Goal: Task Accomplishment & Management: Use online tool/utility

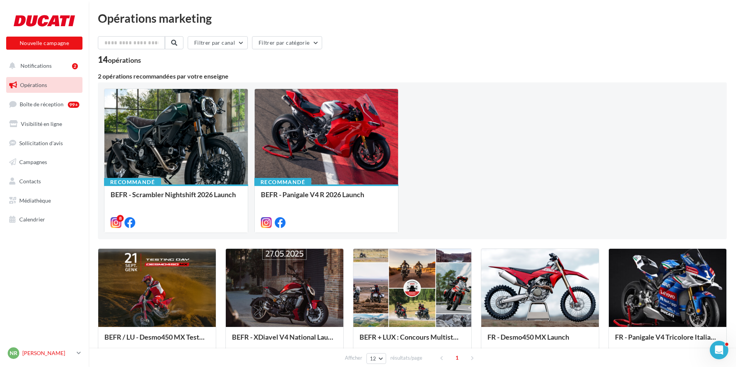
click at [70, 354] on p "[PERSON_NAME]" at bounding box center [47, 353] width 51 height 8
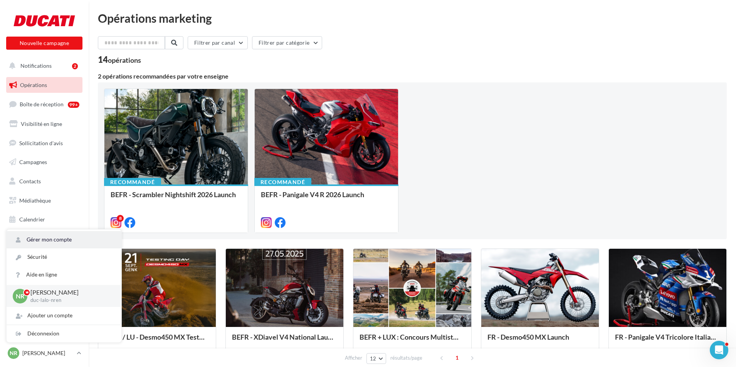
click at [53, 239] on link "Gérer mon compte" at bounding box center [64, 239] width 115 height 17
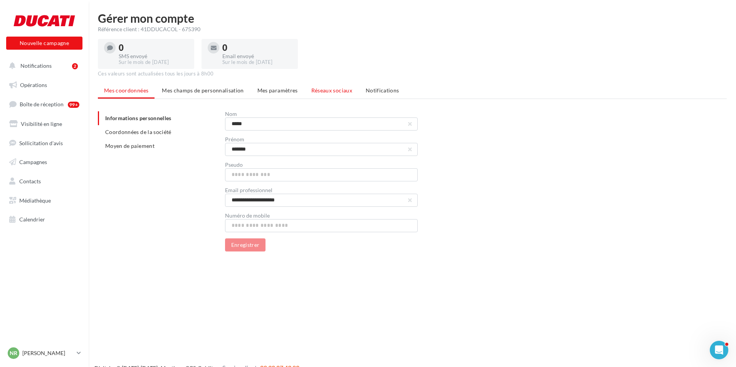
click at [331, 89] on span "Réseaux sociaux" at bounding box center [331, 90] width 41 height 7
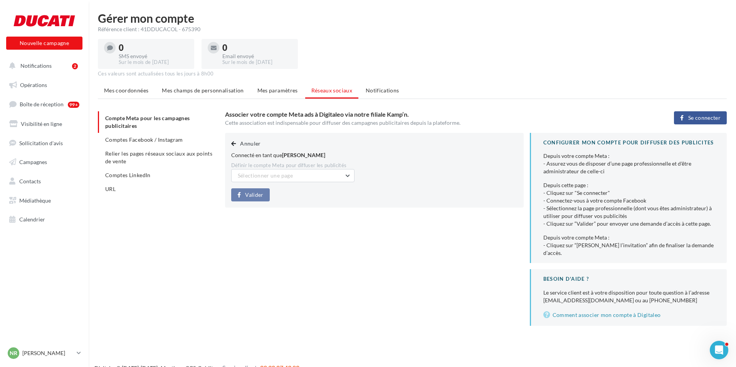
click at [702, 119] on span "Se connecter" at bounding box center [704, 118] width 32 height 6
click at [277, 176] on span "Sélectionner une page" at bounding box center [265, 175] width 55 height 7
click at [273, 194] on span "Moto Renga (Admin)" at bounding box center [267, 195] width 49 height 7
click at [256, 193] on span "Valider" at bounding box center [254, 195] width 18 height 6
click at [141, 89] on span "Mes coordonnées" at bounding box center [126, 90] width 44 height 7
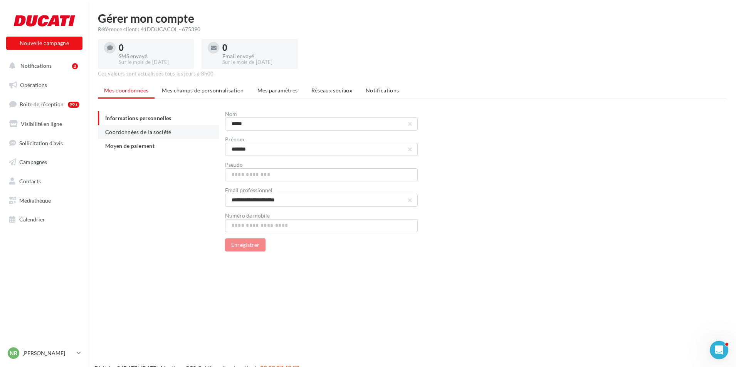
click at [153, 129] on span "Coordonnées de la société" at bounding box center [138, 132] width 66 height 7
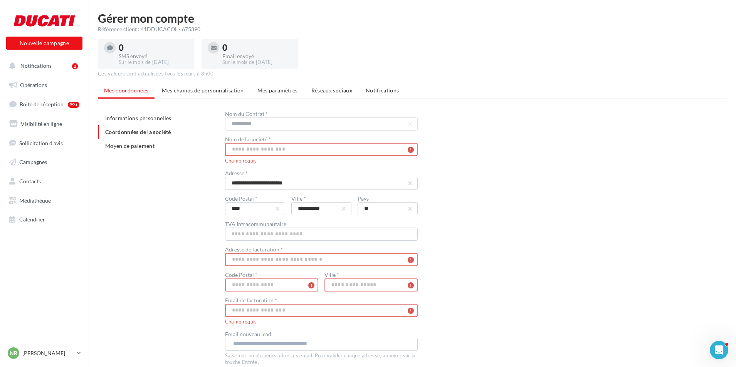
click at [288, 151] on input "text" at bounding box center [321, 149] width 193 height 13
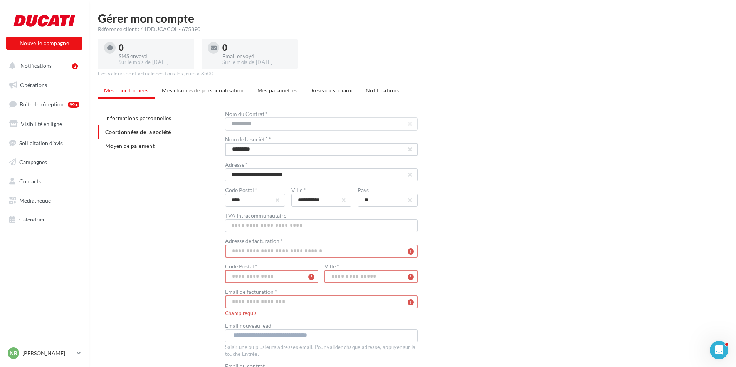
type input "*********"
click at [166, 273] on div "**********" at bounding box center [415, 264] width 635 height 306
click at [267, 251] on input "text" at bounding box center [321, 251] width 193 height 13
type input "**********"
click at [236, 277] on input "text" at bounding box center [271, 276] width 93 height 13
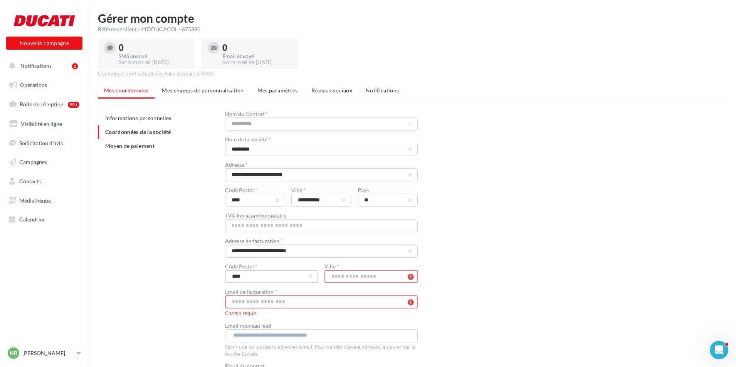
type input "****"
type input "*********"
click at [339, 303] on input "text" at bounding box center [321, 302] width 193 height 13
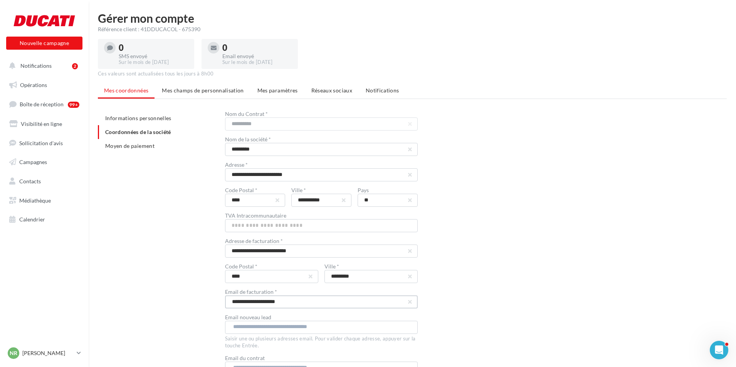
type input "**********"
click at [514, 289] on div "**********" at bounding box center [476, 260] width 502 height 298
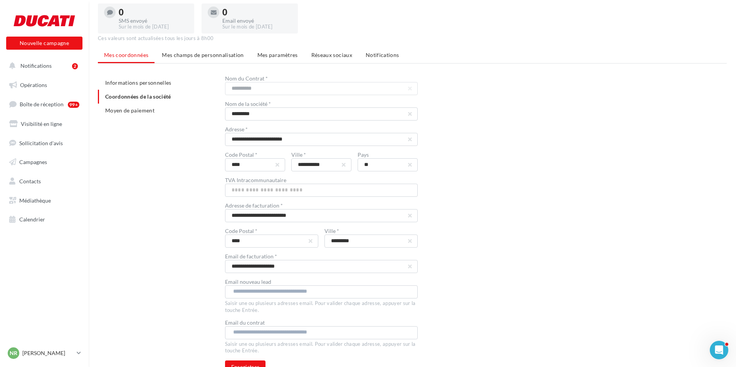
scroll to position [75, 0]
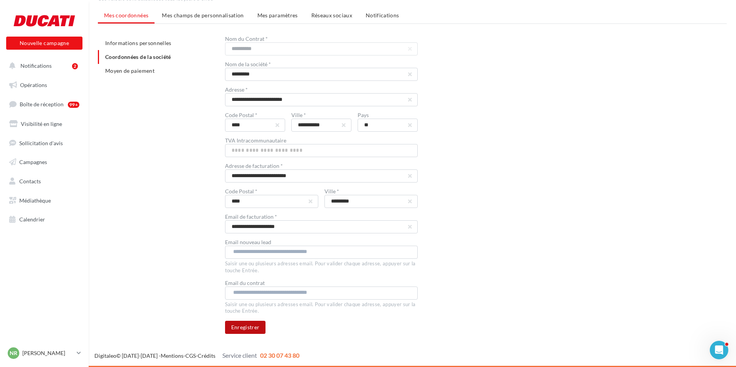
click at [237, 332] on button "Enregistrer" at bounding box center [245, 327] width 41 height 13
click at [320, 16] on span "Réseaux sociaux" at bounding box center [331, 15] width 41 height 7
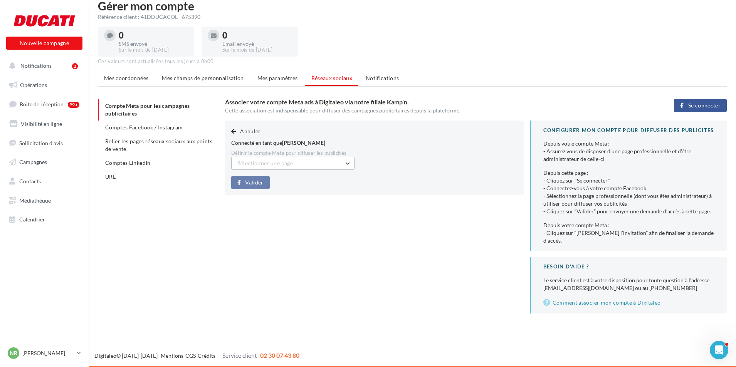
click at [275, 165] on span "Sélectionner une page" at bounding box center [265, 163] width 55 height 7
click at [278, 182] on span "Moto Renga (Admin)" at bounding box center [267, 183] width 49 height 7
click at [263, 182] on button "Valider" at bounding box center [250, 182] width 39 height 13
click at [140, 126] on span "Comptes Facebook / Instagram" at bounding box center [144, 127] width 78 height 7
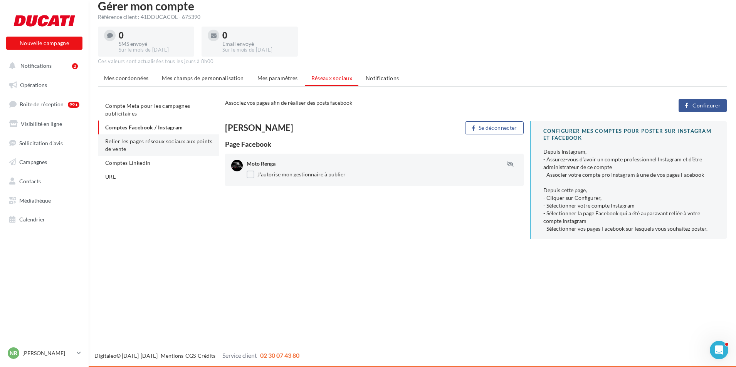
click at [154, 145] on li "Relier les pages réseaux sociaux aux points de vente" at bounding box center [158, 145] width 121 height 22
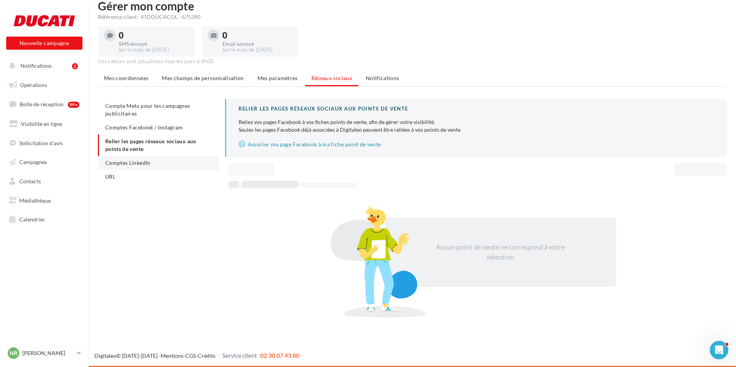
click at [141, 162] on span "Comptes LinkedIn" at bounding box center [127, 163] width 45 height 7
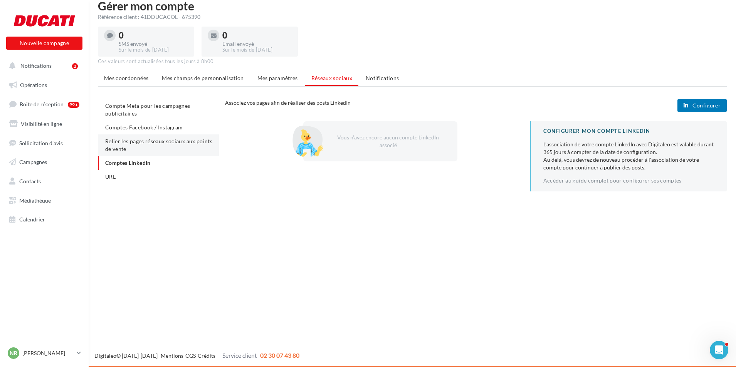
click at [126, 144] on span "Relier les pages réseaux sociaux aux points de vente" at bounding box center [158, 145] width 107 height 14
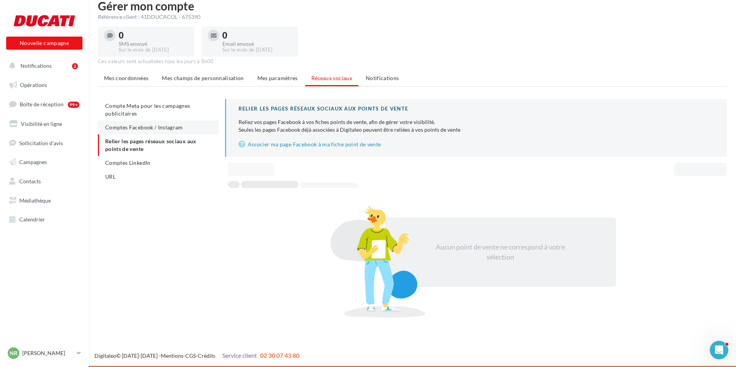
click at [158, 126] on span "Comptes Facebook / Instagram" at bounding box center [144, 127] width 78 height 7
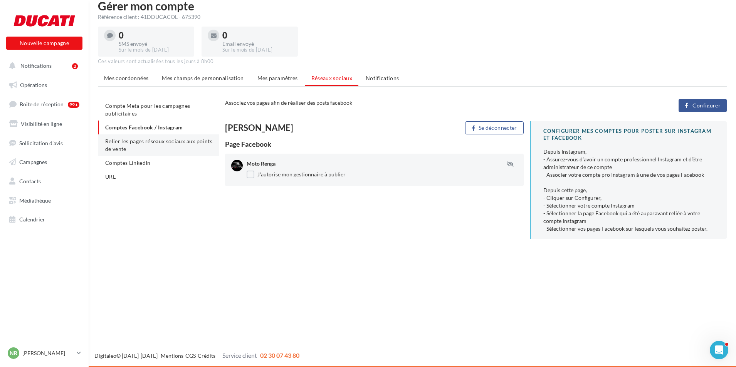
click at [158, 145] on li "Relier les pages réseaux sociaux aux points de vente" at bounding box center [158, 145] width 121 height 22
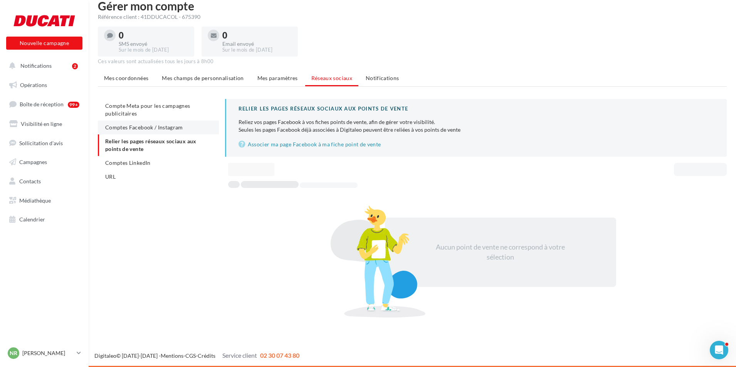
click at [158, 128] on span "Comptes Facebook / Instagram" at bounding box center [144, 127] width 78 height 7
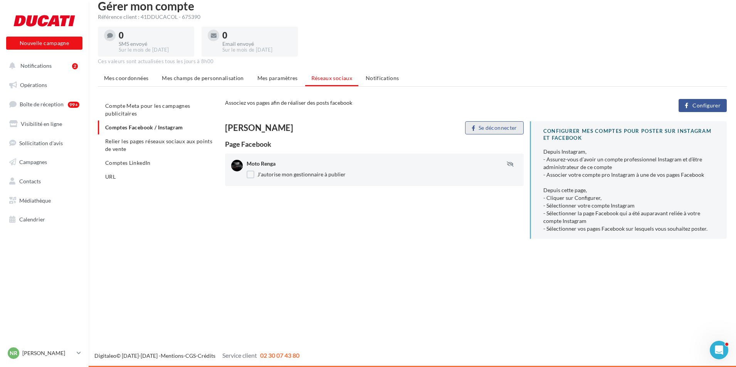
click at [487, 126] on button "Se déconnecter" at bounding box center [494, 127] width 58 height 13
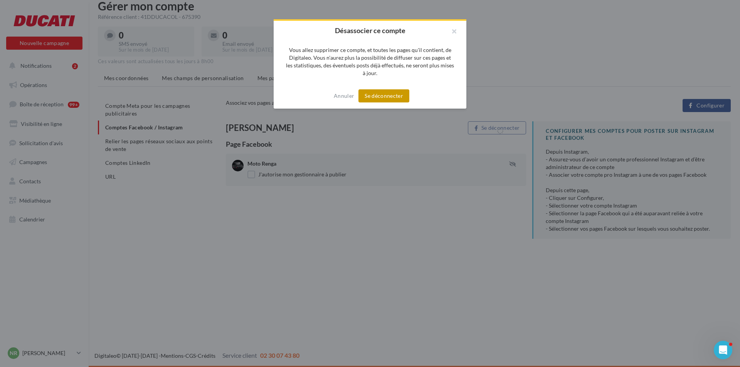
click at [381, 98] on button "Se déconnecter" at bounding box center [383, 95] width 51 height 13
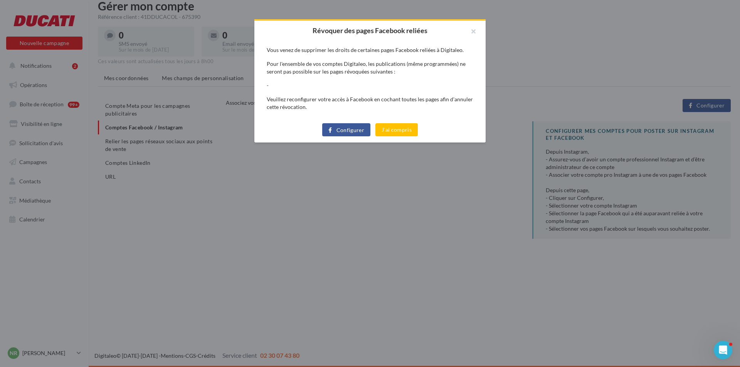
click at [349, 129] on span "Configurer" at bounding box center [350, 130] width 28 height 6
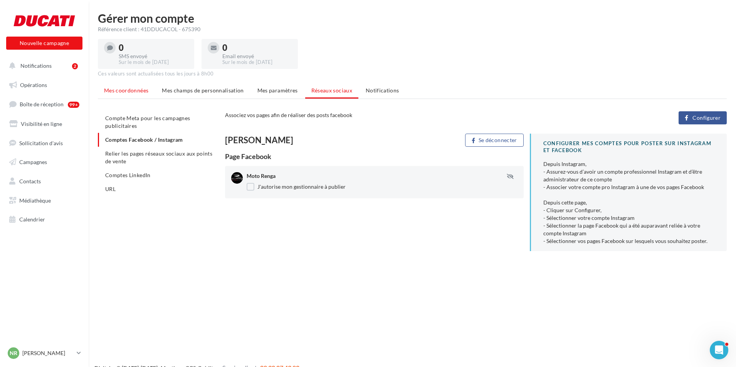
click at [119, 92] on span "Mes coordonnées" at bounding box center [126, 90] width 44 height 7
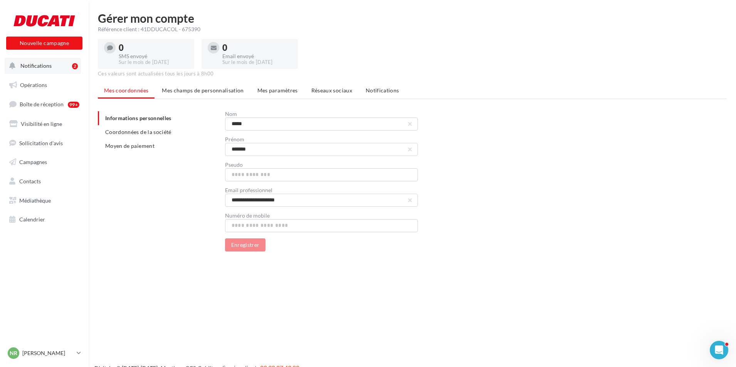
click at [52, 66] on button "Notifications 2" at bounding box center [43, 66] width 76 height 16
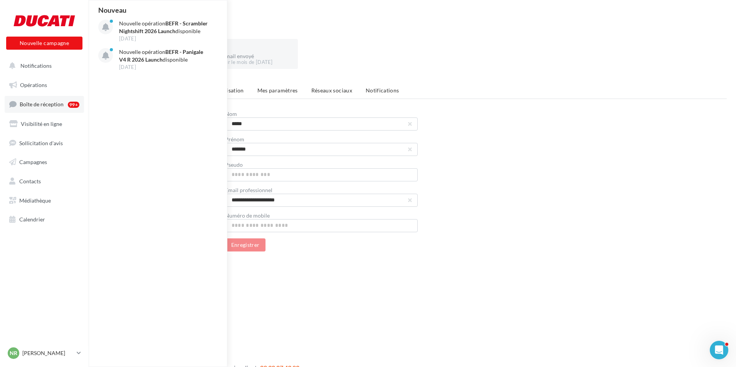
click at [57, 103] on span "Boîte de réception" at bounding box center [42, 104] width 44 height 7
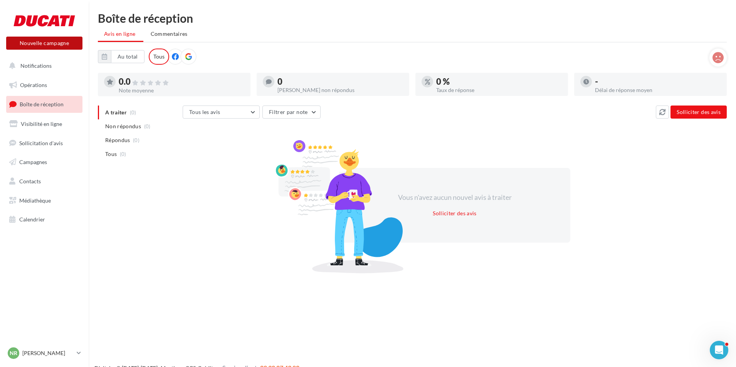
click at [50, 47] on button "Nouvelle campagne" at bounding box center [44, 43] width 76 height 13
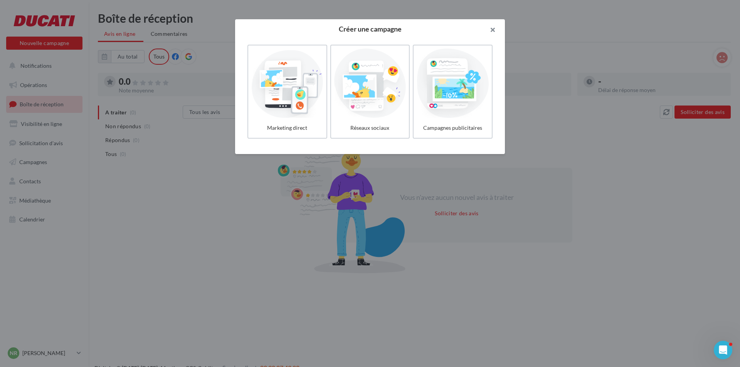
click at [497, 27] on button "button" at bounding box center [489, 30] width 31 height 23
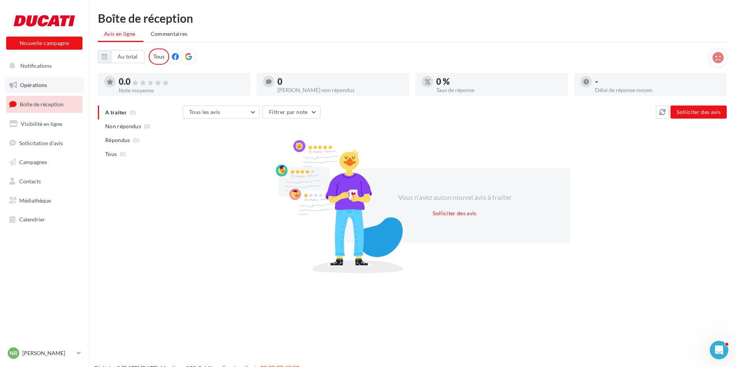
click at [35, 87] on span "Opérations" at bounding box center [33, 85] width 27 height 7
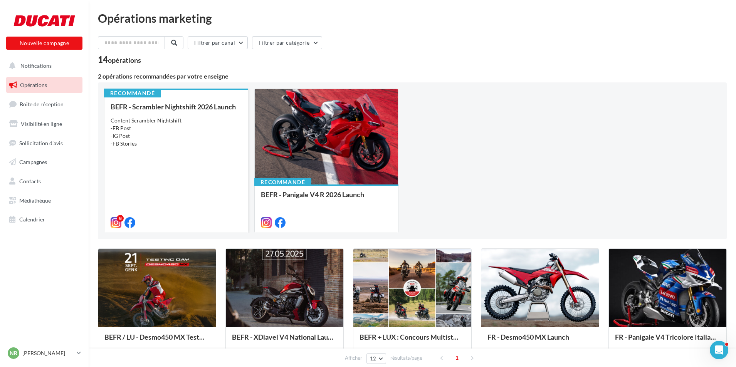
click at [180, 170] on div "BEFR - Scrambler Nightshift 2026 Launch Content Scrambler Nightshift -FB Post -…" at bounding box center [176, 164] width 131 height 123
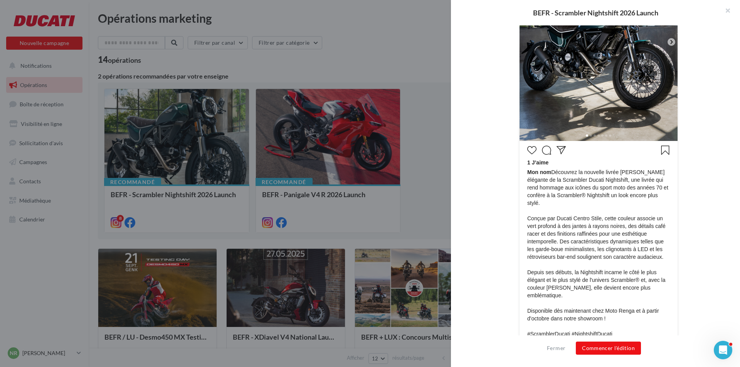
scroll to position [318, 0]
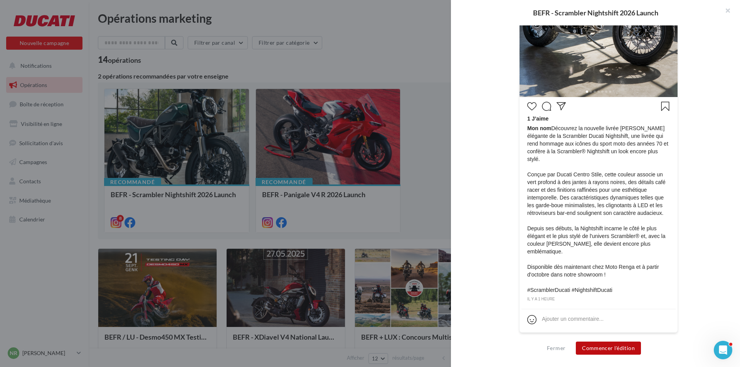
click at [608, 351] on button "Commencer l'édition" at bounding box center [608, 348] width 65 height 13
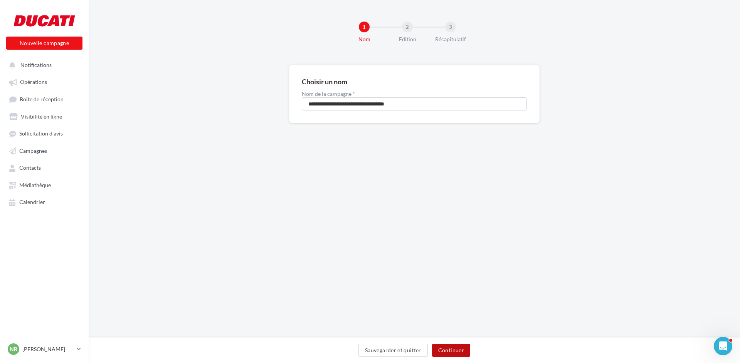
click at [452, 351] on button "Continuer" at bounding box center [451, 350] width 38 height 13
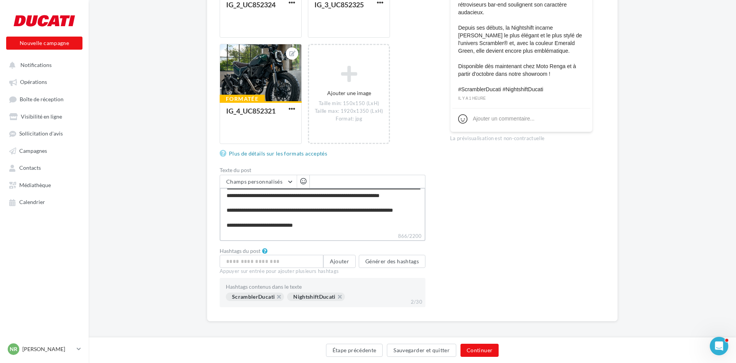
scroll to position [96, 0]
drag, startPoint x: 335, startPoint y: 203, endPoint x: 341, endPoint y: 217, distance: 15.4
click at [341, 217] on textarea "**********" at bounding box center [323, 210] width 206 height 44
click at [341, 213] on textarea "**********" at bounding box center [323, 210] width 206 height 44
drag, startPoint x: 334, startPoint y: 203, endPoint x: 376, endPoint y: 213, distance: 42.8
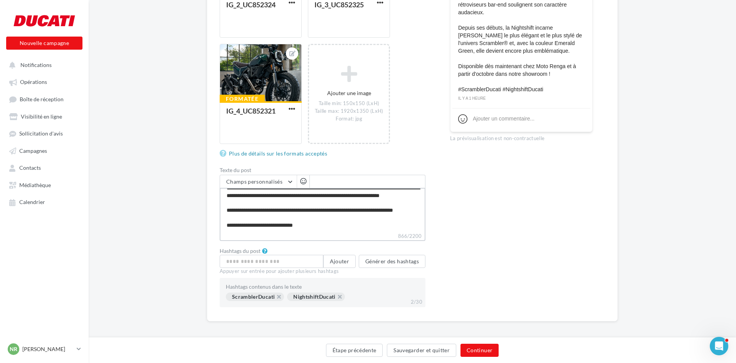
click at [376, 213] on textarea "**********" at bounding box center [323, 210] width 206 height 44
drag, startPoint x: 289, startPoint y: 204, endPoint x: 302, endPoint y: 213, distance: 15.8
click at [289, 204] on textarea "**********" at bounding box center [323, 210] width 206 height 44
type textarea "**********"
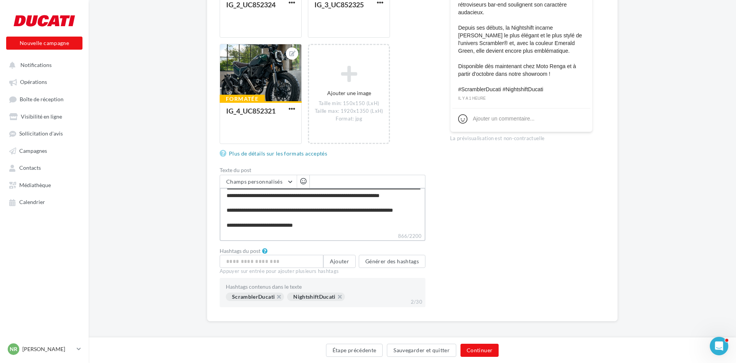
type textarea "**********"
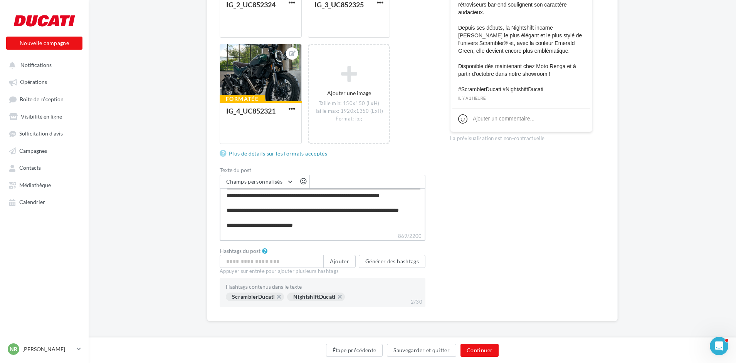
type textarea "**********"
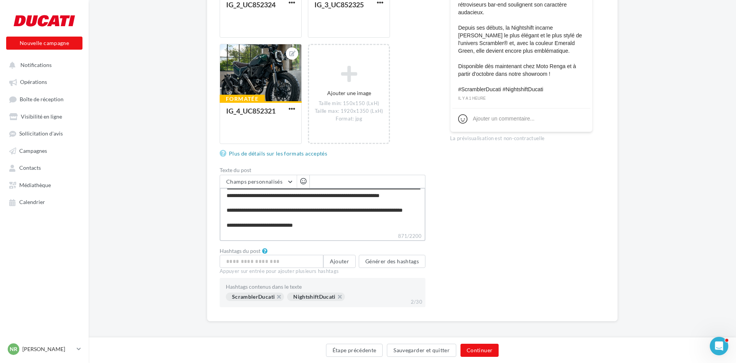
type textarea "**********"
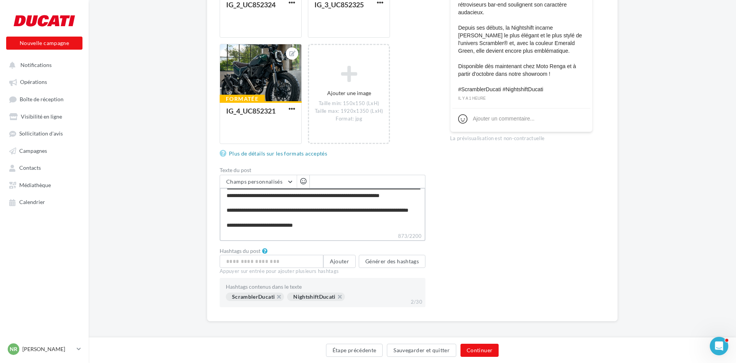
type textarea "**********"
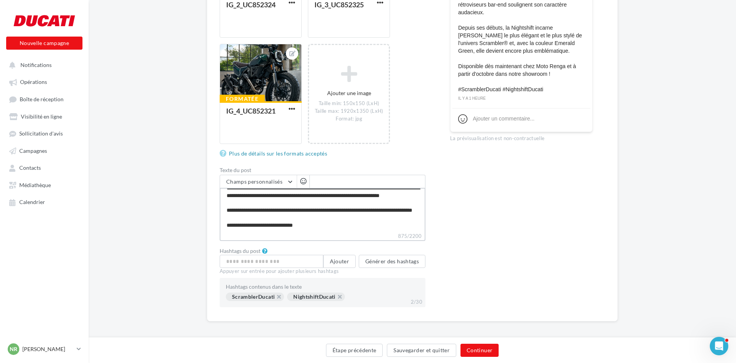
type textarea "**********"
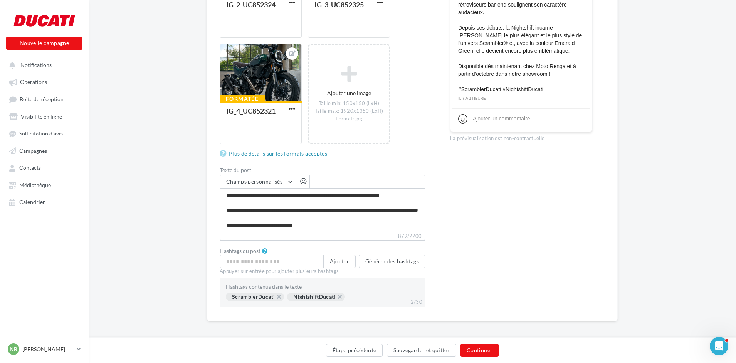
type textarea "**********"
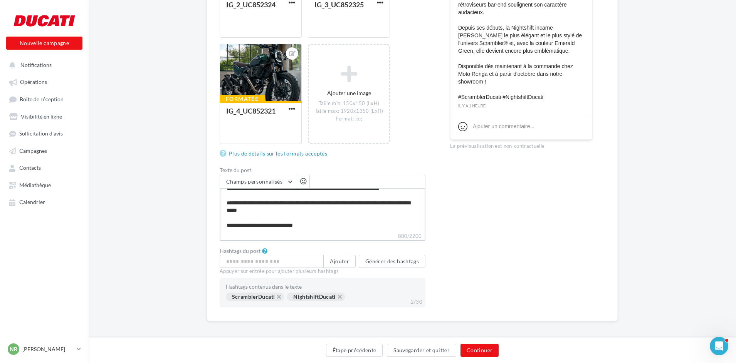
drag, startPoint x: 371, startPoint y: 203, endPoint x: 302, endPoint y: 212, distance: 69.3
click at [302, 212] on textarea "**********" at bounding box center [323, 210] width 206 height 44
type textarea "**********"
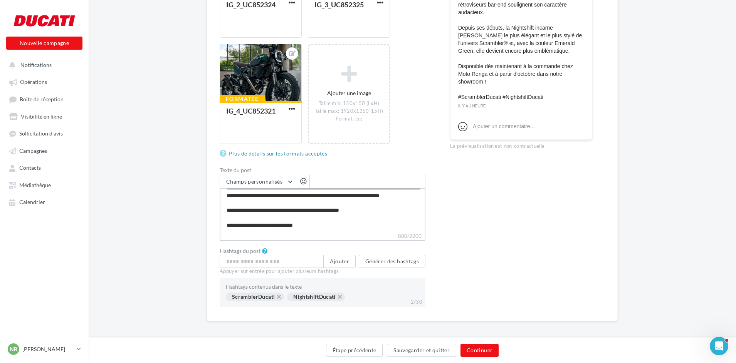
scroll to position [89, 0]
click at [392, 208] on textarea "**********" at bounding box center [323, 210] width 206 height 44
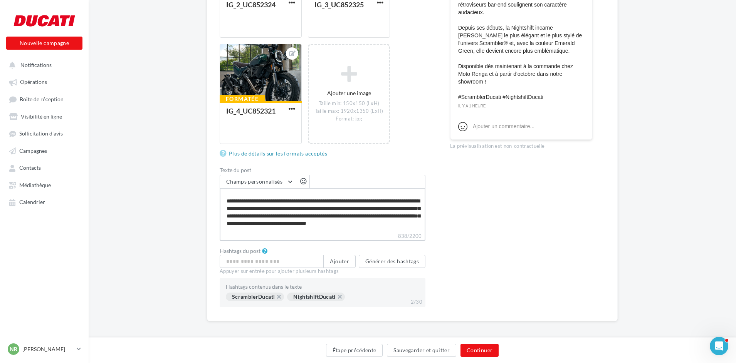
scroll to position [0, 0]
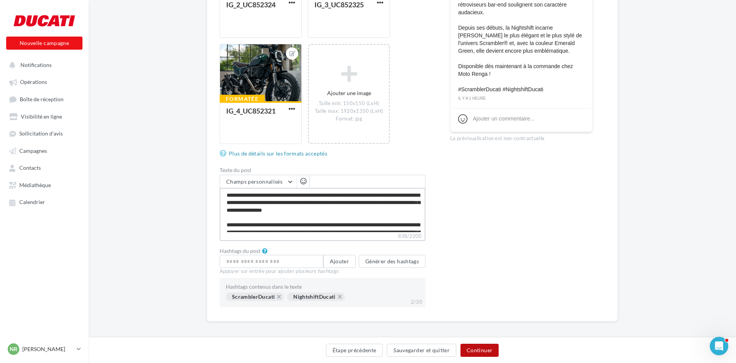
type textarea "**********"
click at [482, 352] on button "Continuer" at bounding box center [479, 350] width 38 height 13
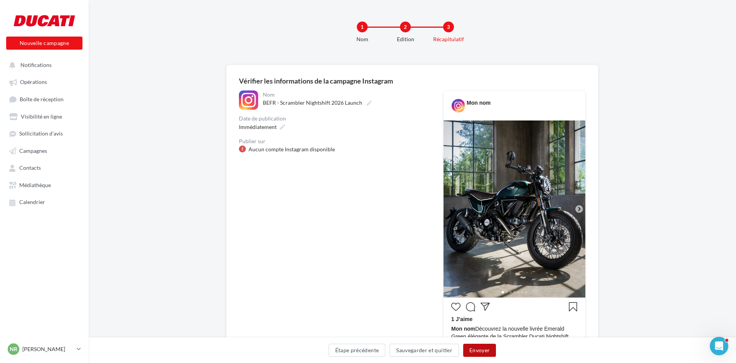
click at [480, 352] on button "Envoyer" at bounding box center [479, 350] width 33 height 13
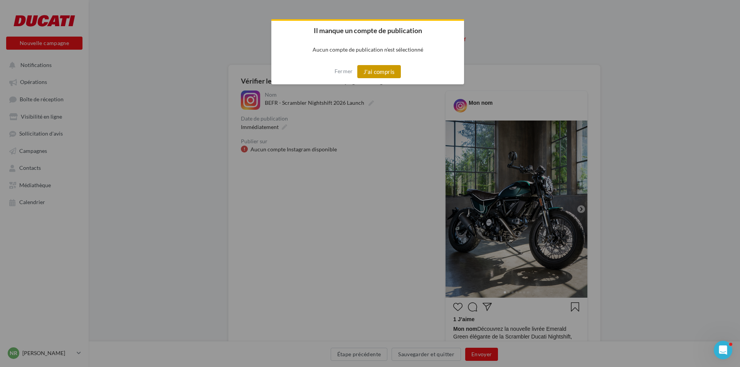
click at [376, 73] on button "J'ai compris" at bounding box center [379, 71] width 44 height 13
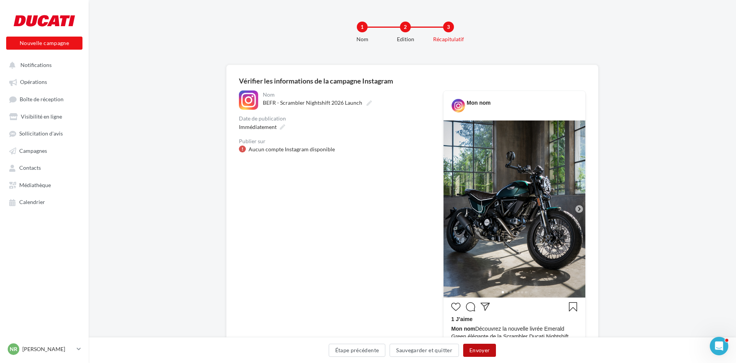
click at [482, 349] on button "Envoyer" at bounding box center [479, 350] width 33 height 13
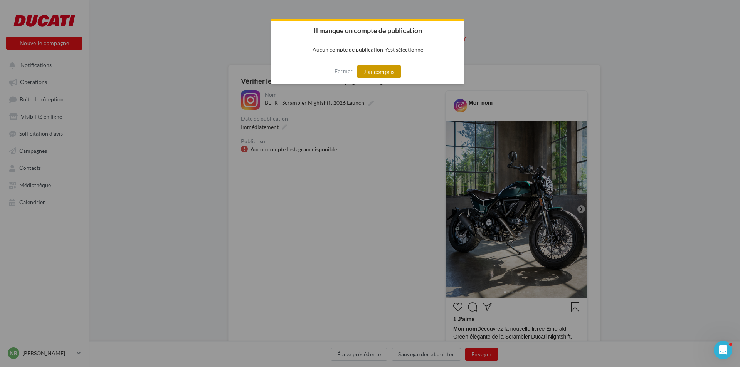
click at [371, 72] on button "J'ai compris" at bounding box center [379, 71] width 44 height 13
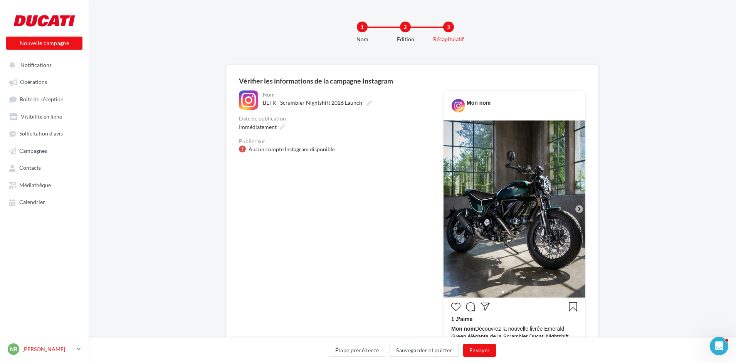
click at [57, 349] on div "NR Nicolas RENGA duc-lalo-nren" at bounding box center [41, 350] width 66 height 12
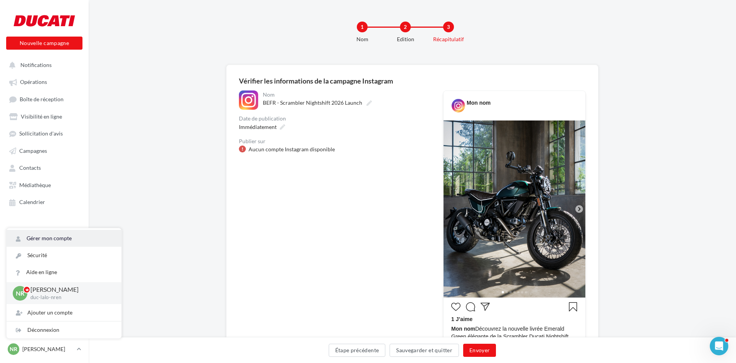
click at [64, 243] on link "Gérer mon compte" at bounding box center [64, 238] width 115 height 17
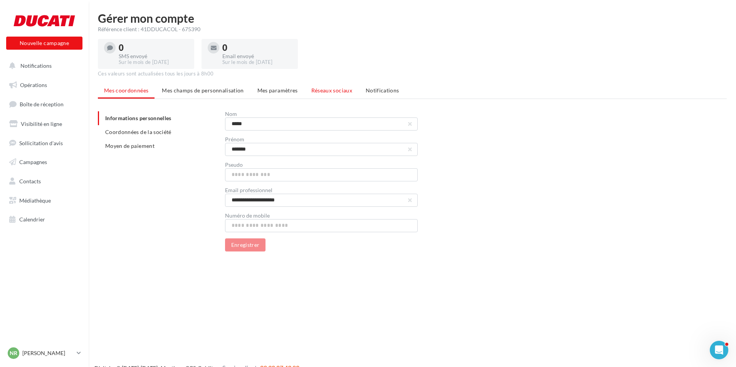
click at [333, 91] on span "Réseaux sociaux" at bounding box center [331, 90] width 41 height 7
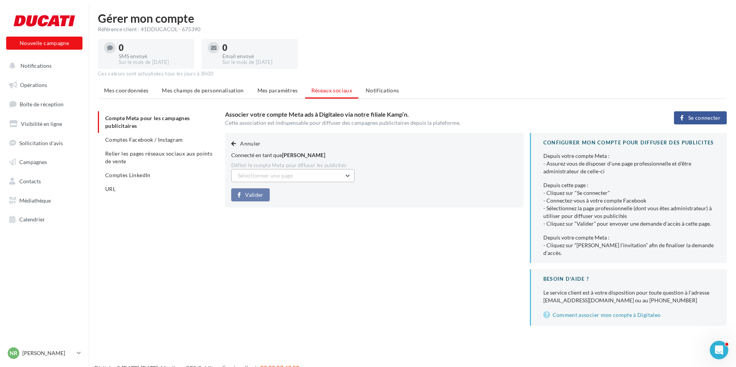
click at [260, 176] on span "Sélectionner une page" at bounding box center [265, 175] width 55 height 7
click at [269, 195] on span "Moto Renga (Admin)" at bounding box center [267, 195] width 49 height 7
click at [256, 195] on span "Valider" at bounding box center [254, 195] width 18 height 6
click at [164, 138] on span "Comptes Facebook / Instagram" at bounding box center [144, 139] width 78 height 7
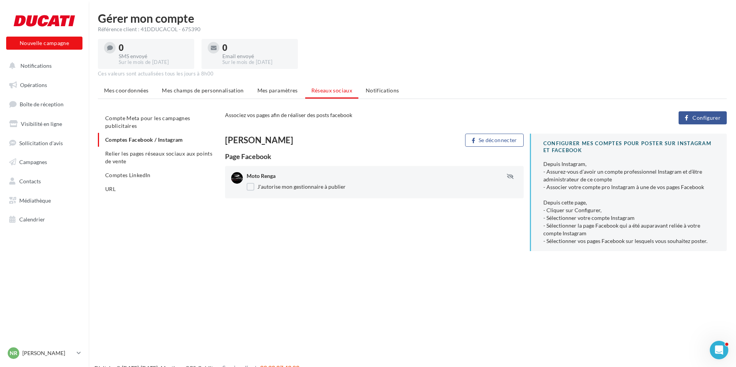
click at [710, 116] on span "Configurer" at bounding box center [706, 118] width 28 height 6
click at [158, 118] on span "Compte Meta pour les campagnes publicitaires" at bounding box center [147, 122] width 85 height 14
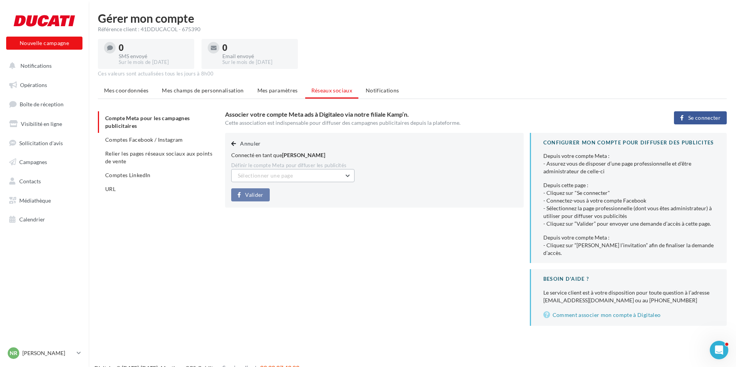
click at [296, 178] on button "Sélectionner une page" at bounding box center [292, 175] width 123 height 13
click at [709, 115] on span "Se connecter" at bounding box center [704, 118] width 32 height 6
click at [277, 94] on li "Mes paramètres" at bounding box center [277, 91] width 53 height 14
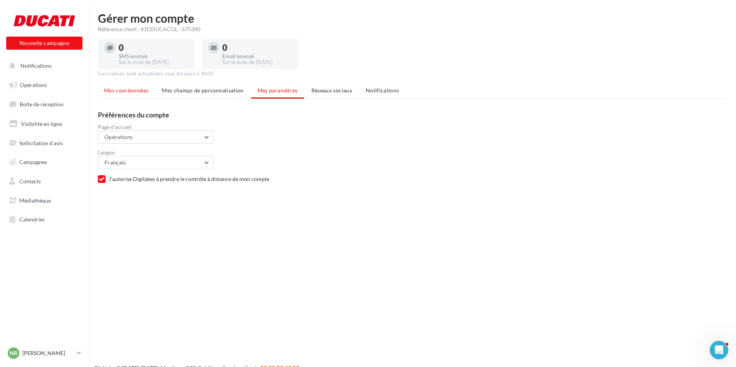
click at [135, 93] on span "Mes coordonnées" at bounding box center [126, 90] width 44 height 7
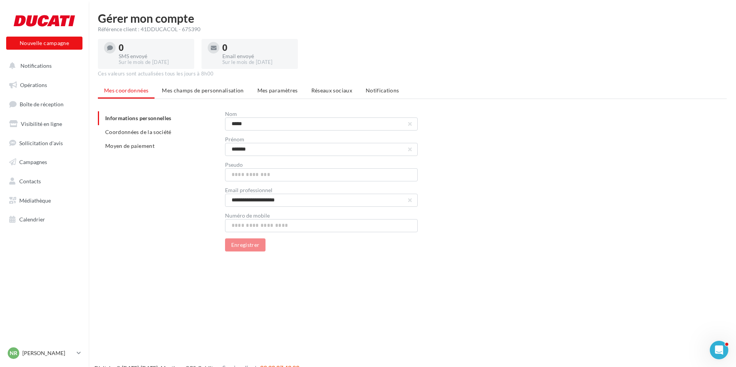
scroll to position [12, 0]
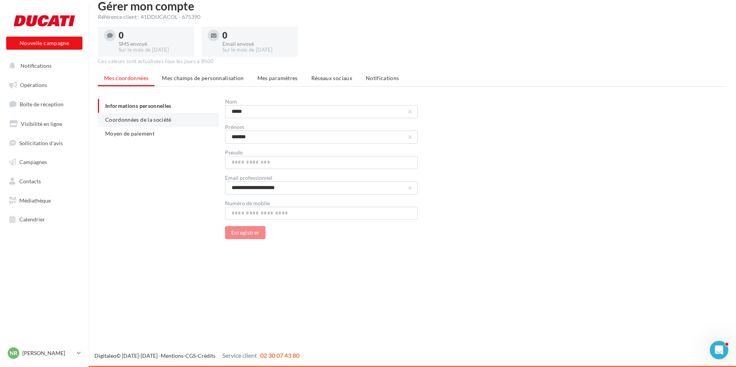
click at [149, 123] on li "Coordonnées de la société" at bounding box center [158, 120] width 121 height 14
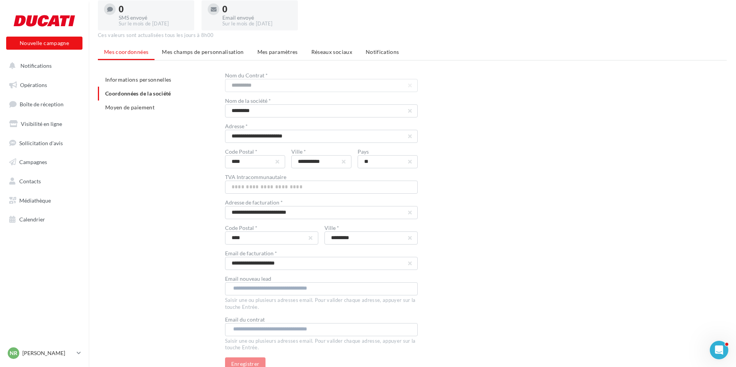
scroll to position [75, 0]
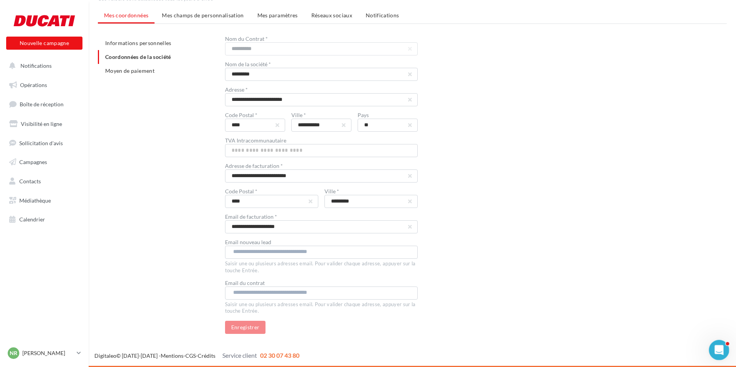
click at [721, 351] on icon "Ouvrir le Messenger Intercom" at bounding box center [718, 349] width 13 height 13
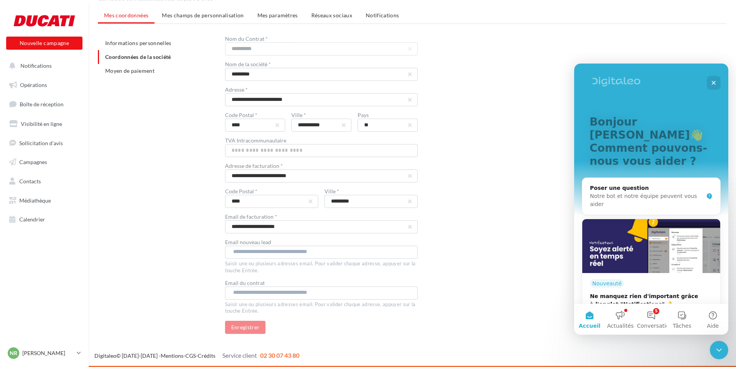
scroll to position [0, 0]
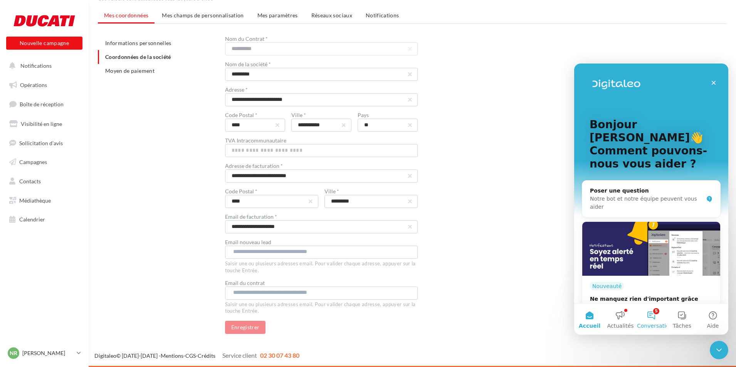
click at [649, 321] on button "5 Conversations" at bounding box center [651, 319] width 31 height 31
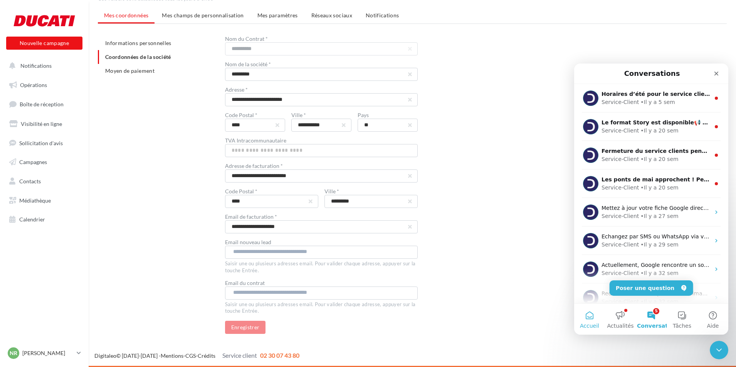
click at [595, 324] on span "Accueil" at bounding box center [589, 325] width 19 height 5
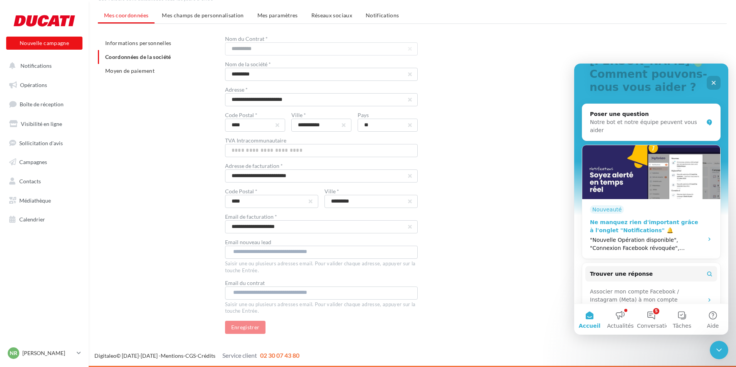
scroll to position [77, 0]
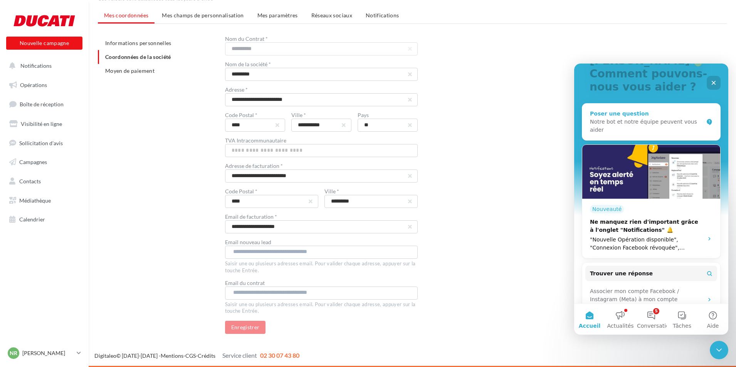
click at [640, 118] on div "Notre bot et notre équipe peuvent vous aider" at bounding box center [646, 126] width 113 height 16
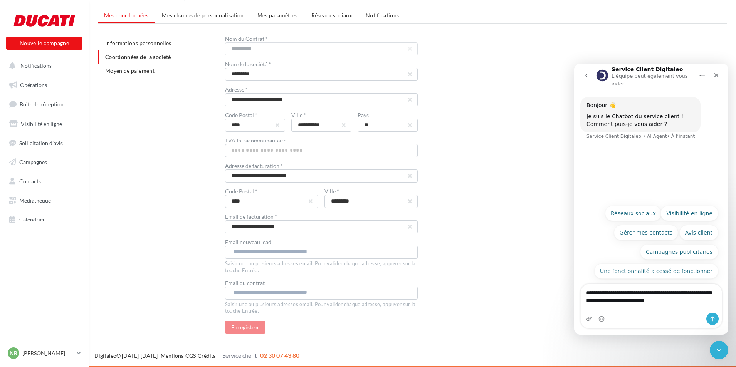
type textarea "**********"
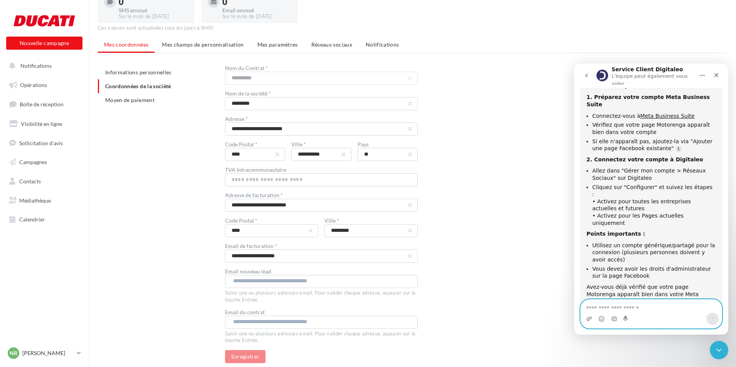
scroll to position [0, 0]
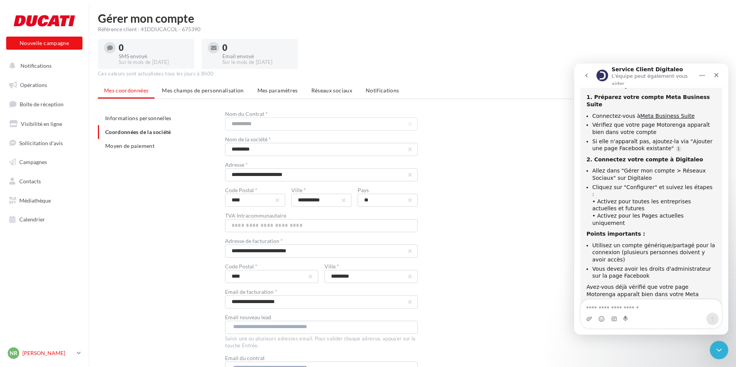
click at [45, 353] on p "[PERSON_NAME]" at bounding box center [47, 353] width 51 height 8
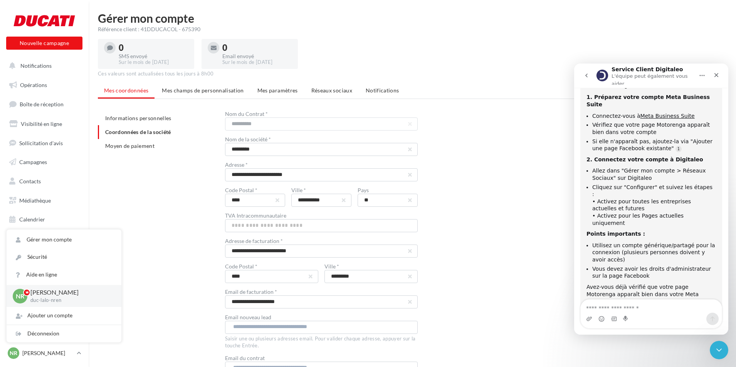
click at [73, 297] on p "[PERSON_NAME]" at bounding box center [69, 292] width 79 height 9
click at [60, 239] on link "Gérer mon compte" at bounding box center [64, 239] width 115 height 17
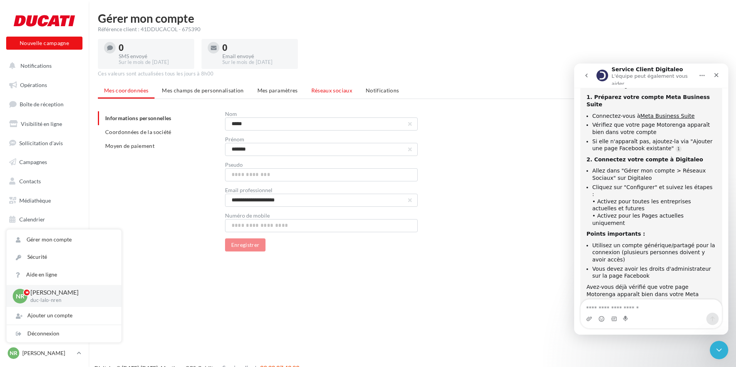
click at [322, 89] on span "Réseaux sociaux" at bounding box center [331, 90] width 41 height 7
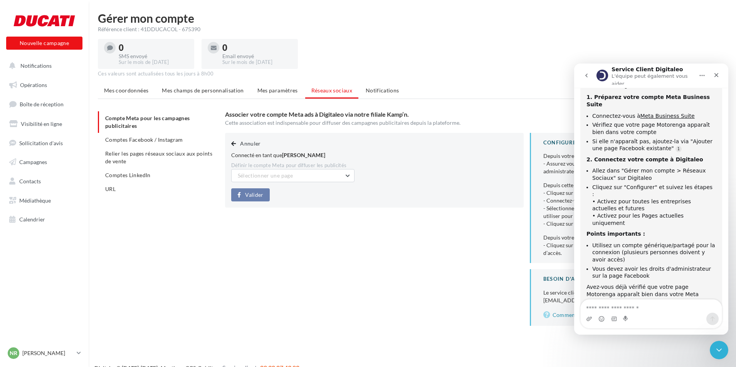
click at [702, 73] on icon "Accueil" at bounding box center [702, 75] width 6 height 6
click at [683, 92] on div "Agrandir la fenêtre" at bounding box center [675, 93] width 74 height 8
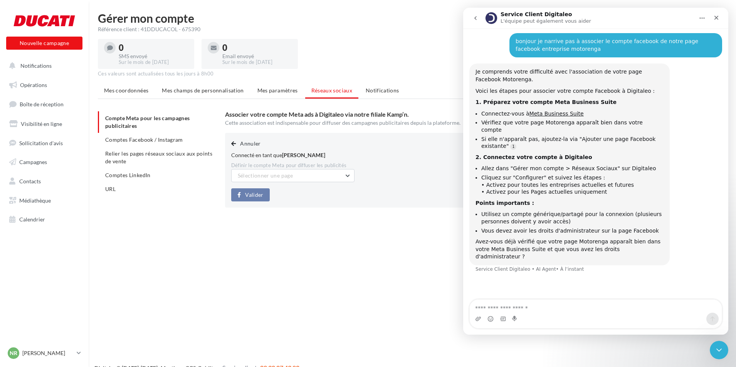
scroll to position [38, 0]
click at [703, 16] on icon "Accueil" at bounding box center [702, 18] width 6 height 6
click at [678, 37] on div "Réduire la fenêtre" at bounding box center [675, 38] width 74 height 8
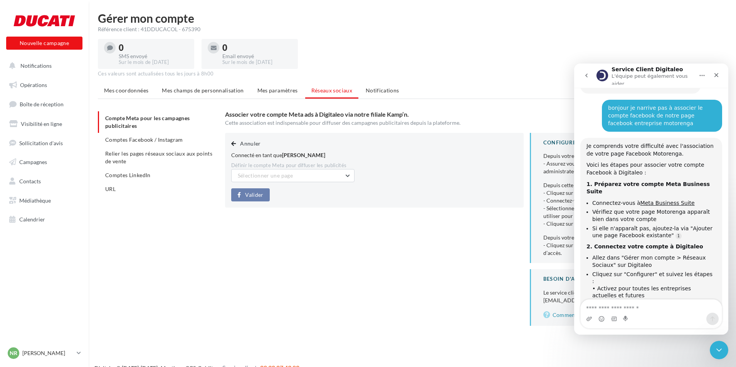
scroll to position [125, 0]
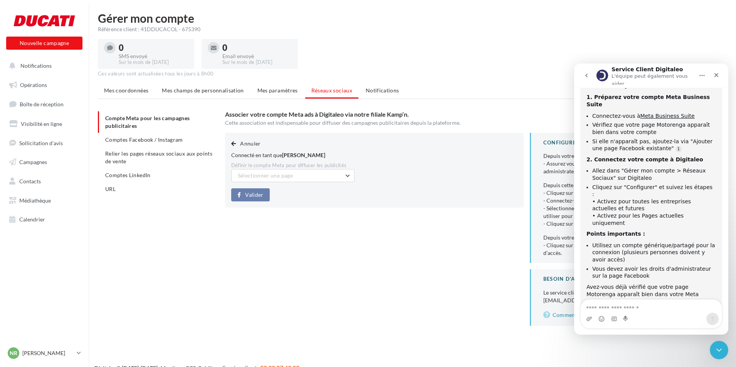
click at [544, 78] on div "Gérer mon compte Référence client : 41DDUCACOL - 675390 0 SMS envoyé Sur le moi…" at bounding box center [412, 175] width 647 height 326
click at [721, 348] on icon "Fermer le Messenger Intercom" at bounding box center [717, 348] width 9 height 9
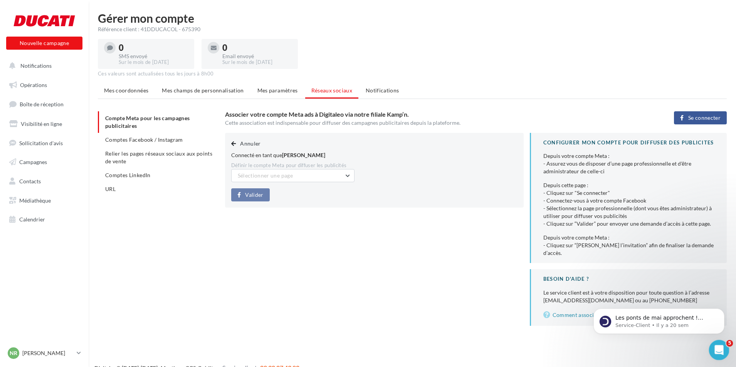
scroll to position [0, 0]
click at [718, 348] on icon "Ouvrir le Messenger Intercom" at bounding box center [717, 349] width 5 height 6
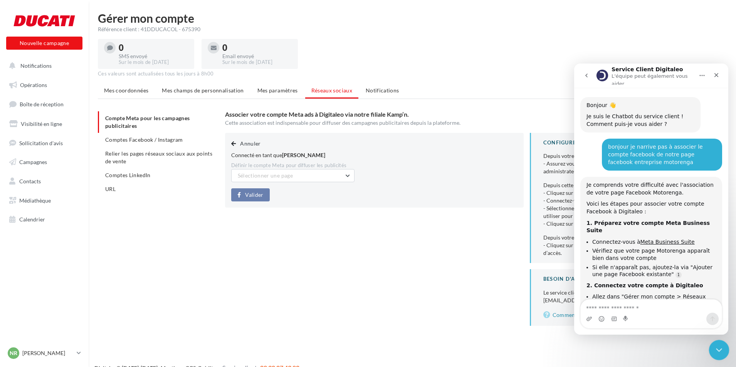
scroll to position [128, 0]
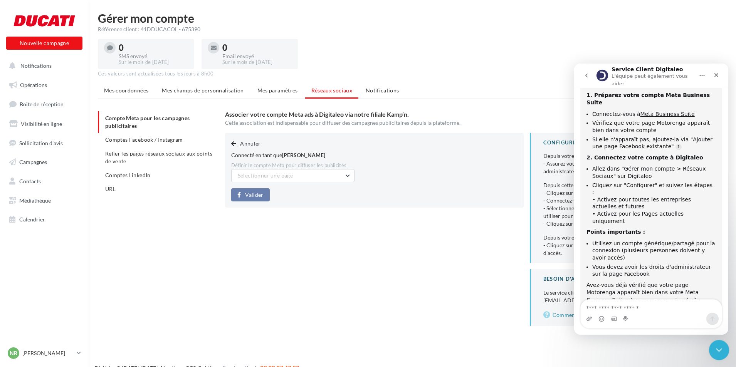
click at [718, 348] on icon "Fermer le Messenger Intercom" at bounding box center [717, 348] width 9 height 9
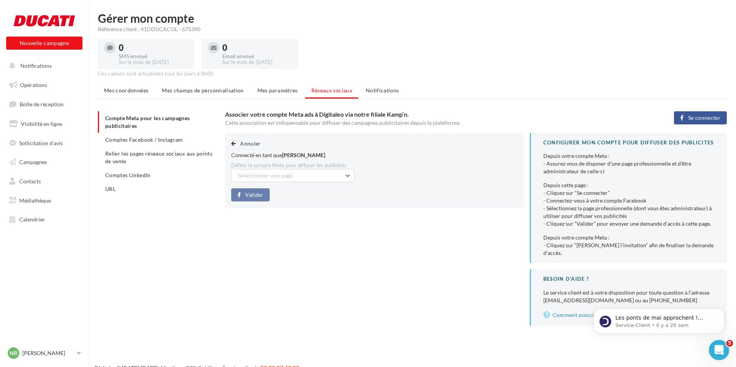
scroll to position [0, 0]
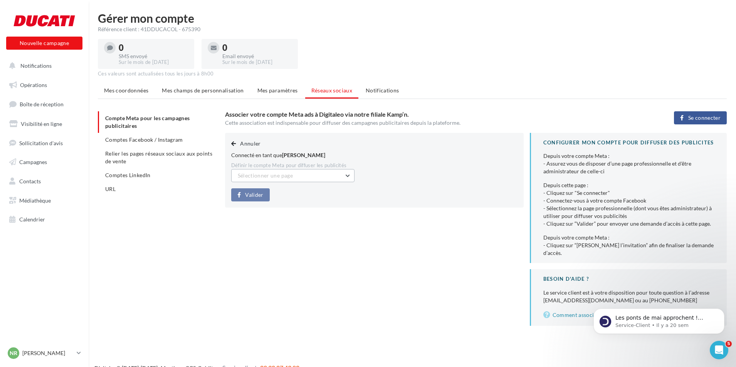
click at [275, 175] on span "Sélectionner une page" at bounding box center [265, 175] width 55 height 7
click at [274, 196] on span "Moto Renga (Admin)" at bounding box center [267, 195] width 49 height 7
click at [716, 348] on icon "Ouvrir le Messenger Intercom" at bounding box center [718, 349] width 13 height 13
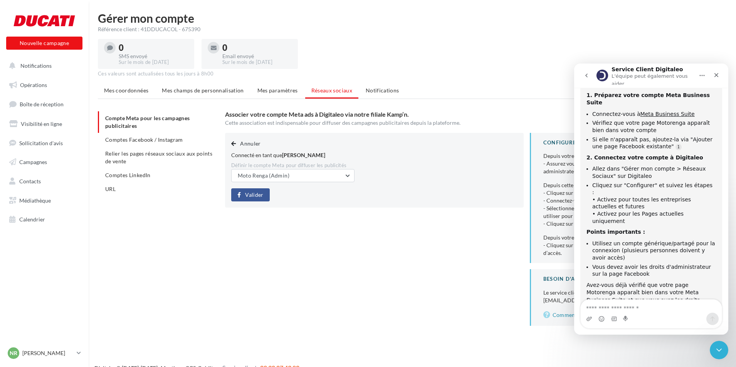
scroll to position [89, 0]
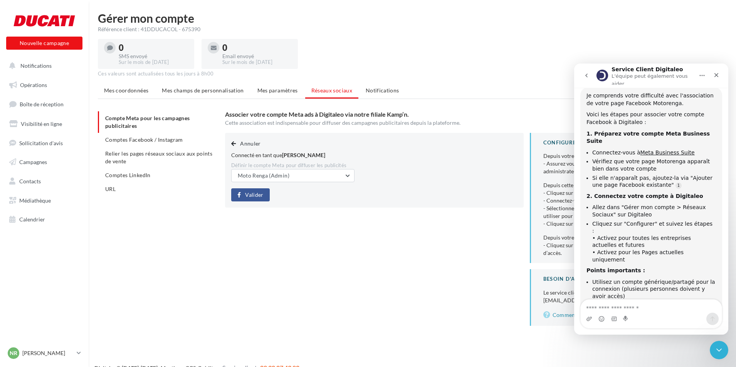
click at [313, 236] on div "Annuler Connecté en tant que Raph Lipani Définir le compte Meta pour diffuser l…" at bounding box center [479, 229] width 508 height 193
click at [720, 349] on icon "Fermer le Messenger Intercom" at bounding box center [717, 348] width 9 height 9
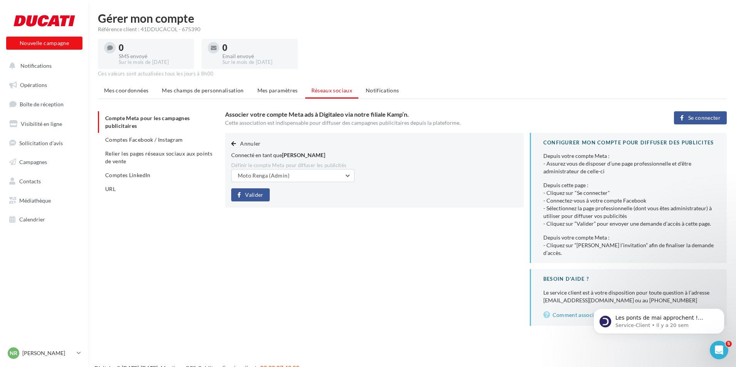
scroll to position [0, 0]
click at [695, 118] on span "Se connecter" at bounding box center [704, 118] width 32 height 6
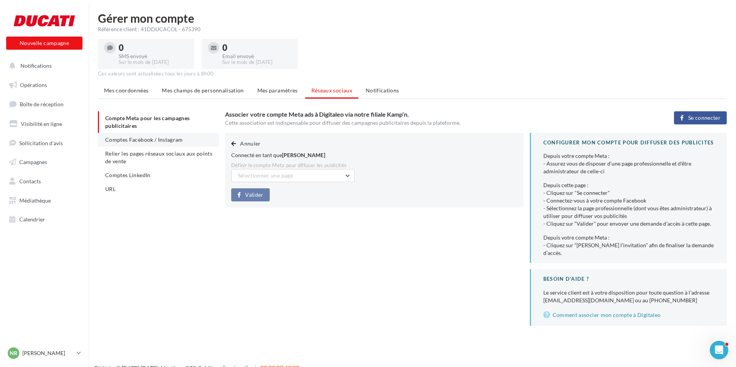
click at [138, 141] on span "Comptes Facebook / Instagram" at bounding box center [144, 139] width 78 height 7
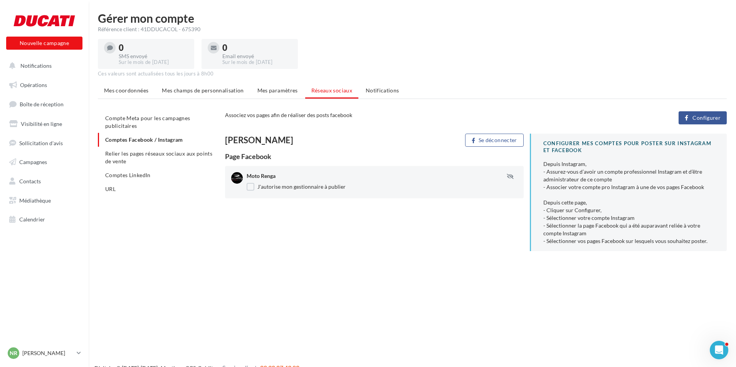
click at [690, 120] on button "Configurer" at bounding box center [702, 117] width 48 height 13
click at [722, 350] on icon "Ouvrir le Messenger Intercom" at bounding box center [718, 349] width 13 height 13
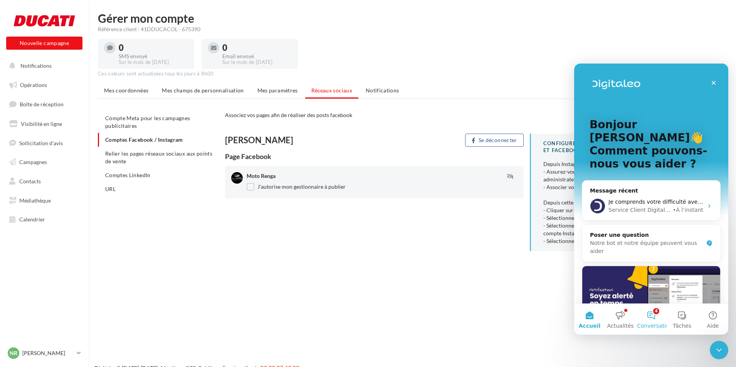
click at [652, 315] on button "4 Conversations" at bounding box center [651, 319] width 31 height 31
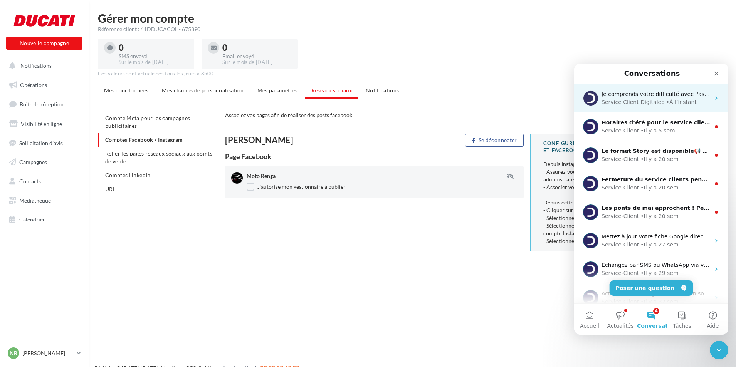
click at [657, 100] on div "Service Client Digitaleo • À l’instant" at bounding box center [655, 102] width 109 height 8
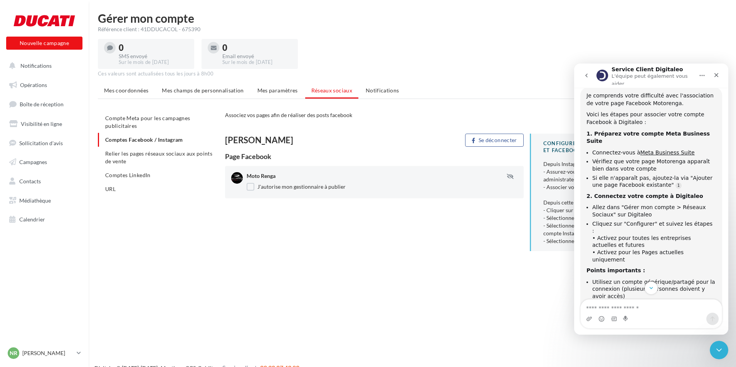
scroll to position [128, 0]
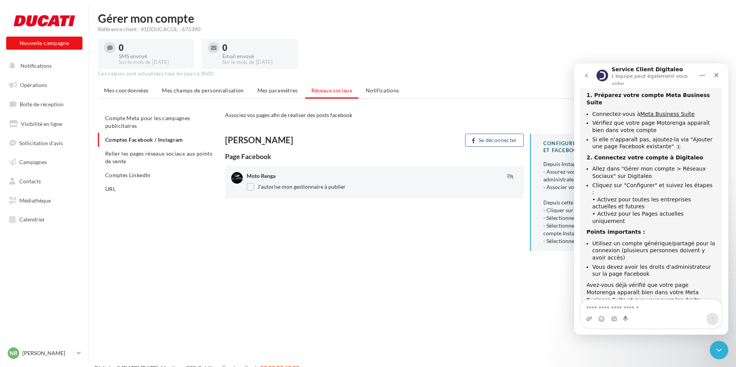
click at [443, 284] on div "Nouvelle campagne Nouvelle campagne Notifications Opérations Boîte de réception…" at bounding box center [368, 195] width 736 height 367
click at [156, 156] on span "Relier les pages réseaux sociaux aux points de vente" at bounding box center [158, 157] width 107 height 14
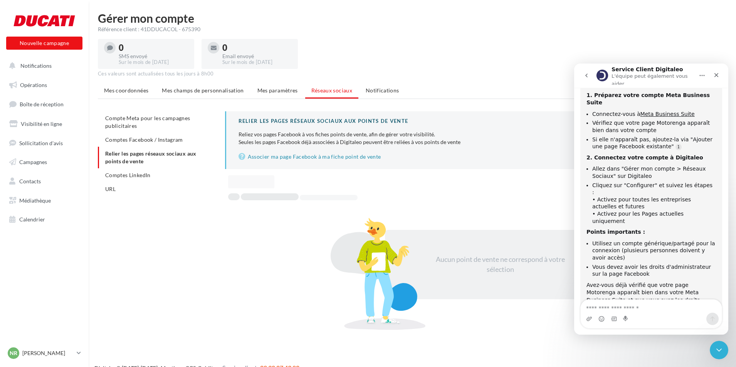
click at [264, 286] on div "Aucun point de vente ne correspond à votre sélection" at bounding box center [476, 252] width 502 height 94
click at [723, 346] on div "Fermer le Messenger Intercom" at bounding box center [718, 349] width 18 height 18
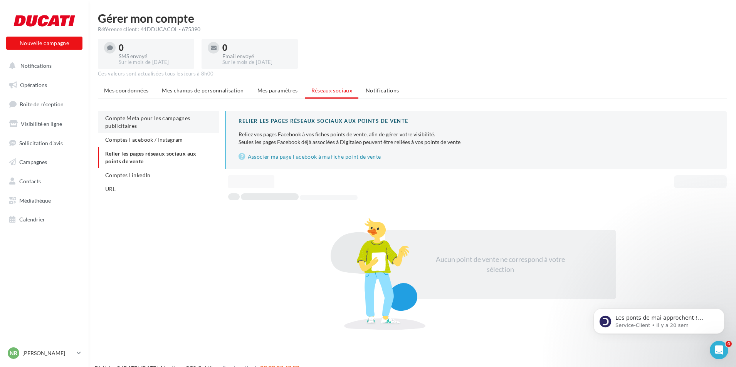
click at [134, 124] on span "Compte Meta pour les campagnes publicitaires" at bounding box center [147, 122] width 85 height 14
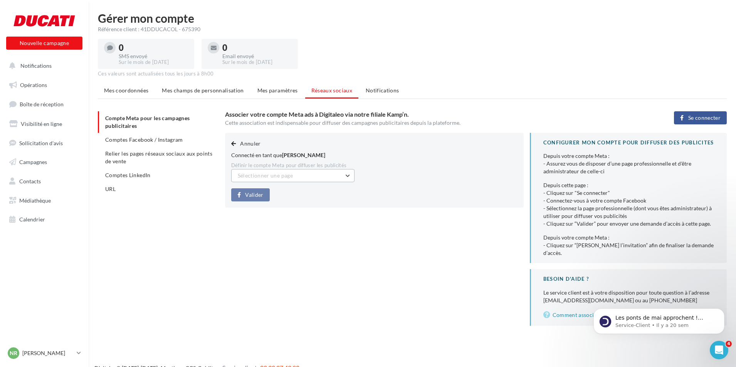
click at [306, 175] on button "Sélectionner une page" at bounding box center [292, 175] width 123 height 13
click at [286, 196] on span "Moto Renga (Admin)" at bounding box center [267, 195] width 49 height 7
click at [261, 195] on span "Valider" at bounding box center [254, 195] width 18 height 6
click at [176, 138] on span "Comptes Facebook / Instagram" at bounding box center [144, 139] width 78 height 7
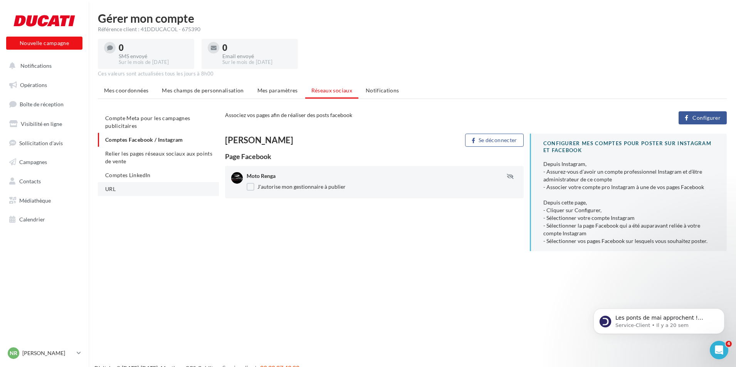
click at [141, 186] on li "URL" at bounding box center [158, 189] width 121 height 14
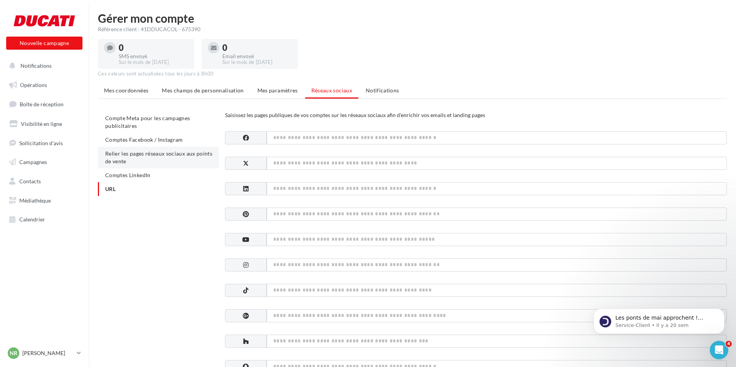
click at [133, 156] on span "Relier les pages réseaux sociaux aux points de vente" at bounding box center [158, 157] width 107 height 14
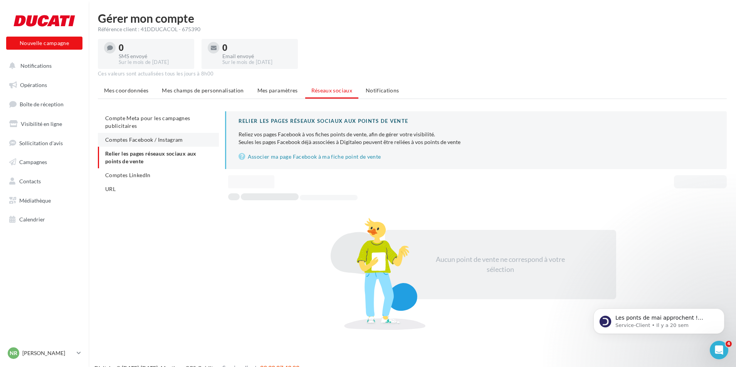
click at [161, 142] on span "Comptes Facebook / Instagram" at bounding box center [144, 139] width 78 height 7
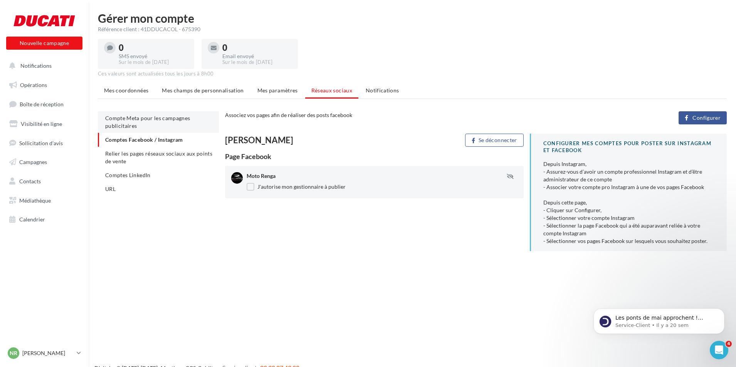
click at [154, 128] on li "Compte Meta pour les campagnes publicitaires" at bounding box center [158, 122] width 121 height 22
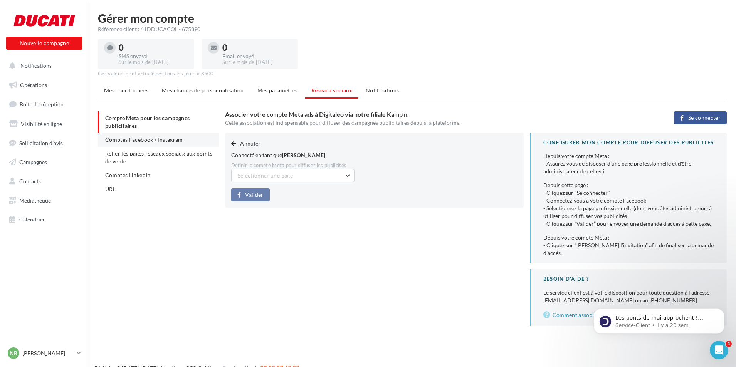
click at [145, 141] on span "Comptes Facebook / Instagram" at bounding box center [144, 139] width 78 height 7
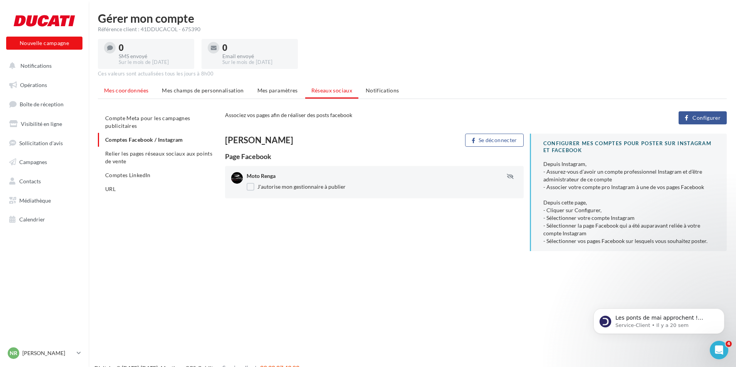
click at [133, 93] on span "Mes coordonnées" at bounding box center [126, 90] width 44 height 7
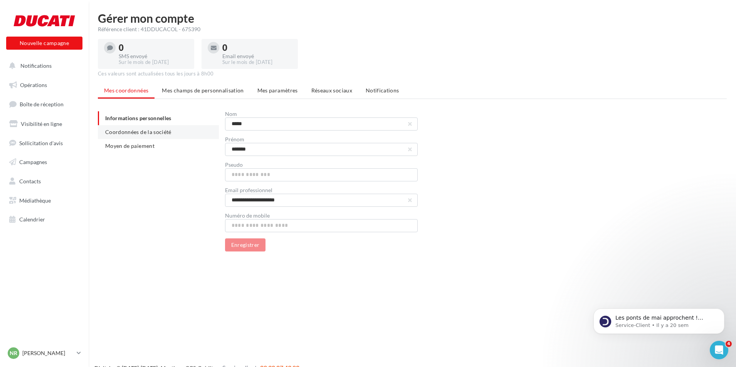
click at [139, 132] on span "Coordonnées de la société" at bounding box center [138, 132] width 66 height 7
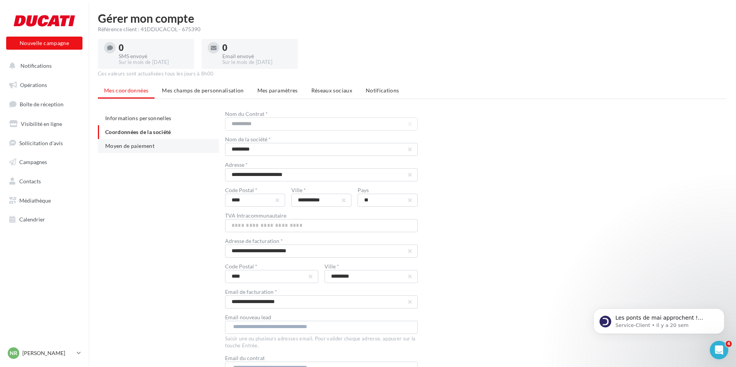
click at [143, 146] on span "Moyen de paiement" at bounding box center [129, 146] width 49 height 7
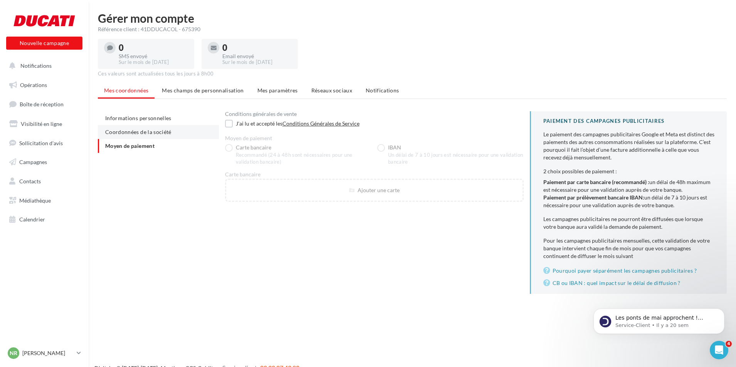
click at [149, 131] on span "Coordonnées de la société" at bounding box center [138, 132] width 66 height 7
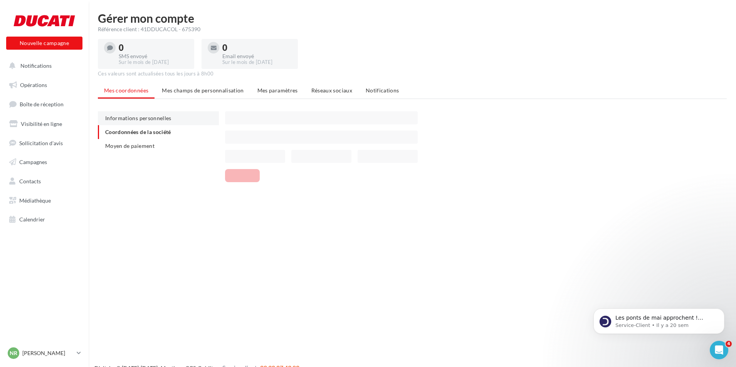
click at [152, 116] on span "Informations personnelles" at bounding box center [138, 118] width 66 height 7
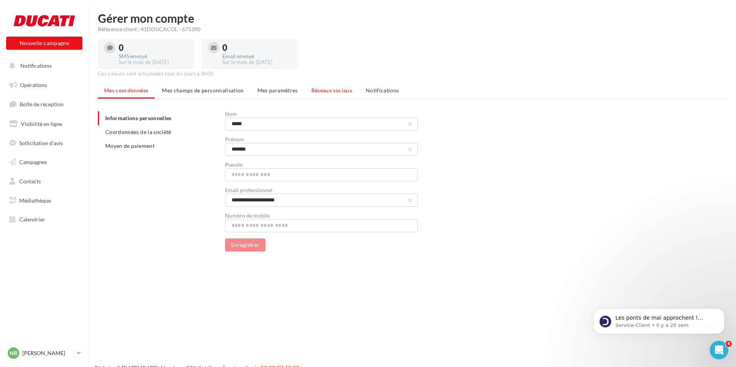
click at [320, 87] on span "Réseaux sociaux" at bounding box center [331, 90] width 41 height 7
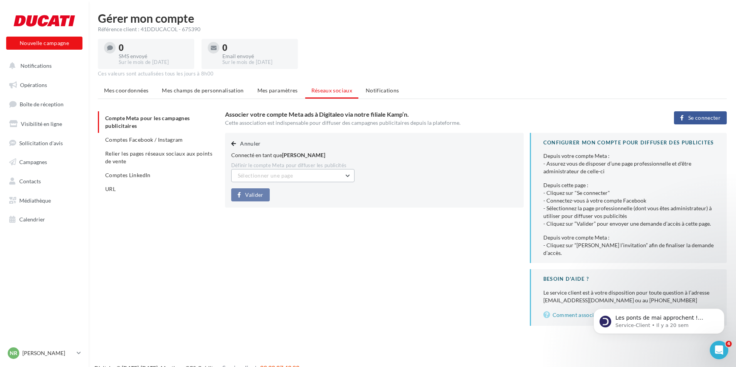
click at [301, 178] on button "Sélectionner une page" at bounding box center [292, 175] width 123 height 13
click at [286, 193] on span "Moto Renga (Admin)" at bounding box center [267, 195] width 49 height 7
click at [688, 119] on span "Se connecter" at bounding box center [704, 118] width 32 height 6
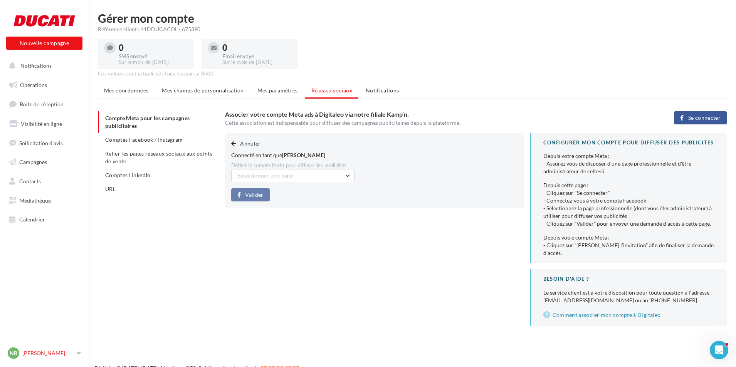
click at [44, 353] on p "[PERSON_NAME]" at bounding box center [47, 353] width 51 height 8
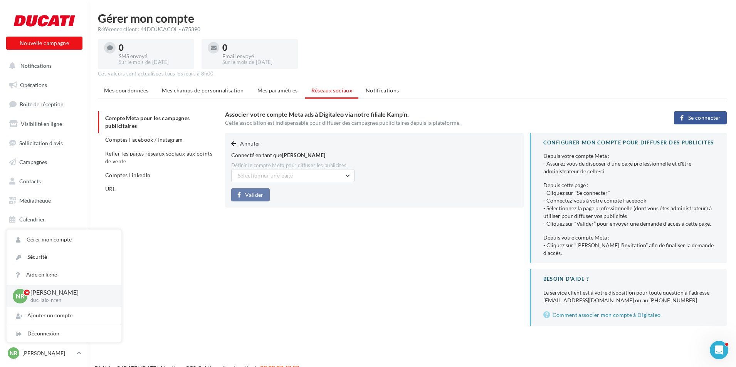
click at [236, 267] on div "Annuler Connecté en tant que [PERSON_NAME] le compte Meta pour diffuser les pub…" at bounding box center [479, 229] width 508 height 193
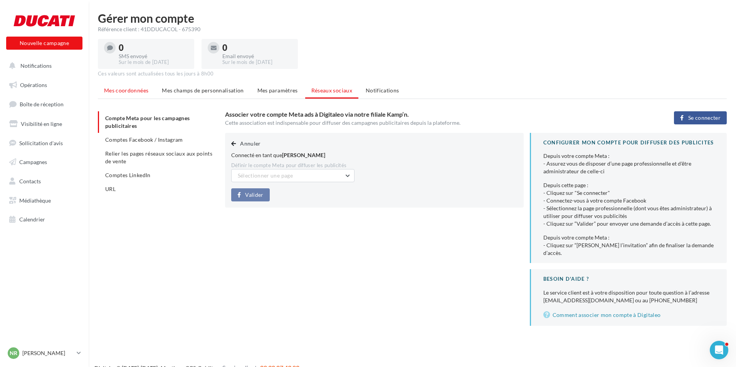
click at [138, 93] on span "Mes coordonnées" at bounding box center [126, 90] width 44 height 7
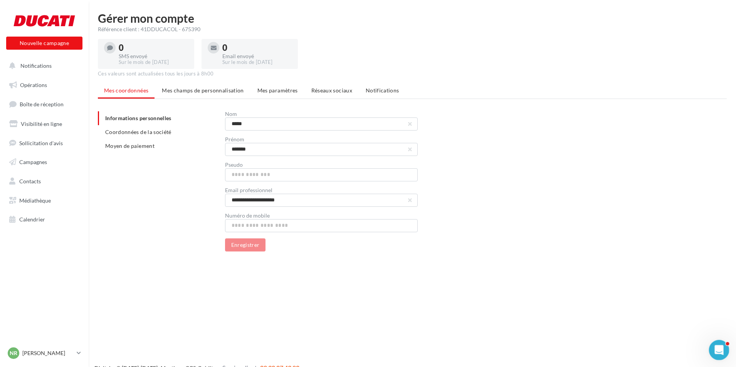
click at [717, 354] on div "Ouvrir le Messenger Intercom" at bounding box center [717, 348] width 25 height 25
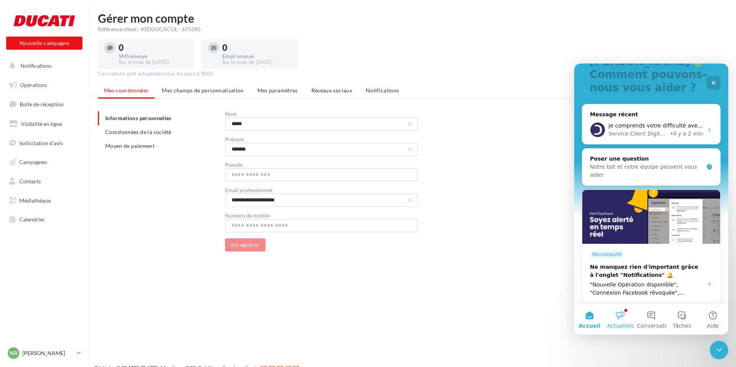
scroll to position [77, 0]
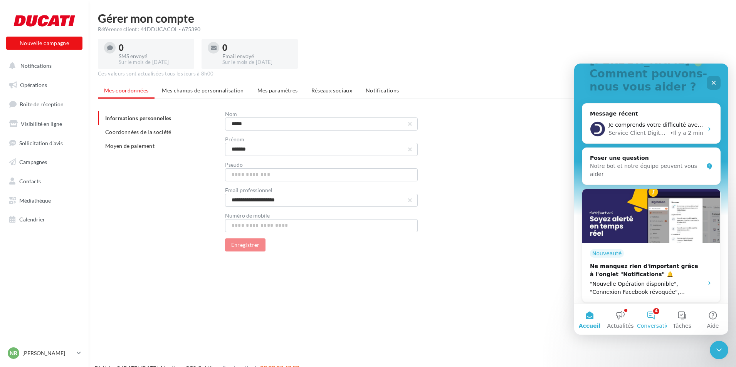
click at [643, 324] on span "Conversations" at bounding box center [656, 325] width 39 height 5
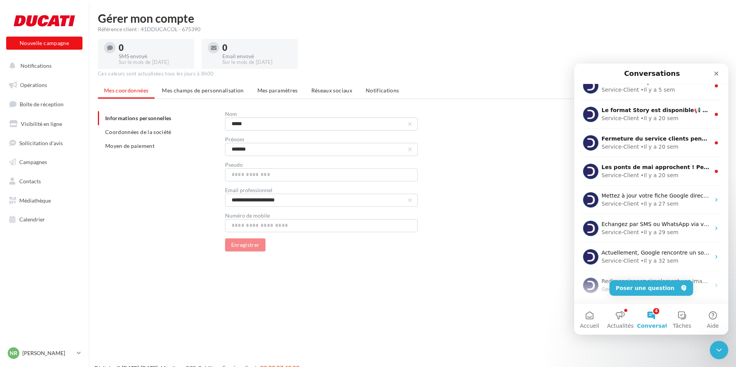
scroll to position [0, 0]
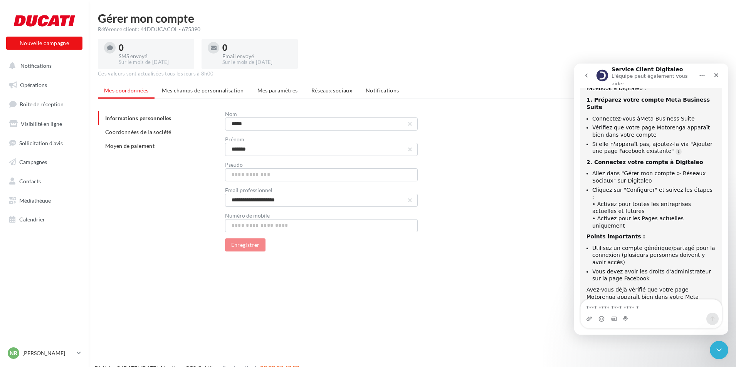
scroll to position [188, 0]
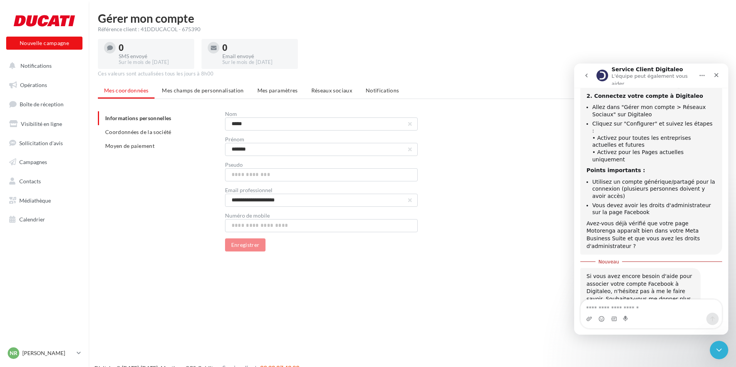
click at [643, 309] on textarea "Envoyer un message..." at bounding box center [651, 306] width 141 height 13
type textarea "*"
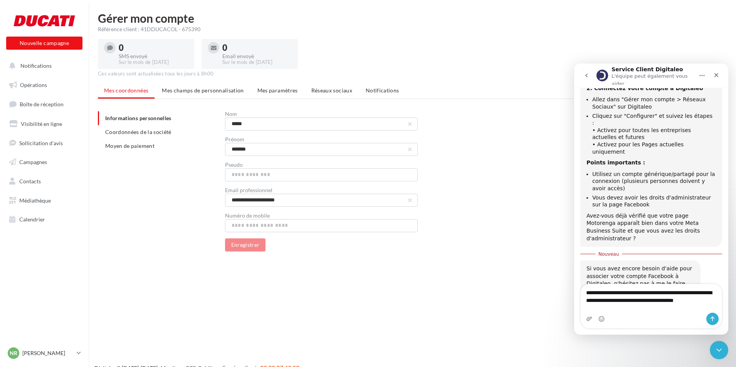
type textarea "**********"
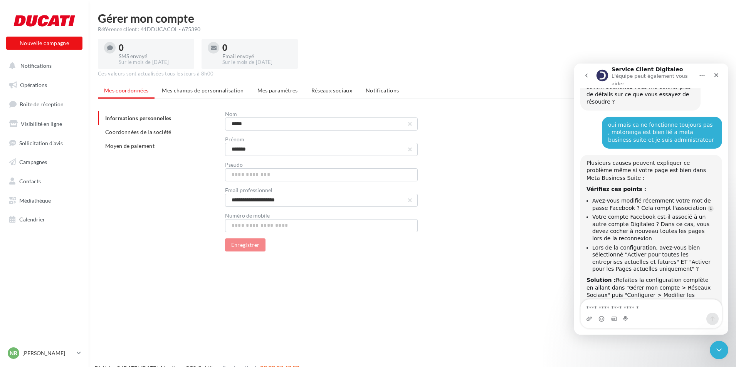
scroll to position [396, 0]
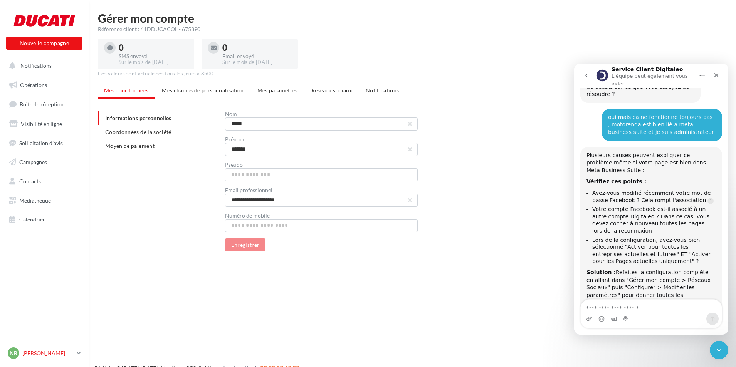
click at [45, 350] on p "[PERSON_NAME]" at bounding box center [47, 353] width 51 height 8
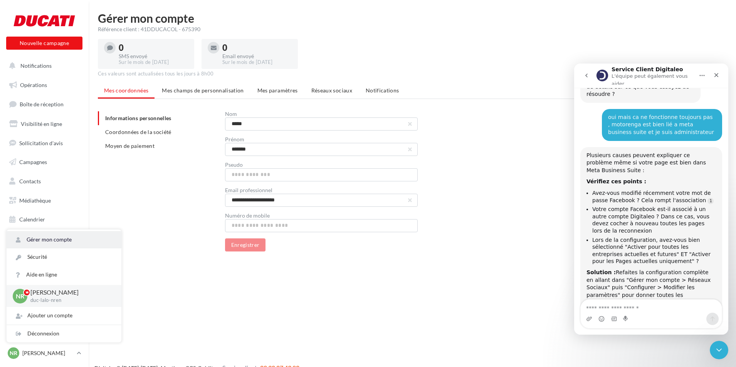
click at [55, 242] on link "Gérer mon compte" at bounding box center [64, 239] width 115 height 17
click at [46, 237] on link "Gérer mon compte" at bounding box center [64, 239] width 115 height 17
click at [132, 176] on div "**********" at bounding box center [415, 181] width 635 height 140
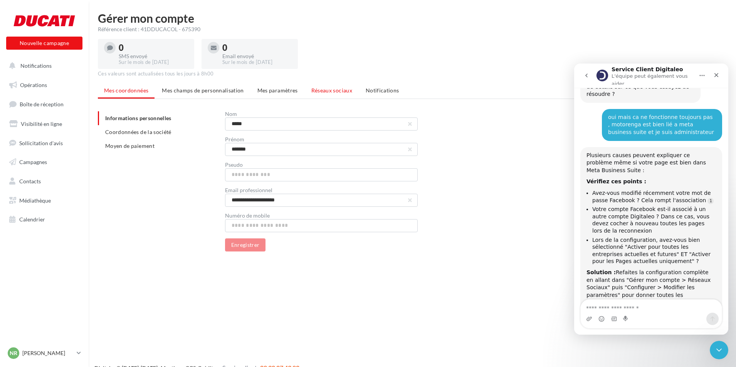
click at [331, 92] on span "Réseaux sociaux" at bounding box center [331, 90] width 41 height 7
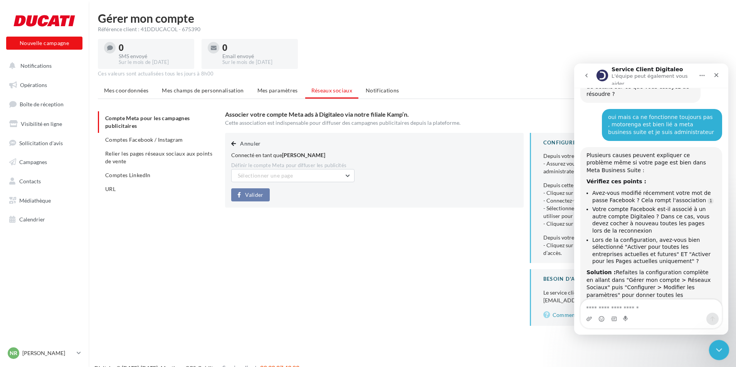
click at [717, 353] on icon "Fermer le Messenger Intercom" at bounding box center [717, 348] width 9 height 9
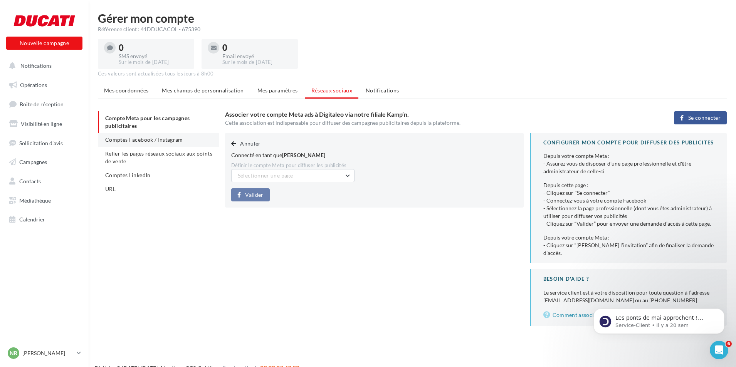
click at [150, 139] on span "Comptes Facebook / Instagram" at bounding box center [144, 139] width 78 height 7
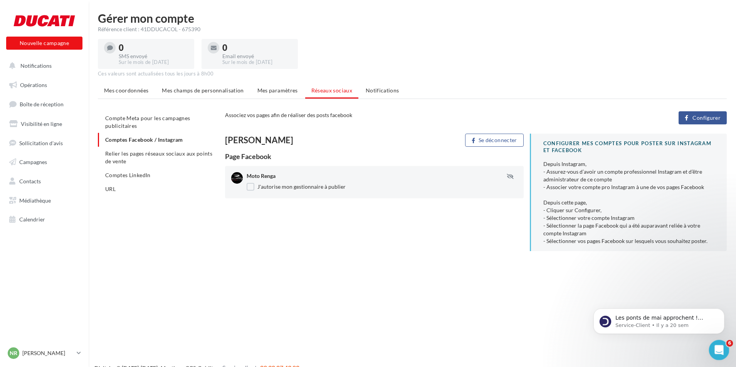
click at [724, 346] on div "Ouvrir le Messenger Intercom" at bounding box center [717, 348] width 25 height 25
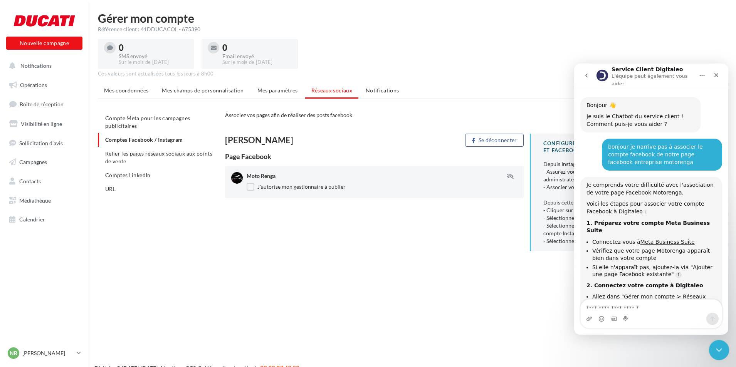
scroll to position [396, 0]
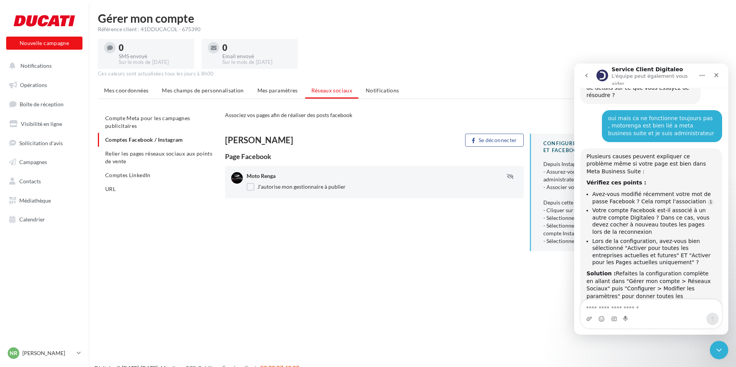
click at [443, 292] on div "Nouvelle campagne Nouvelle campagne Notifications Opérations Boîte de réception…" at bounding box center [368, 195] width 736 height 367
click at [717, 346] on icon "Fermer le Messenger Intercom" at bounding box center [717, 348] width 9 height 9
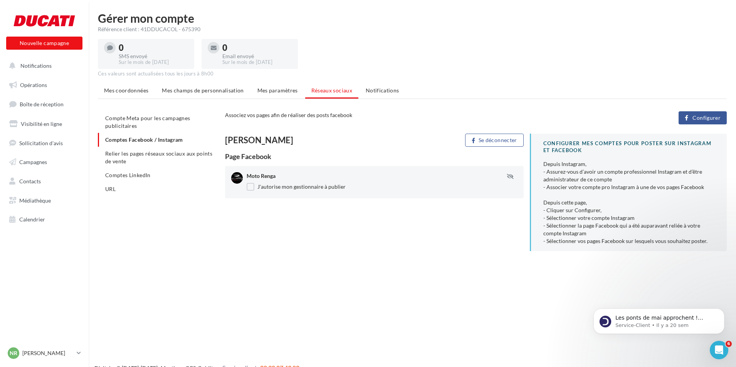
scroll to position [0, 0]
click at [697, 114] on button "Configurer" at bounding box center [702, 117] width 48 height 13
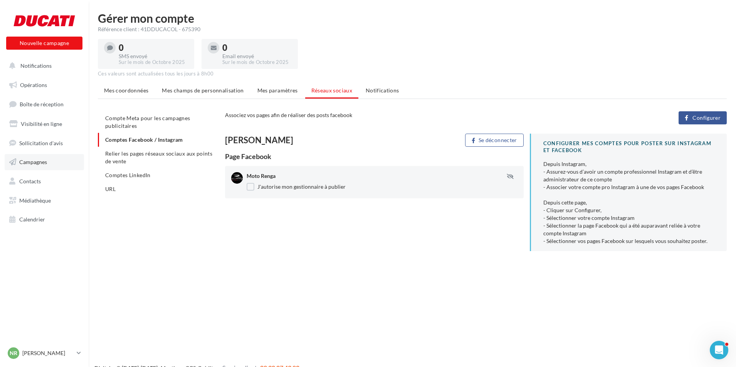
click at [54, 160] on link "Campagnes" at bounding box center [44, 162] width 79 height 16
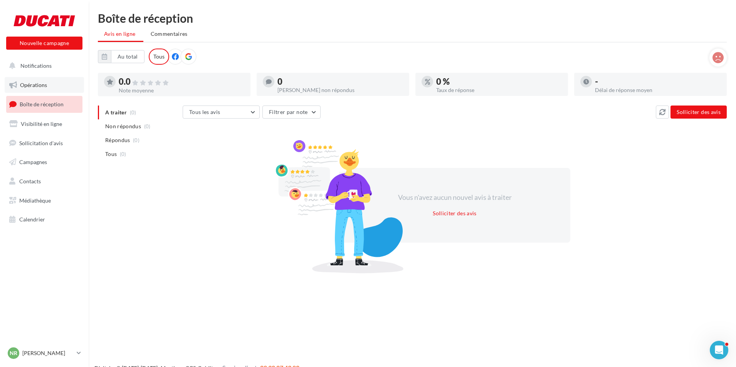
click at [45, 85] on span "Opérations" at bounding box center [33, 85] width 27 height 7
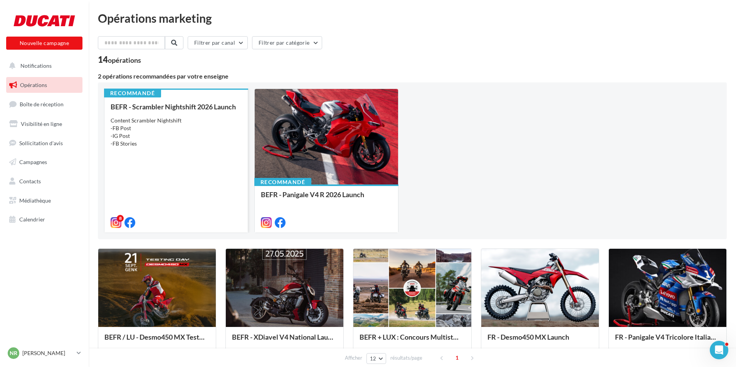
click at [170, 188] on div "BEFR - Scrambler Nightshift 2026 Launch Content Scrambler Nightshift -FB Post -…" at bounding box center [176, 164] width 131 height 123
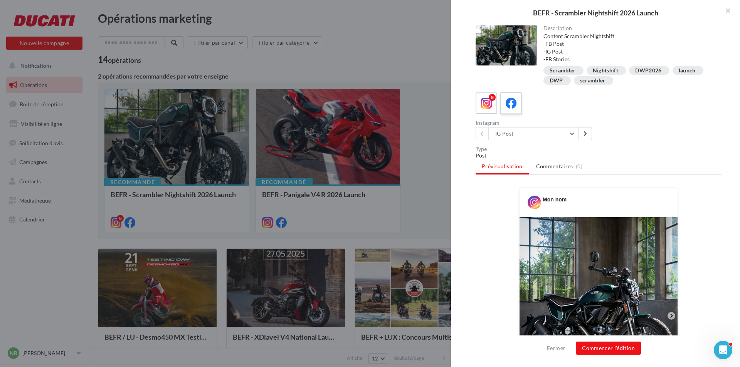
click at [511, 106] on icon at bounding box center [510, 103] width 11 height 11
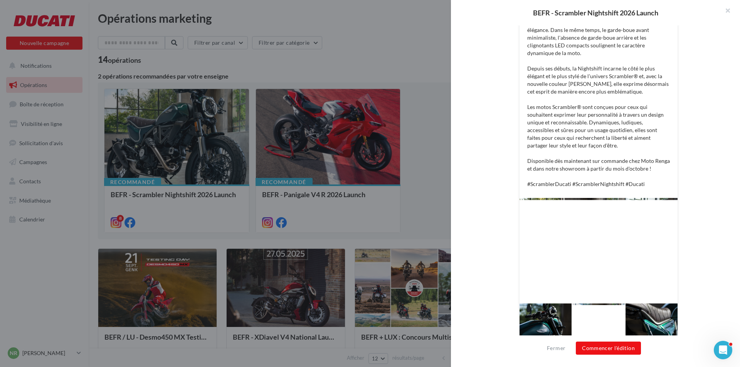
scroll to position [324, 0]
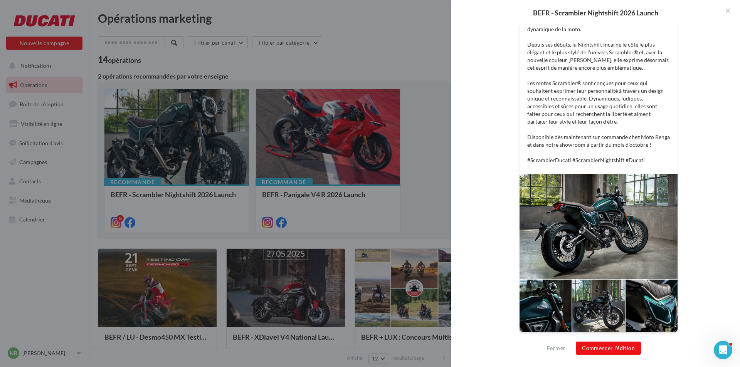
click at [576, 143] on p "Découvrez la nouvelle livrée [PERSON_NAME] pour la Scrambler Ducati Nightshift,…" at bounding box center [598, 25] width 143 height 277
click at [611, 346] on button "Commencer l'édition" at bounding box center [608, 348] width 65 height 13
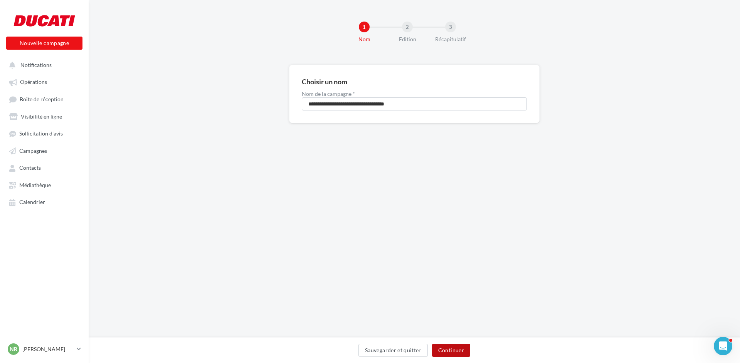
click at [455, 353] on button "Continuer" at bounding box center [451, 350] width 38 height 13
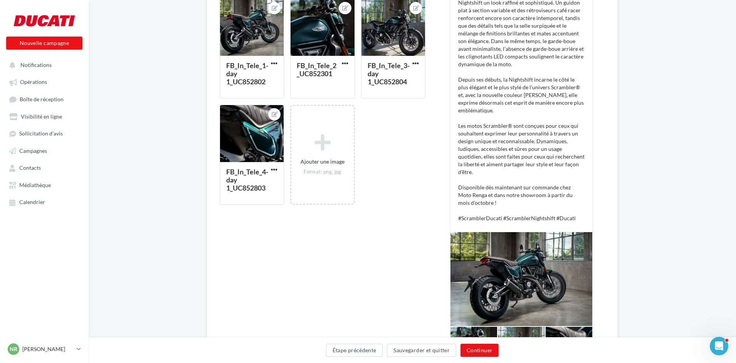
scroll to position [231, 0]
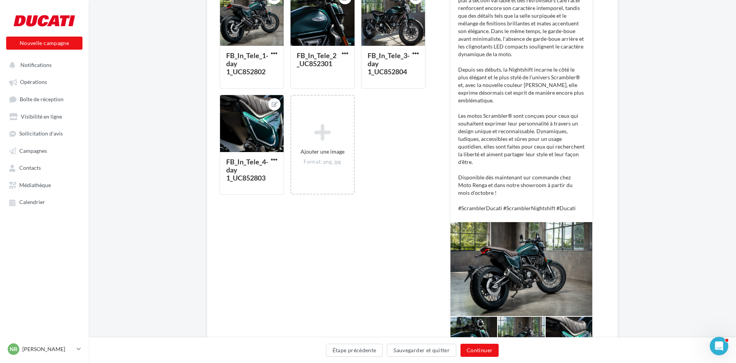
click at [490, 191] on p "Découvrez la nouvelle livrée Emerald Green pour la Scrambler Ducati Nightshift,…" at bounding box center [521, 54] width 126 height 316
click at [481, 192] on p "Découvrez la nouvelle livrée Emerald Green pour la Scrambler Ducati Nightshift,…" at bounding box center [521, 54] width 126 height 316
drag, startPoint x: 480, startPoint y: 193, endPoint x: 479, endPoint y: 189, distance: 5.0
click at [479, 189] on p "Découvrez la nouvelle livrée Emerald Green pour la Scrambler Ducati Nightshift,…" at bounding box center [521, 54] width 126 height 316
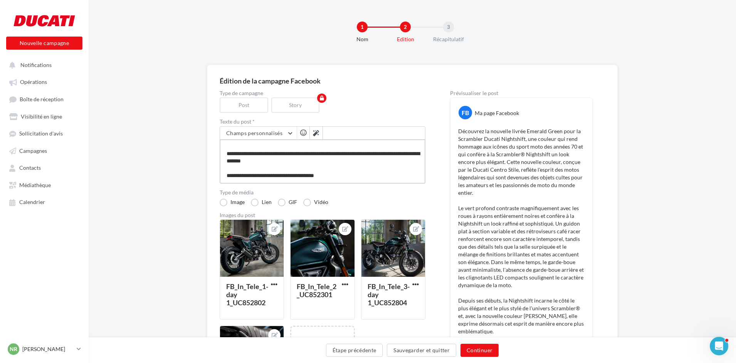
scroll to position [171, 0]
drag, startPoint x: 311, startPoint y: 162, endPoint x: 369, endPoint y: 155, distance: 58.5
click at [369, 155] on textarea at bounding box center [323, 161] width 206 height 44
type textarea "**********"
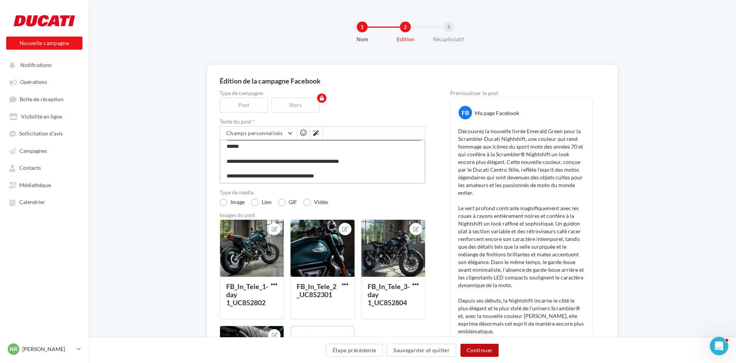
type textarea "**********"
click at [477, 351] on button "Continuer" at bounding box center [479, 350] width 38 height 13
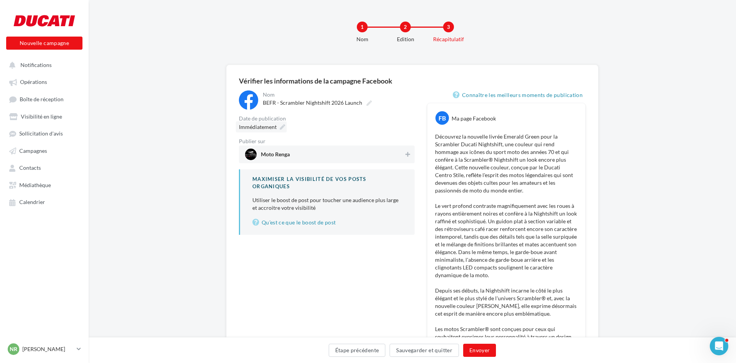
click at [268, 125] on span "Immédiatement" at bounding box center [258, 127] width 38 height 7
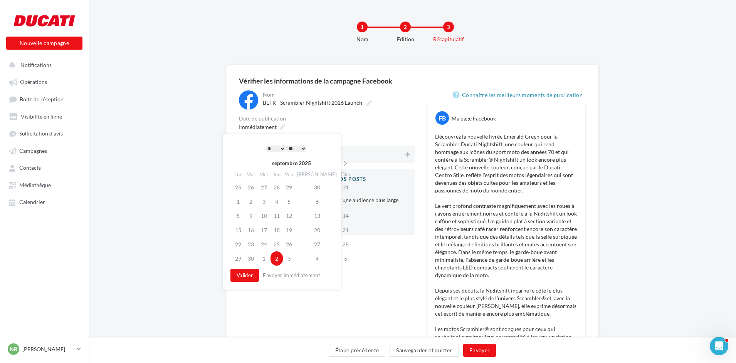
click at [277, 259] on td "2" at bounding box center [276, 259] width 12 height 14
click at [276, 146] on select "* * * * * * * * * * ** ** ** ** ** ** ** ** ** ** ** ** ** **" at bounding box center [275, 149] width 19 height 6
click at [252, 275] on button "Valider" at bounding box center [244, 275] width 29 height 13
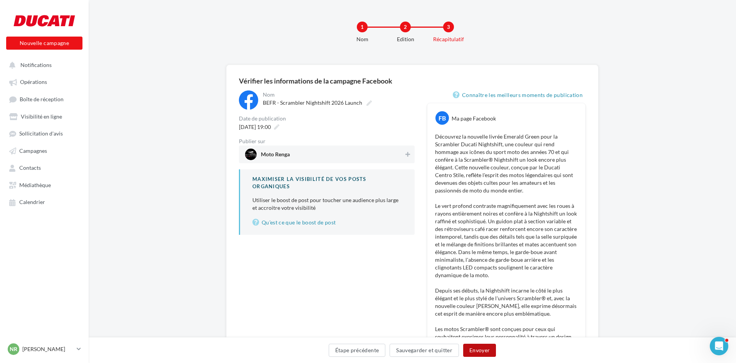
click at [477, 350] on button "Envoyer" at bounding box center [479, 350] width 33 height 13
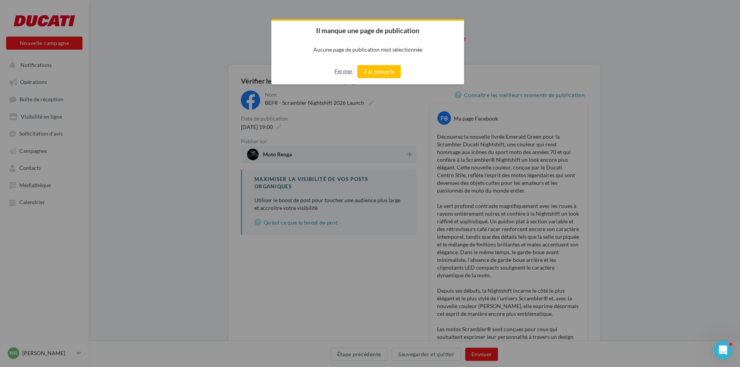
click at [347, 70] on button "Fermer" at bounding box center [343, 71] width 18 height 12
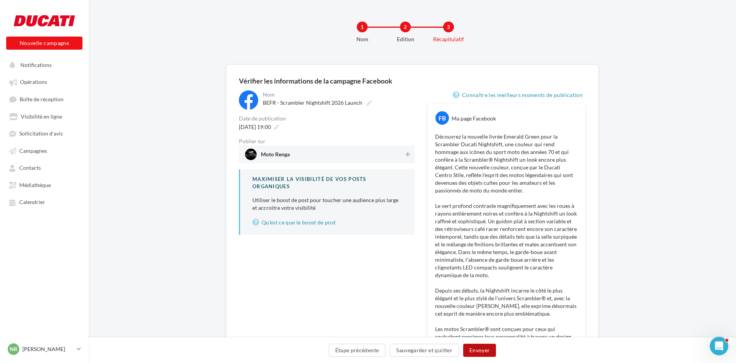
click at [486, 352] on button "Envoyer" at bounding box center [479, 350] width 33 height 13
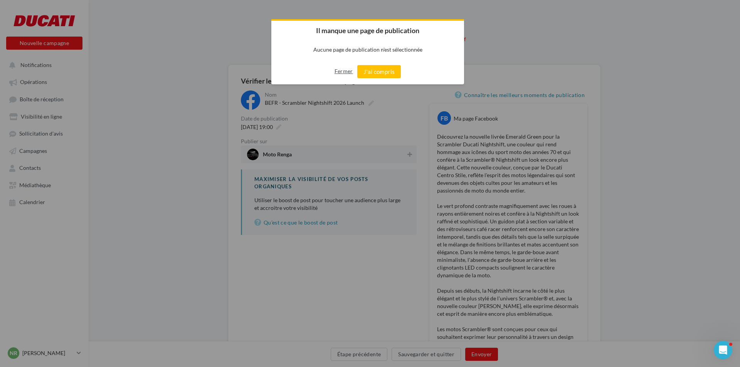
click at [336, 71] on button "Fermer" at bounding box center [343, 71] width 18 height 12
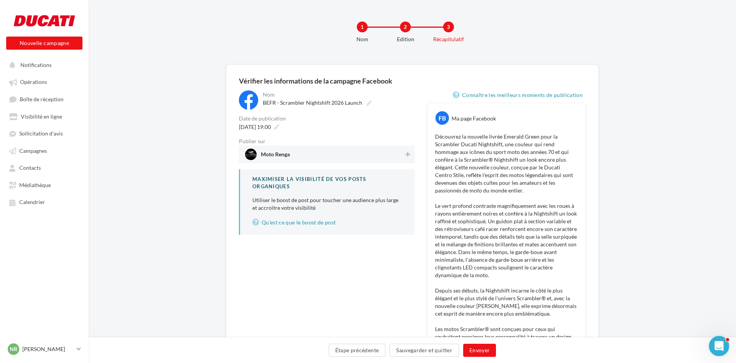
click at [712, 346] on icon "Ouvrir le Messenger Intercom" at bounding box center [718, 345] width 13 height 13
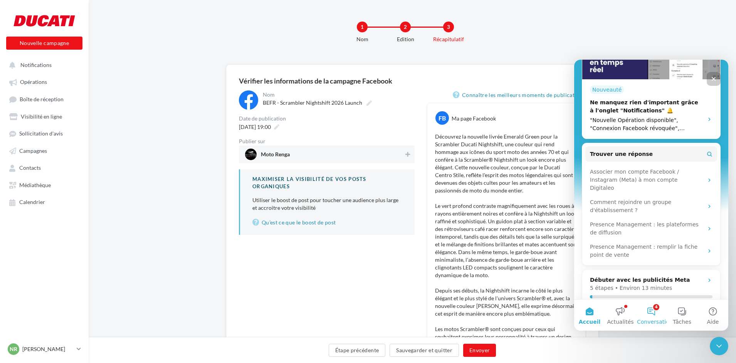
click at [652, 314] on button "4 Conversations" at bounding box center [651, 315] width 31 height 31
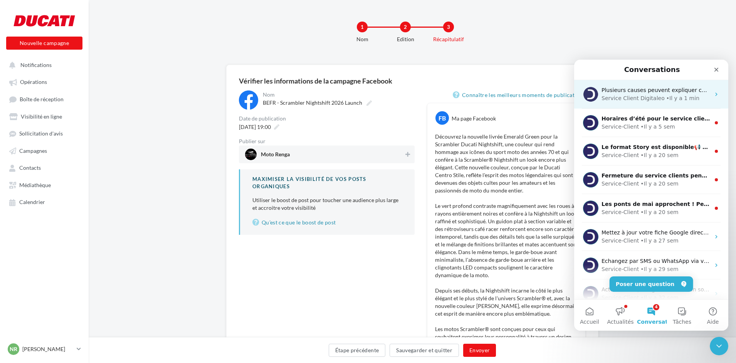
click at [644, 98] on div "Service Client Digitaleo" at bounding box center [632, 98] width 63 height 8
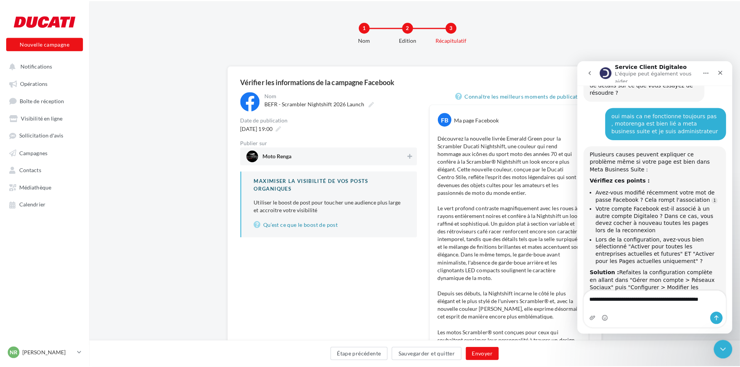
scroll to position [403, 0]
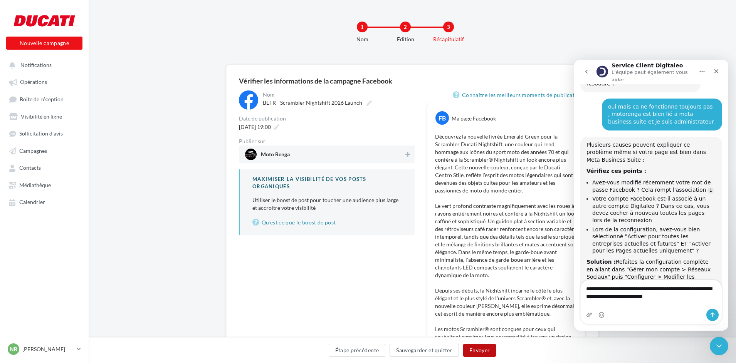
click at [477, 349] on button "Envoyer" at bounding box center [479, 350] width 33 height 13
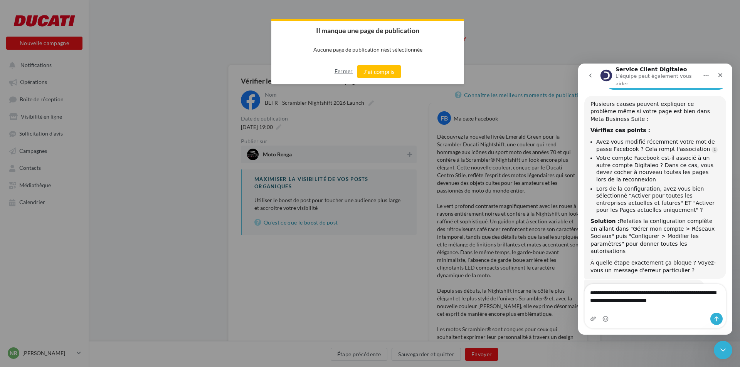
scroll to position [451, 0]
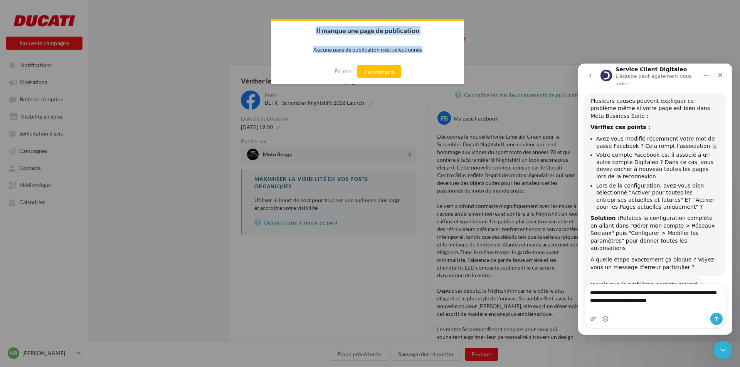
drag, startPoint x: 311, startPoint y: 30, endPoint x: 415, endPoint y: 50, distance: 105.0
click at [422, 53] on div "Il manque une page de publication Aucune page de publication n'est sélectionnée…" at bounding box center [367, 51] width 193 height 65
copy div "Il manque une page de publication Aucune page de publication n'est sélectionnée"
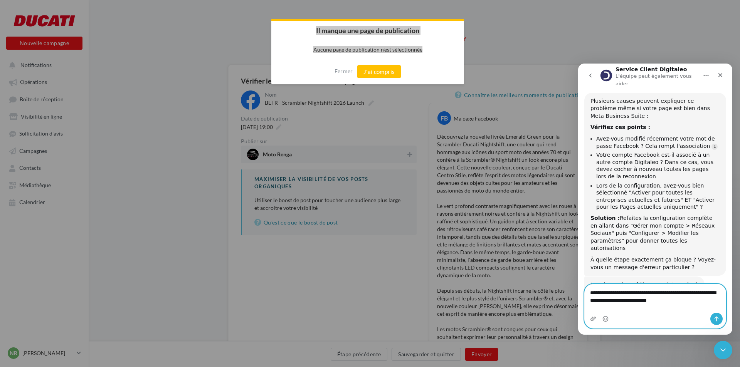
click at [696, 305] on textarea "**********" at bounding box center [654, 294] width 141 height 21
paste textarea "**********"
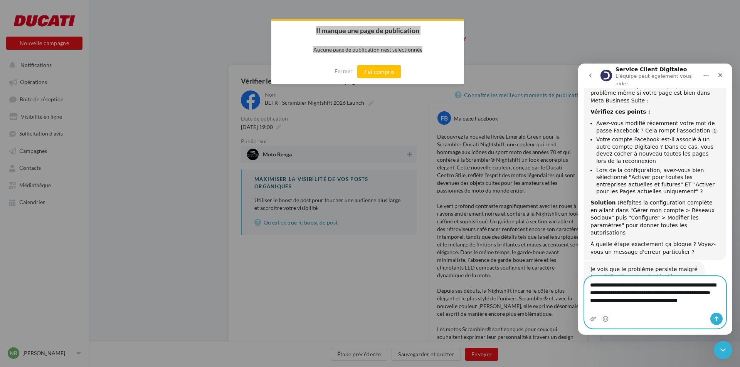
type textarea "**********"
click at [715, 318] on icon "Envoyer un message…" at bounding box center [716, 319] width 4 height 5
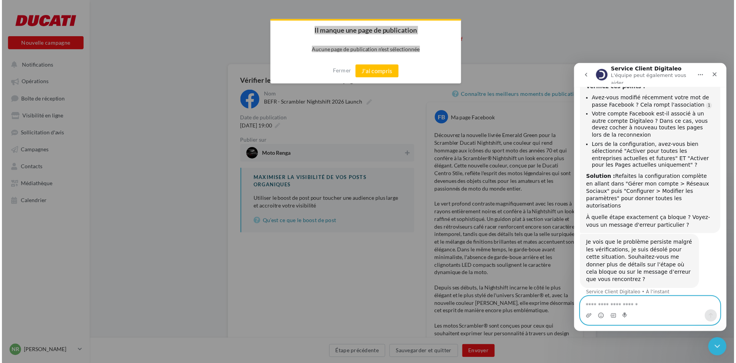
scroll to position [497, 0]
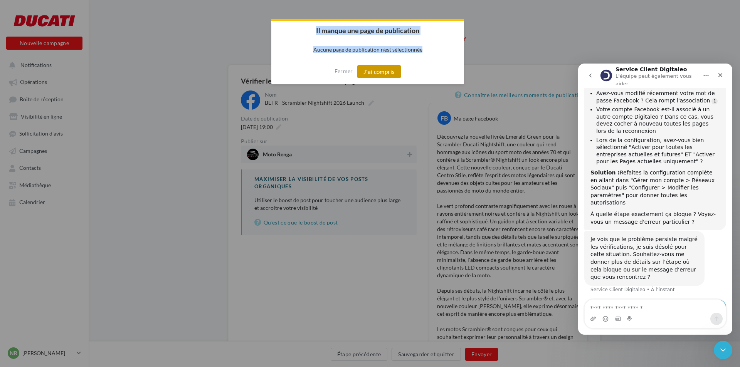
click at [367, 74] on button "J'ai compris" at bounding box center [379, 71] width 44 height 13
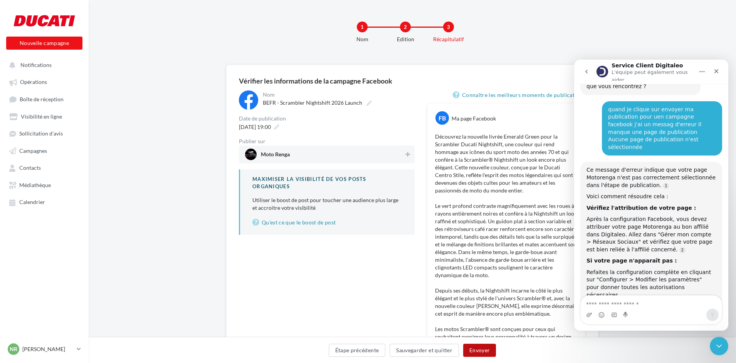
scroll to position [690, 0]
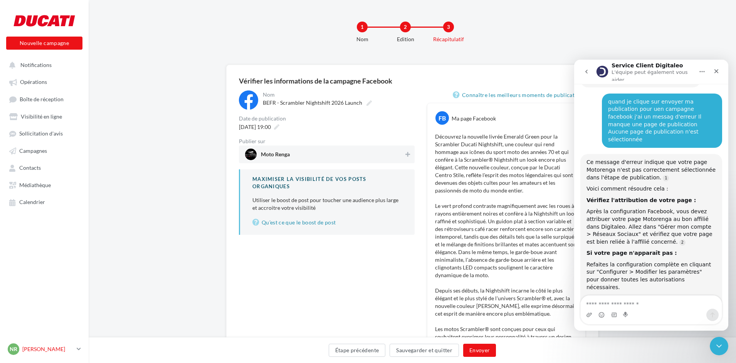
click at [54, 349] on p "[PERSON_NAME]" at bounding box center [47, 350] width 51 height 8
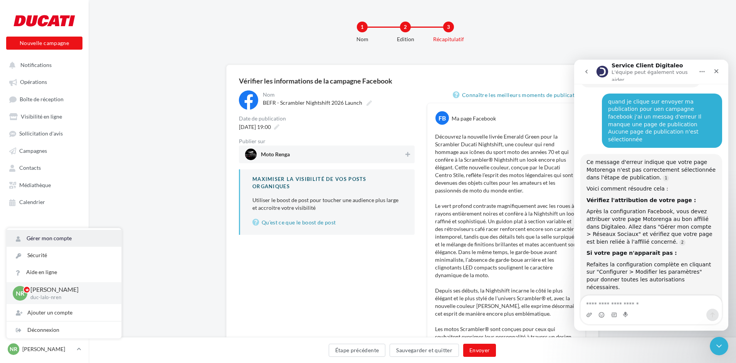
click at [49, 242] on link "Gérer mon compte" at bounding box center [64, 238] width 115 height 17
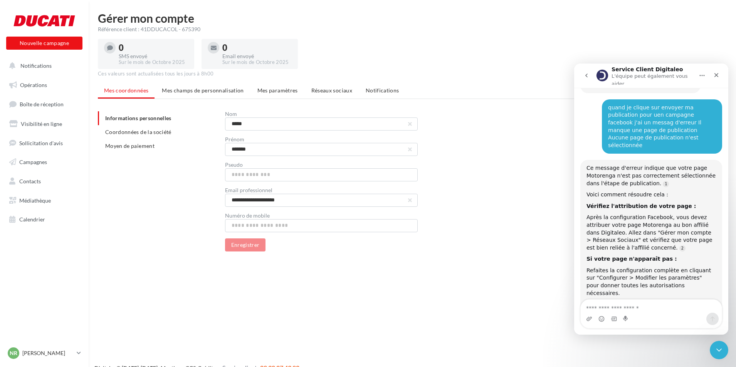
scroll to position [690, 0]
click at [336, 92] on span "Réseaux sociaux" at bounding box center [331, 90] width 41 height 7
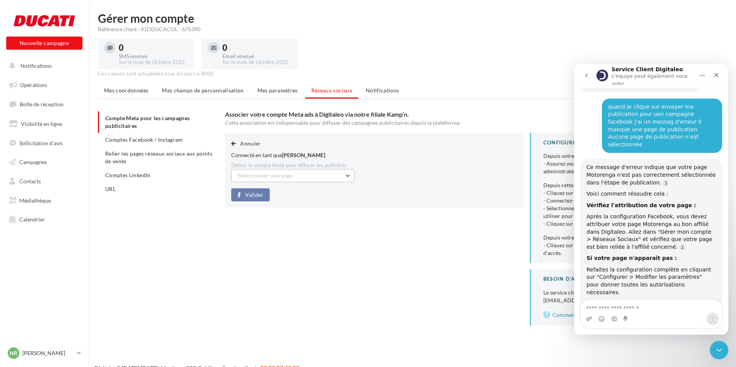
click at [300, 171] on button "Sélectionner une page" at bounding box center [292, 175] width 123 height 13
click at [286, 195] on span "Moto Renga (Admin)" at bounding box center [267, 195] width 49 height 7
click at [257, 192] on span "Valider" at bounding box center [254, 195] width 18 height 6
click at [157, 137] on span "Comptes Facebook / Instagram" at bounding box center [144, 139] width 78 height 7
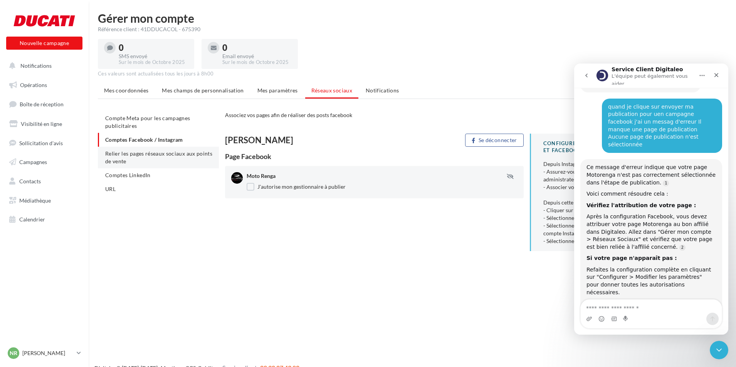
click at [127, 158] on span "Relier les pages réseaux sociaux aux points de vente" at bounding box center [158, 157] width 107 height 14
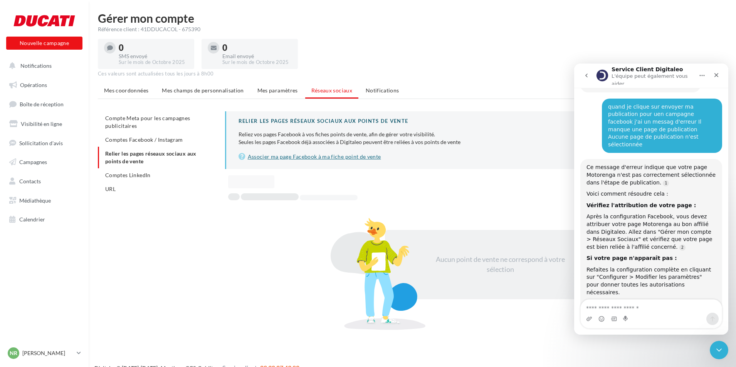
click at [297, 158] on link "Associer ma page Facebook à ma fiche point de vente" at bounding box center [476, 156] width 476 height 9
click at [146, 175] on span "Comptes LinkedIn" at bounding box center [127, 175] width 45 height 7
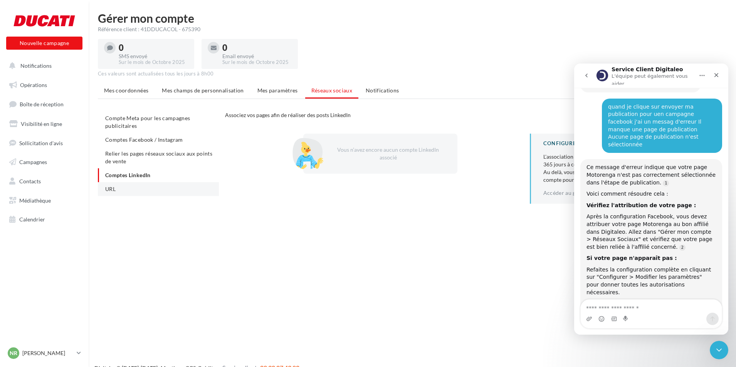
click at [136, 183] on li "URL" at bounding box center [158, 189] width 121 height 14
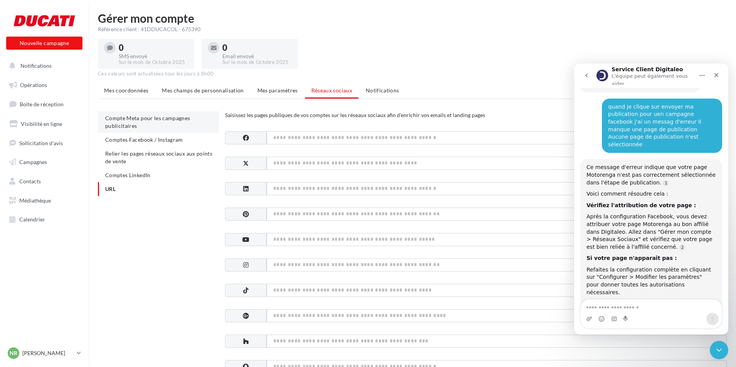
click at [146, 121] on span "Compte Meta pour les campagnes publicitaires" at bounding box center [147, 122] width 85 height 14
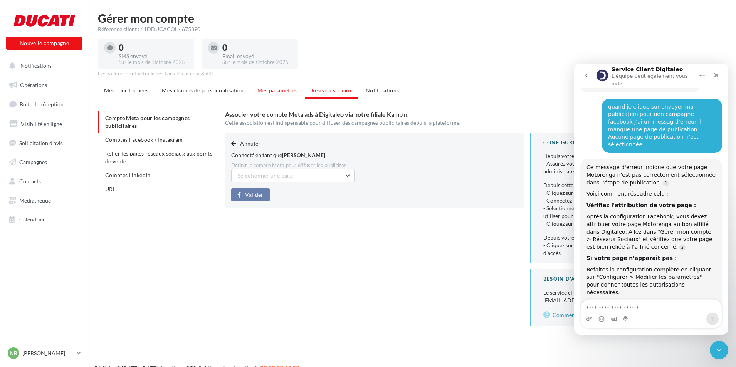
click at [284, 92] on span "Mes paramètres" at bounding box center [277, 90] width 40 height 7
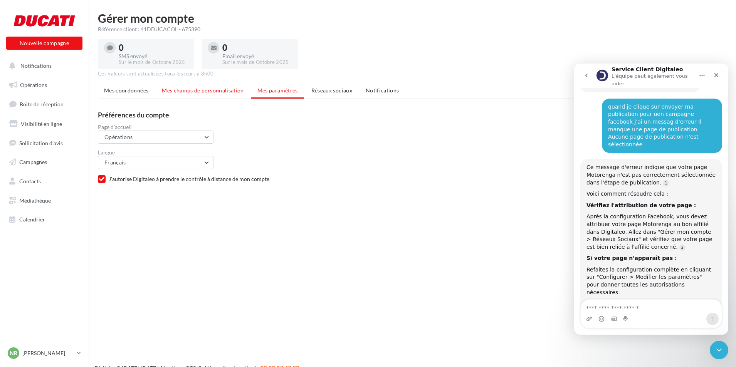
click at [245, 92] on li "Mes champs de personnalisation" at bounding box center [203, 91] width 94 height 14
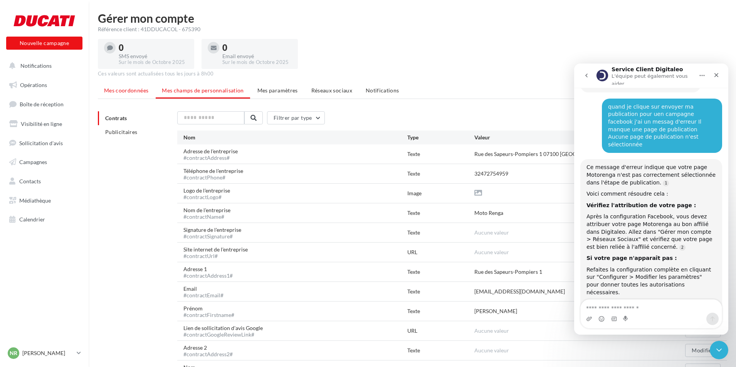
click at [136, 91] on span "Mes coordonnées" at bounding box center [126, 90] width 44 height 7
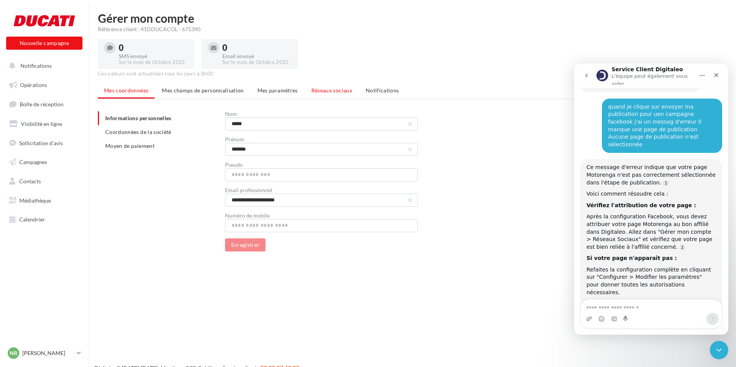
click at [320, 91] on span "Réseaux sociaux" at bounding box center [331, 90] width 41 height 7
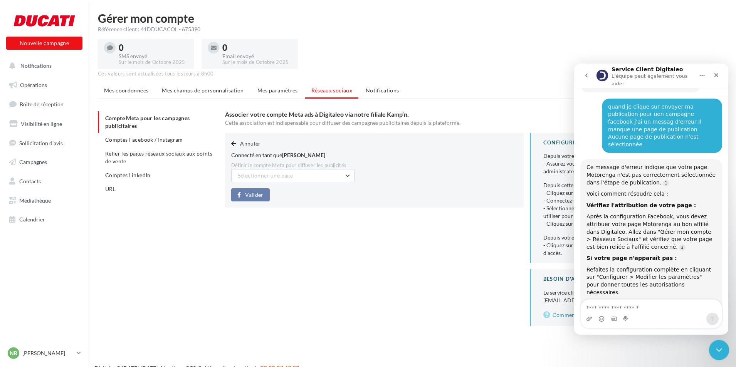
click at [720, 345] on icon "Fermer le Messenger Intercom" at bounding box center [717, 348] width 9 height 9
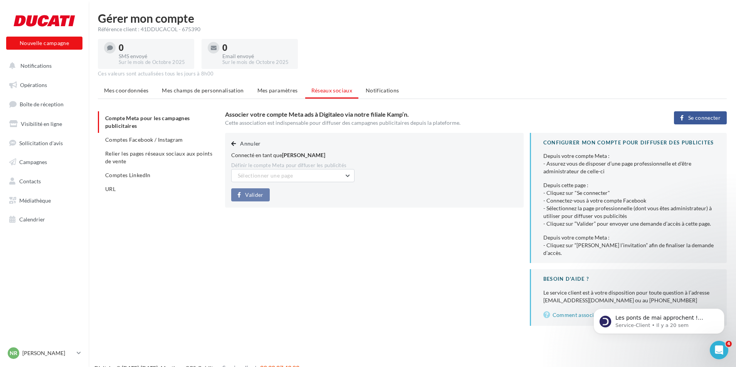
click at [684, 117] on button "Se connecter" at bounding box center [700, 117] width 53 height 13
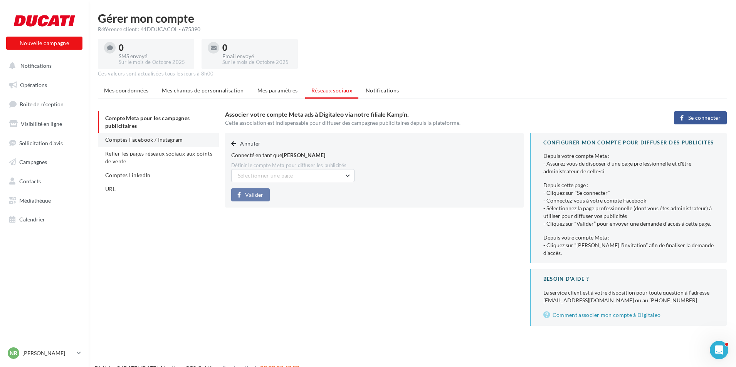
click at [145, 142] on span "Comptes Facebook / Instagram" at bounding box center [144, 139] width 78 height 7
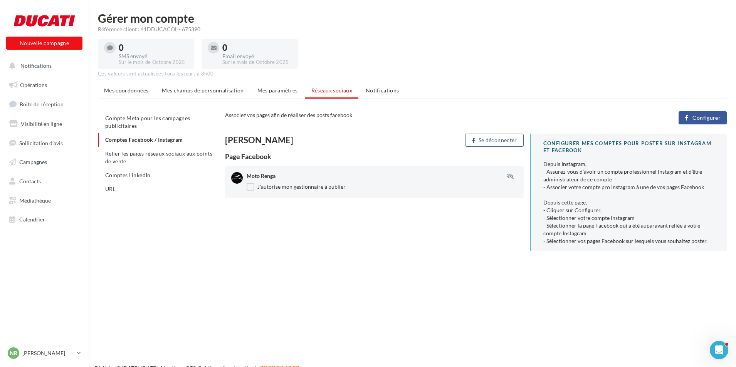
click at [709, 123] on button "Configurer" at bounding box center [702, 117] width 48 height 13
click at [43, 86] on span "Opérations" at bounding box center [33, 85] width 27 height 7
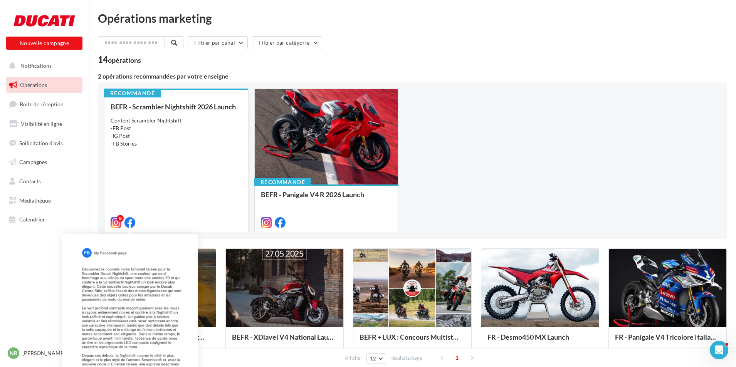
click at [132, 222] on icon at bounding box center [129, 222] width 11 height 11
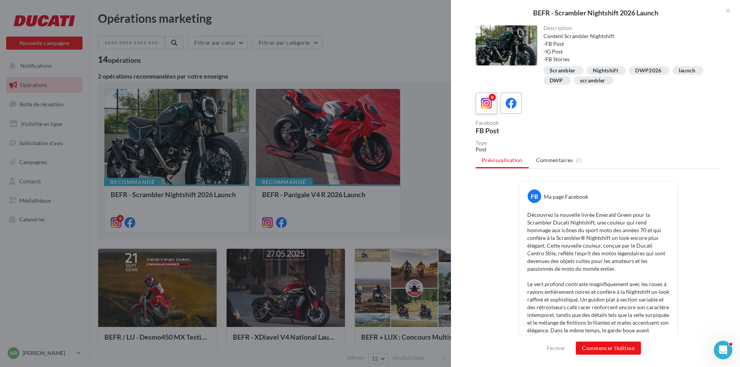
click at [485, 109] on icon at bounding box center [486, 103] width 11 height 11
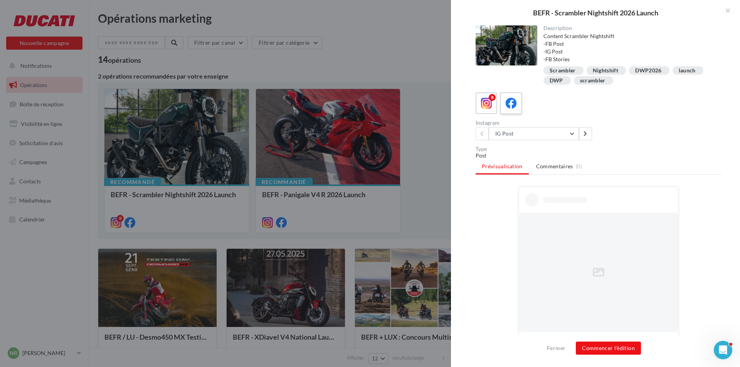
click at [513, 106] on icon at bounding box center [510, 103] width 11 height 11
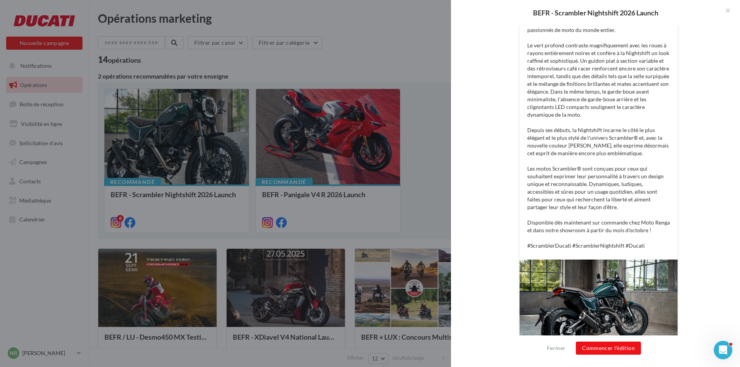
scroll to position [308, 0]
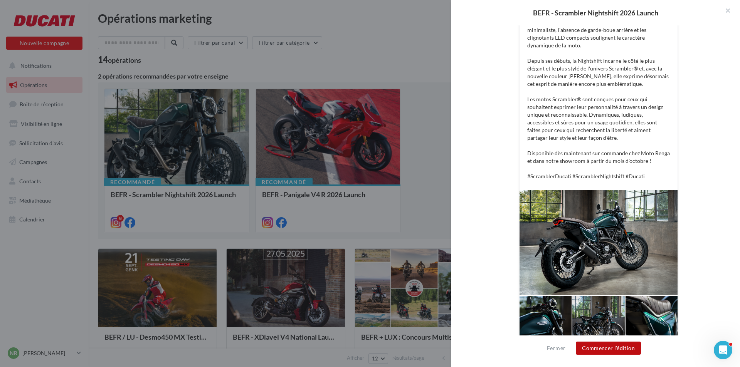
click at [610, 350] on button "Commencer l'édition" at bounding box center [608, 348] width 65 height 13
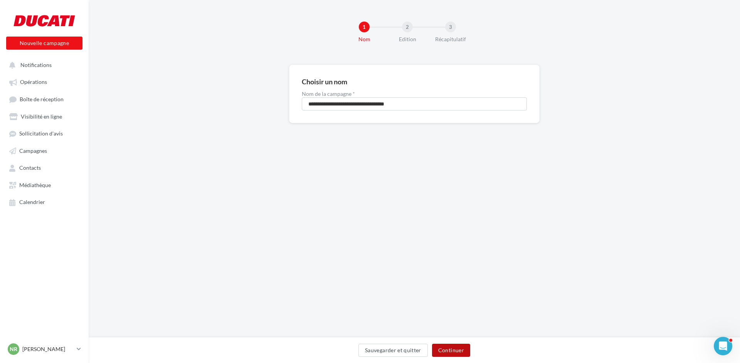
click at [447, 353] on button "Continuer" at bounding box center [451, 350] width 38 height 13
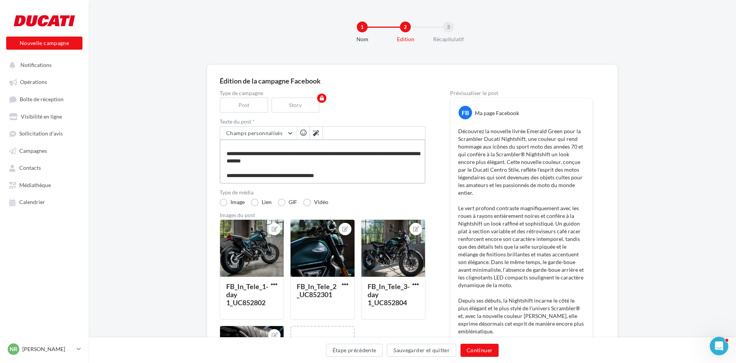
scroll to position [171, 0]
drag, startPoint x: 370, startPoint y: 155, endPoint x: 311, endPoint y: 163, distance: 59.1
click at [311, 163] on textarea at bounding box center [323, 161] width 206 height 44
type textarea "**********"
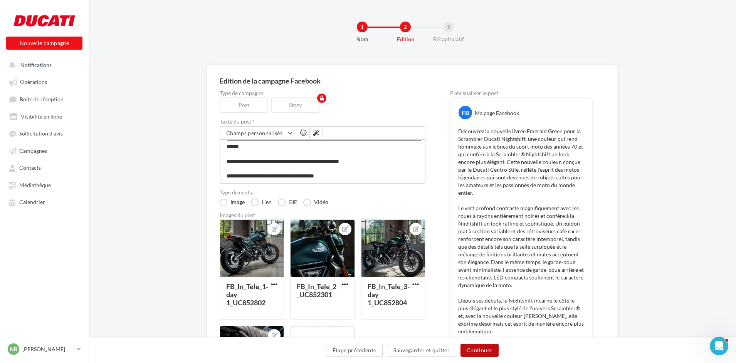
type textarea "**********"
click at [475, 347] on button "Continuer" at bounding box center [479, 350] width 38 height 13
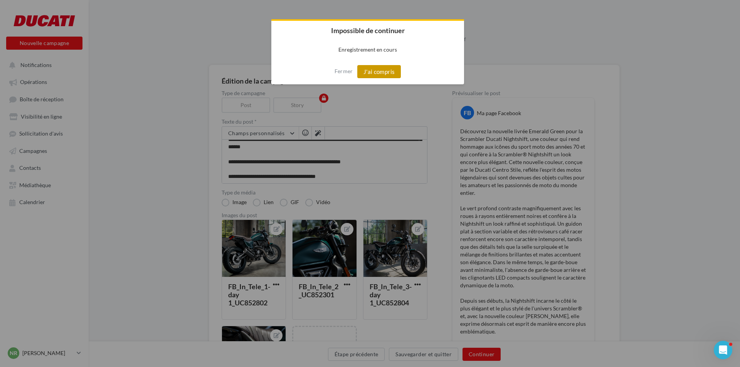
click at [363, 72] on button "J'ai compris" at bounding box center [379, 71] width 44 height 13
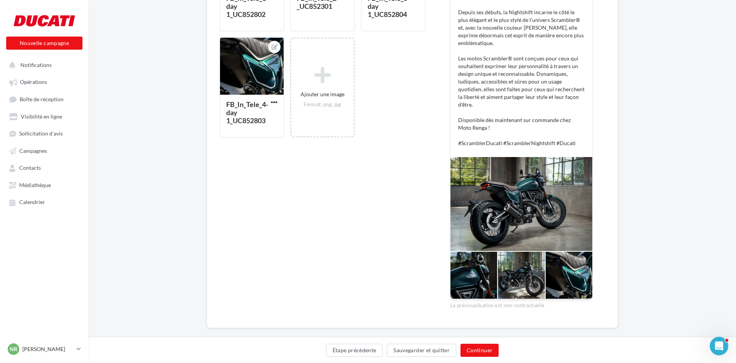
scroll to position [299, 0]
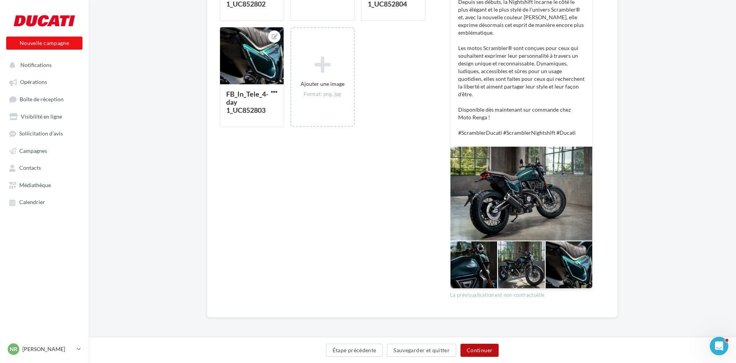
click at [484, 348] on button "Continuer" at bounding box center [479, 350] width 38 height 13
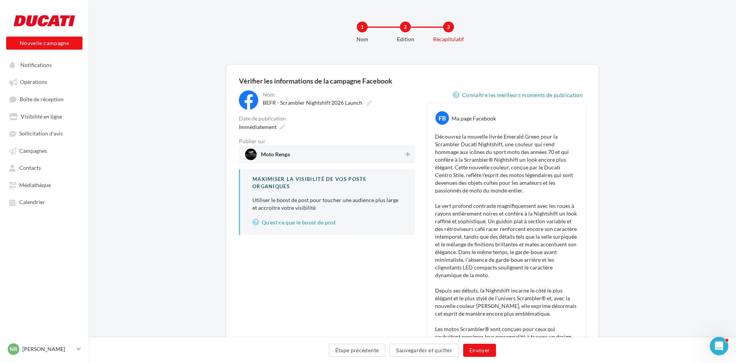
click at [335, 154] on span "Moto Renga" at bounding box center [324, 155] width 159 height 12
click at [279, 128] on div "Immédiatement" at bounding box center [261, 126] width 51 height 11
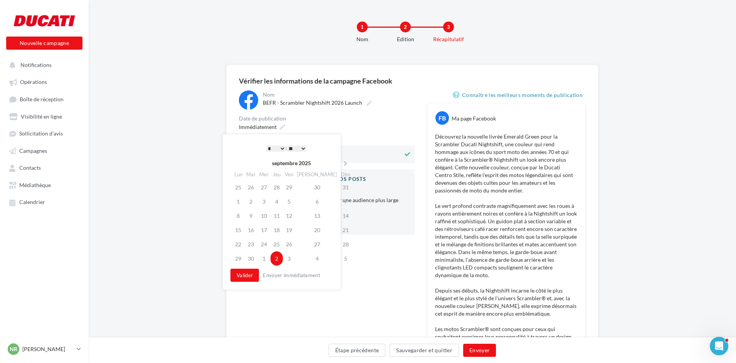
click at [275, 146] on select "* * * * * * * * * * ** ** ** ** ** ** ** ** ** ** ** ** ** **" at bounding box center [275, 149] width 19 height 6
click at [245, 278] on button "Valider" at bounding box center [244, 275] width 29 height 13
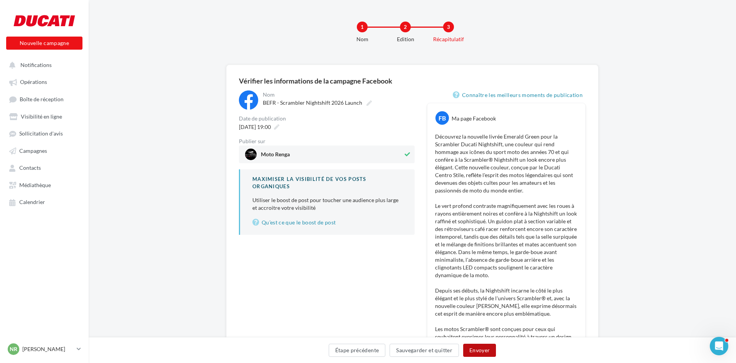
click at [470, 348] on button "Envoyer" at bounding box center [479, 350] width 33 height 13
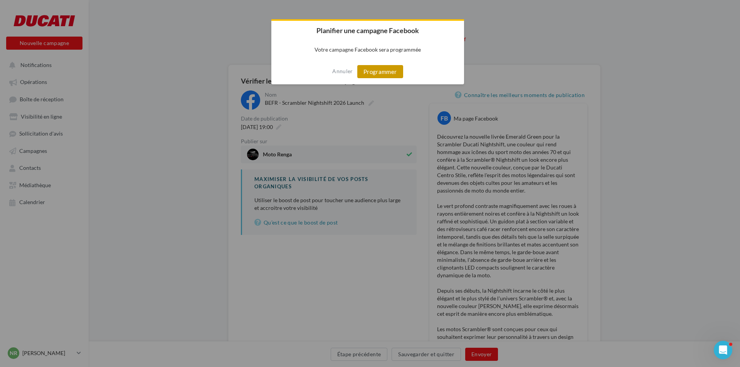
click at [388, 72] on button "Programmer" at bounding box center [380, 71] width 46 height 13
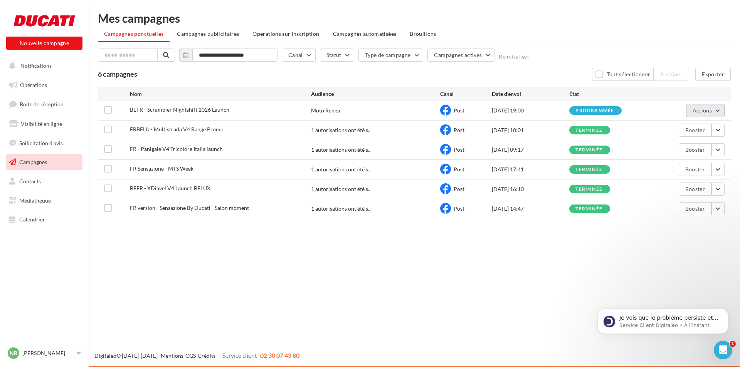
click at [722, 111] on button "Actions" at bounding box center [705, 110] width 39 height 13
click at [218, 76] on div "6 campagnes Tout sélectionner Archiver Exporter" at bounding box center [414, 74] width 633 height 13
click at [708, 111] on span "Actions" at bounding box center [701, 110] width 19 height 7
click at [167, 112] on span "BEFR - Scrambler Nightshift 2026 Launch" at bounding box center [179, 109] width 99 height 7
click at [623, 109] on div "programmée" at bounding box center [607, 110] width 77 height 8
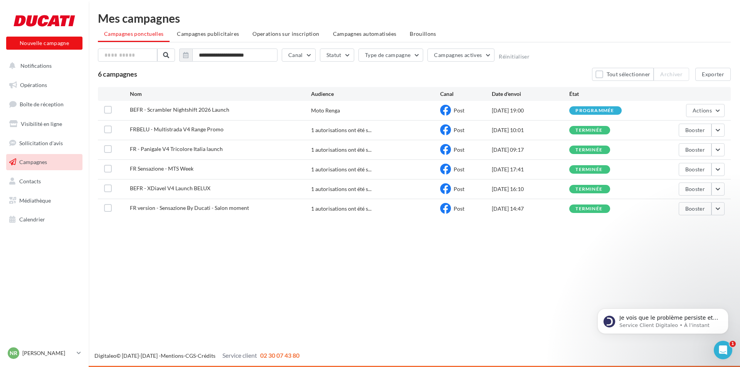
click at [616, 109] on div "programmée" at bounding box center [595, 110] width 52 height 8
click at [109, 113] on label at bounding box center [108, 110] width 8 height 8
click at [711, 115] on button "Actions" at bounding box center [705, 110] width 39 height 13
click at [107, 109] on icon at bounding box center [107, 109] width 5 height 5
click at [51, 89] on link "Opérations" at bounding box center [44, 85] width 79 height 16
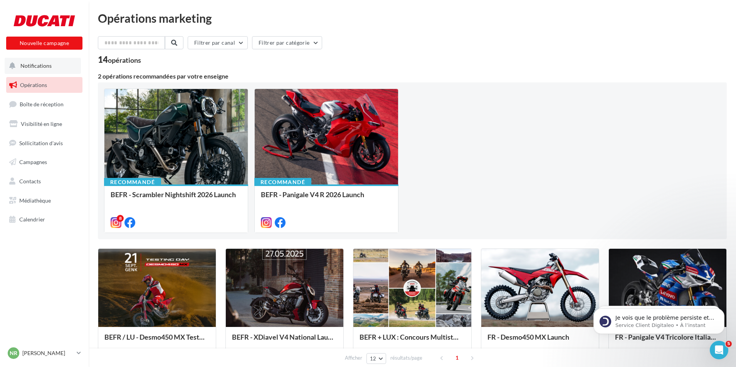
click at [49, 71] on button "Notifications" at bounding box center [43, 66] width 76 height 16
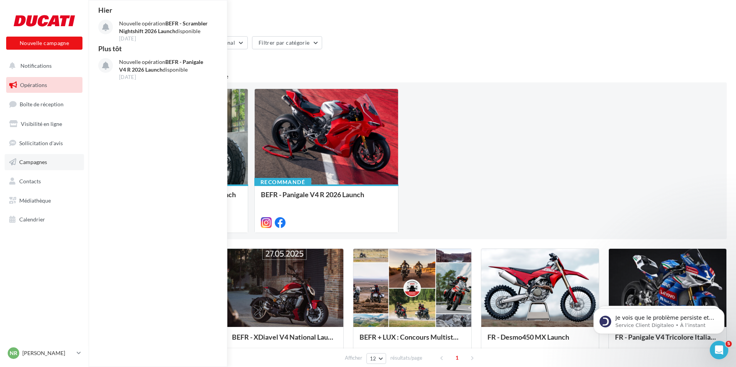
click at [47, 166] on link "Campagnes" at bounding box center [44, 162] width 79 height 16
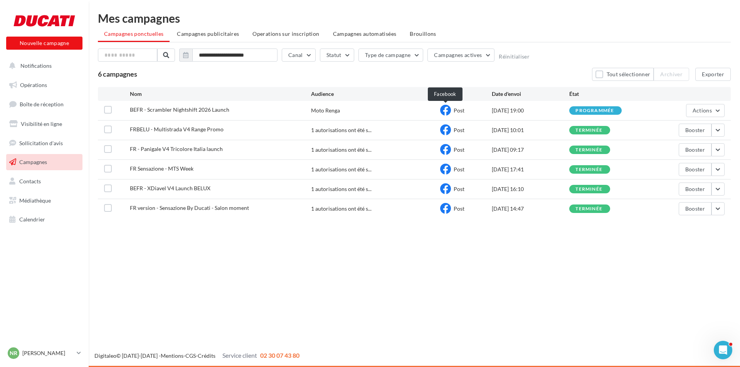
click at [448, 111] on icon at bounding box center [445, 110] width 11 height 11
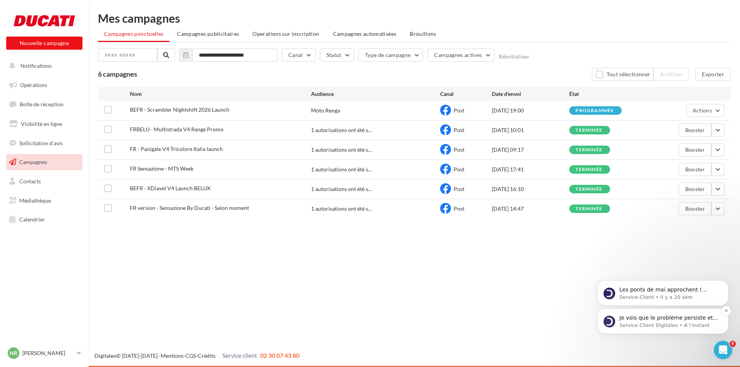
click at [694, 324] on p "Service Client Digitaleo • À l’instant" at bounding box center [668, 325] width 99 height 7
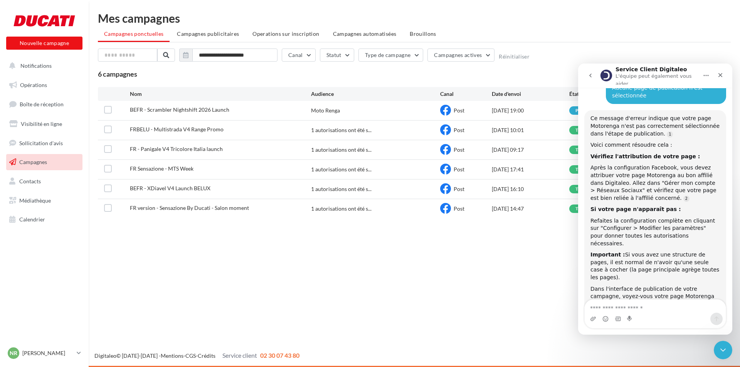
scroll to position [699, 0]
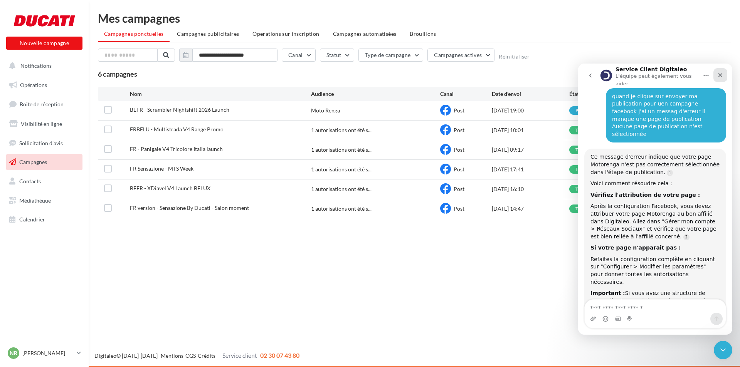
click at [718, 73] on icon "Fermer" at bounding box center [720, 75] width 4 height 4
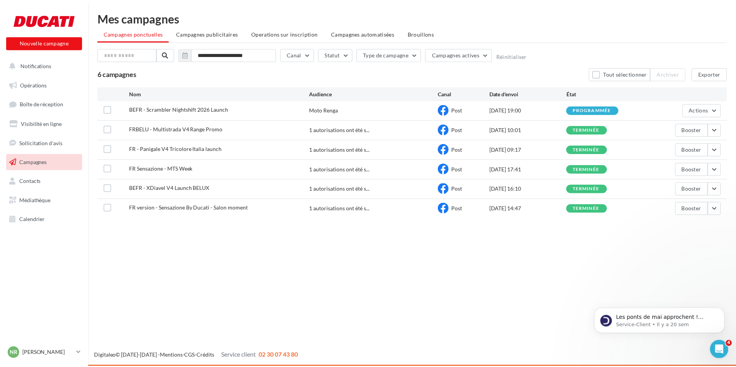
scroll to position [0, 0]
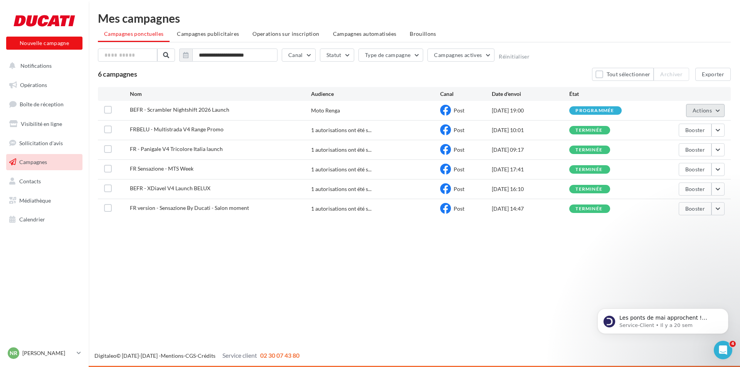
click at [703, 109] on span "Actions" at bounding box center [701, 110] width 19 height 7
click at [688, 130] on button "Voir les résultats" at bounding box center [685, 129] width 77 height 20
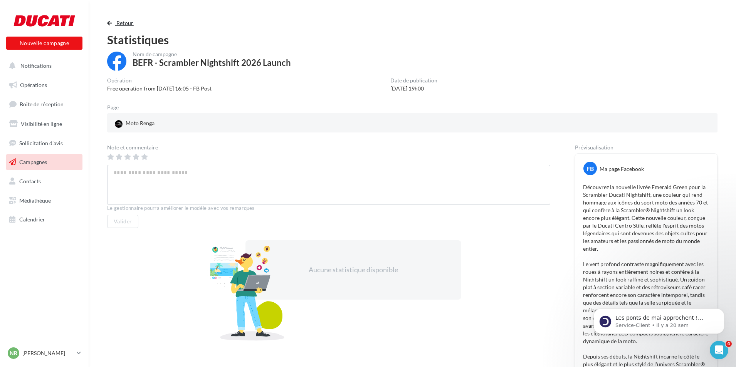
click at [117, 20] on span "Retour" at bounding box center [124, 23] width 17 height 7
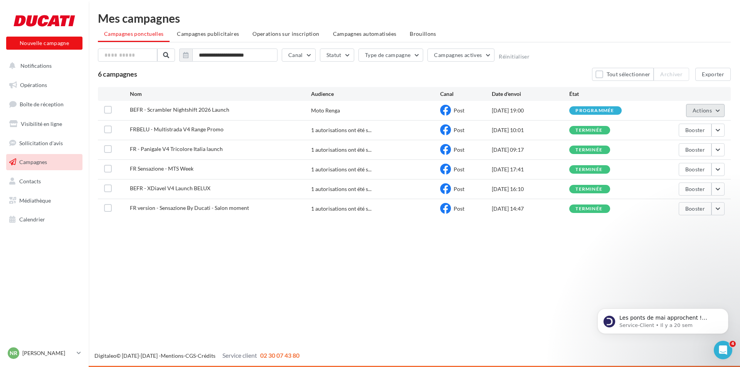
click at [712, 112] on button "Actions" at bounding box center [705, 110] width 39 height 13
click at [677, 149] on button "Renommer" at bounding box center [685, 149] width 77 height 20
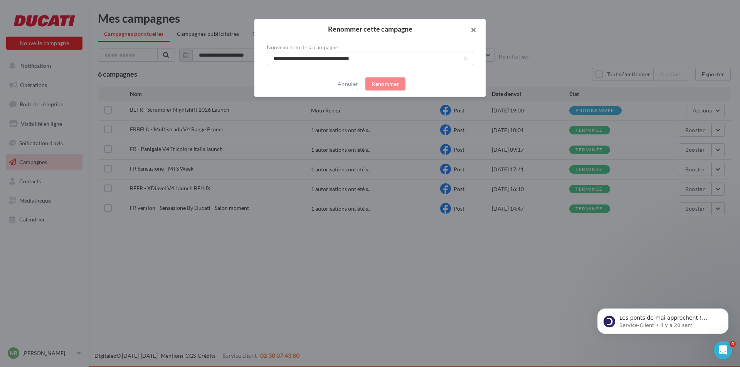
click at [473, 26] on button "button" at bounding box center [470, 30] width 31 height 23
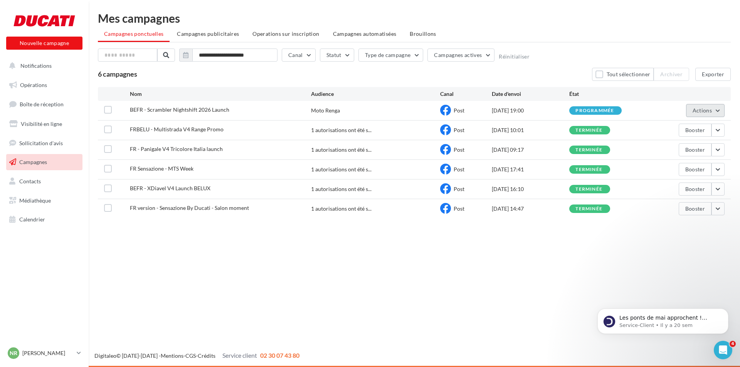
click at [719, 110] on button "Actions" at bounding box center [705, 110] width 39 height 13
click at [687, 170] on button "Dupliquer" at bounding box center [685, 169] width 77 height 20
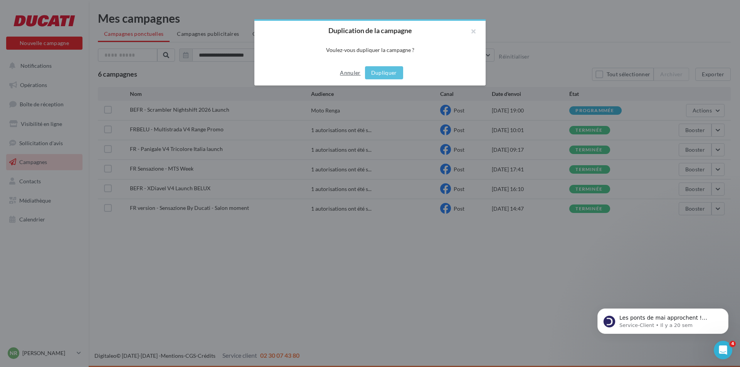
click at [353, 72] on button "Annuler" at bounding box center [350, 72] width 27 height 9
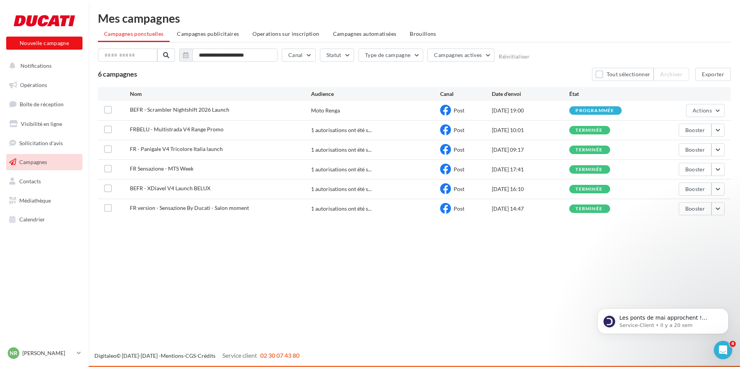
click at [595, 108] on div "programmée" at bounding box center [594, 110] width 39 height 5
click at [519, 112] on div "02/10/2025 19:00" at bounding box center [530, 111] width 77 height 8
click at [106, 111] on label at bounding box center [108, 110] width 8 height 8
click at [718, 112] on button "Actions" at bounding box center [705, 110] width 39 height 13
click at [673, 188] on button "Annuler" at bounding box center [685, 189] width 77 height 20
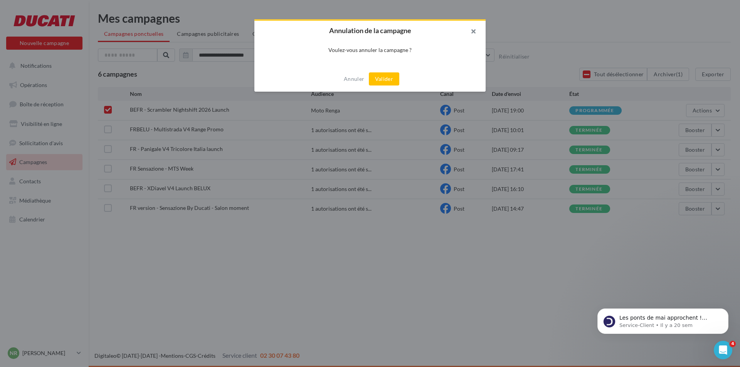
click at [475, 30] on button "button" at bounding box center [470, 32] width 31 height 23
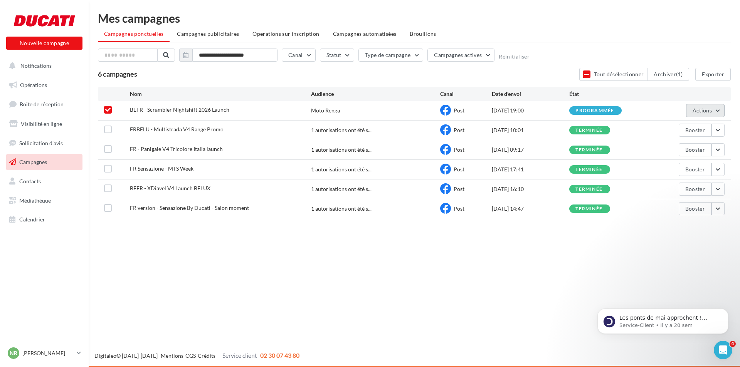
click at [695, 112] on span "Actions" at bounding box center [701, 110] width 19 height 7
click at [678, 188] on button "Annuler" at bounding box center [685, 189] width 77 height 20
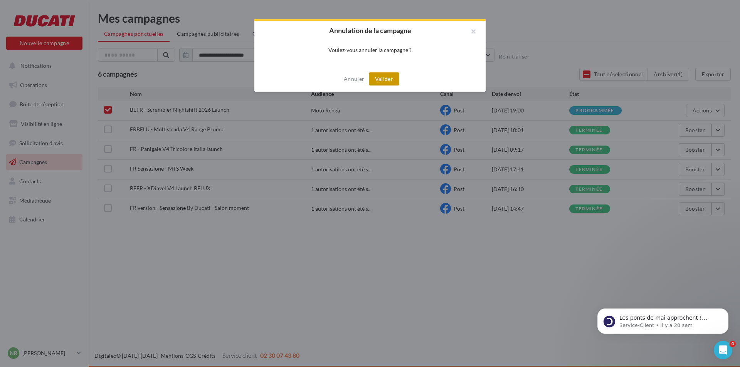
click at [381, 79] on button "Valider" at bounding box center [384, 78] width 30 height 13
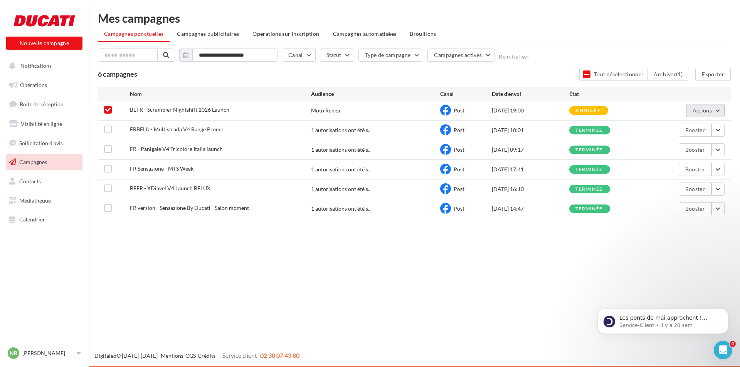
click at [699, 114] on button "Actions" at bounding box center [705, 110] width 39 height 13
click at [540, 112] on div "02/10/2025 19:00" at bounding box center [530, 111] width 77 height 8
click at [37, 85] on span "Opérations" at bounding box center [33, 85] width 27 height 7
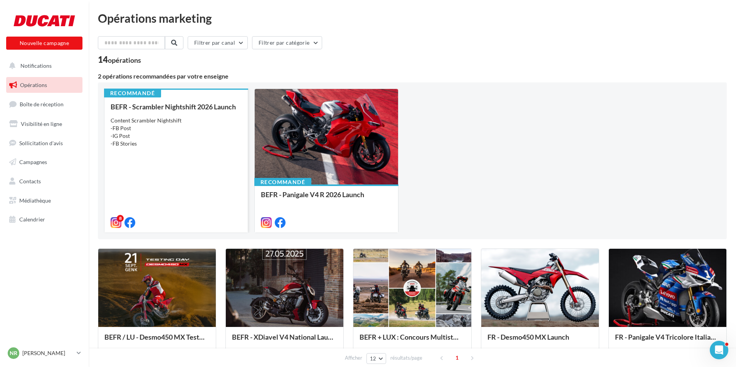
click at [189, 150] on div "BEFR - Scrambler Nightshift 2026 Launch Content Scrambler Nightshift -FB Post -…" at bounding box center [176, 164] width 131 height 123
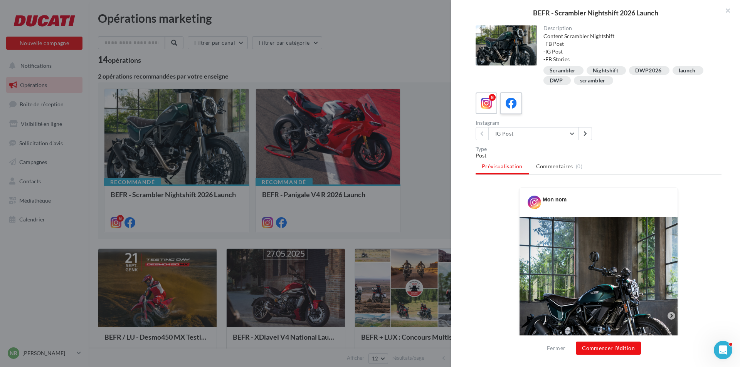
click at [513, 104] on icon at bounding box center [510, 103] width 11 height 11
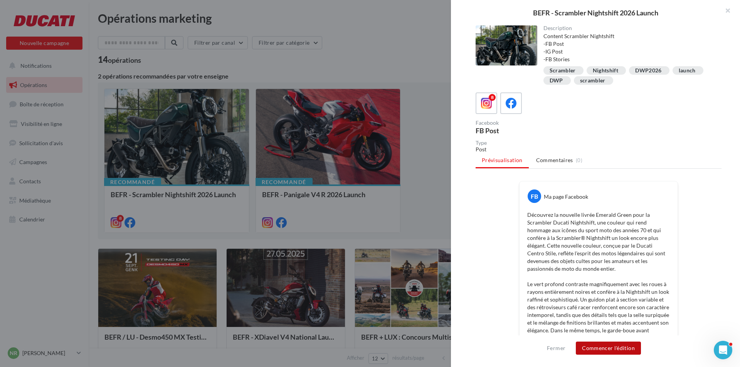
click at [614, 348] on button "Commencer l'édition" at bounding box center [608, 348] width 65 height 13
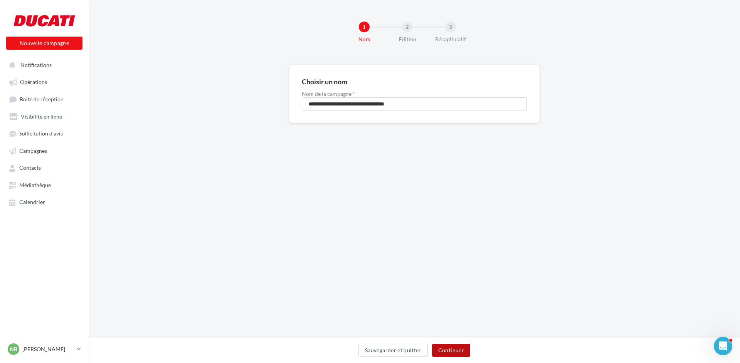
click at [455, 350] on button "Continuer" at bounding box center [451, 350] width 38 height 13
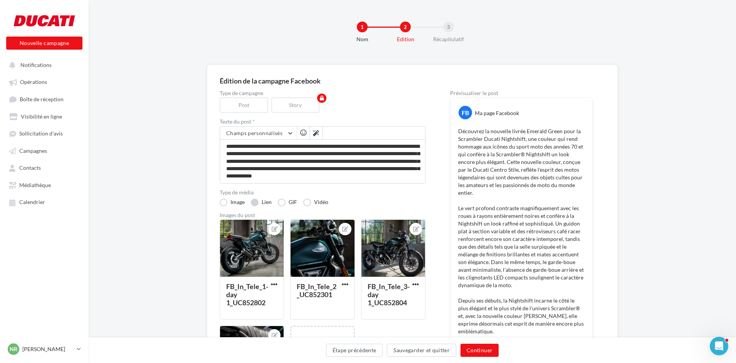
click at [255, 200] on label "Lien" at bounding box center [261, 203] width 21 height 8
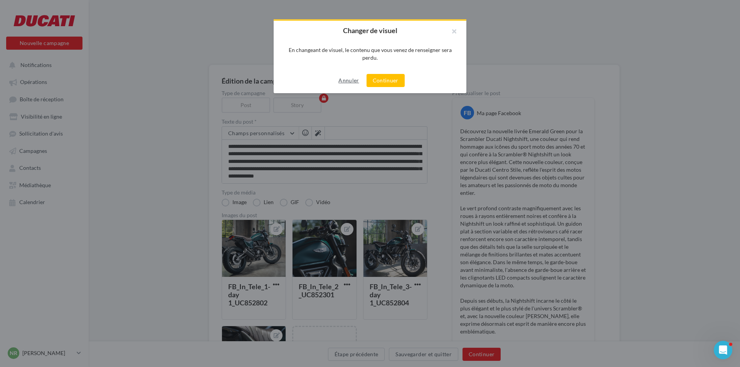
click at [348, 81] on button "Annuler" at bounding box center [348, 80] width 27 height 9
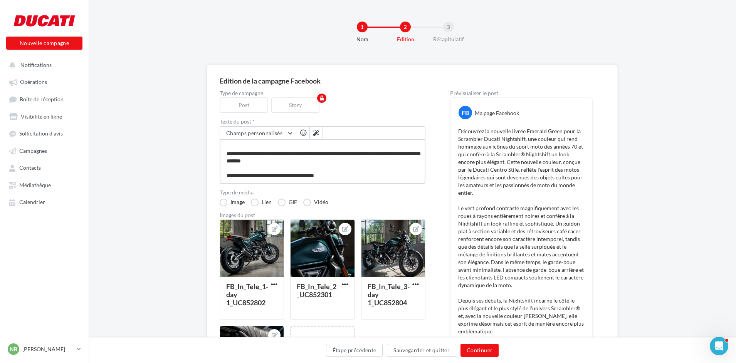
scroll to position [171, 0]
drag, startPoint x: 369, startPoint y: 154, endPoint x: 312, endPoint y: 162, distance: 58.4
click at [312, 162] on textarea at bounding box center [323, 161] width 206 height 44
type textarea "**********"
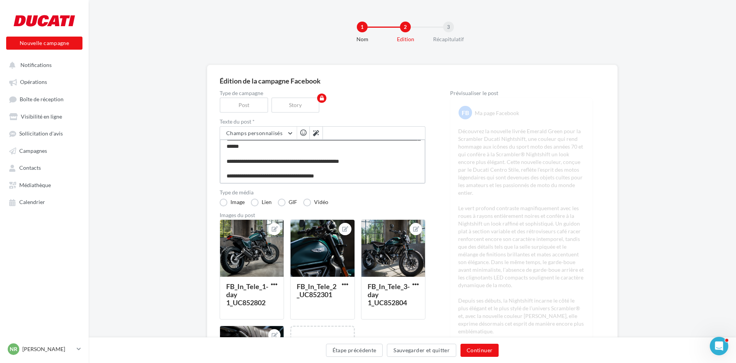
type textarea "**********"
click at [479, 350] on button "Continuer" at bounding box center [479, 350] width 38 height 13
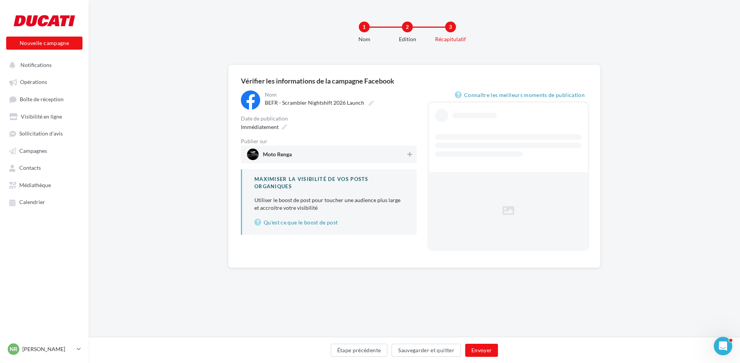
click at [301, 157] on span "Moto Renga" at bounding box center [326, 155] width 159 height 12
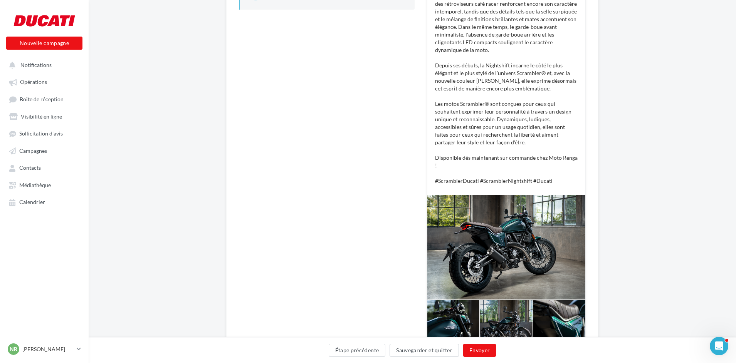
scroll to position [231, 0]
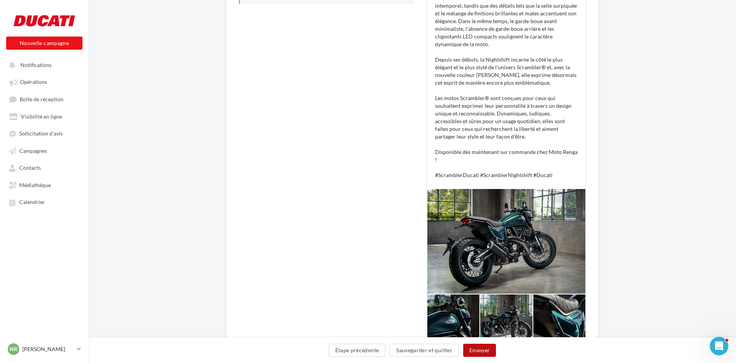
click at [482, 351] on button "Envoyer" at bounding box center [479, 350] width 33 height 13
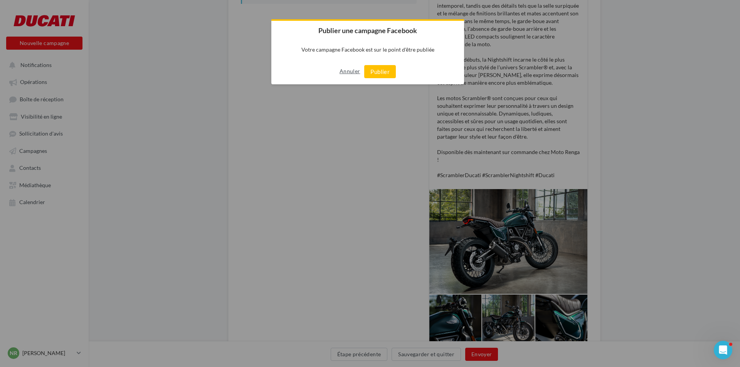
click at [348, 71] on button "Annuler" at bounding box center [349, 71] width 20 height 12
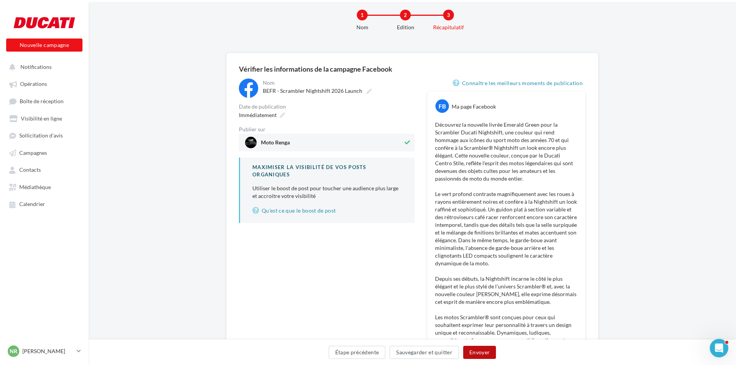
scroll to position [0, 0]
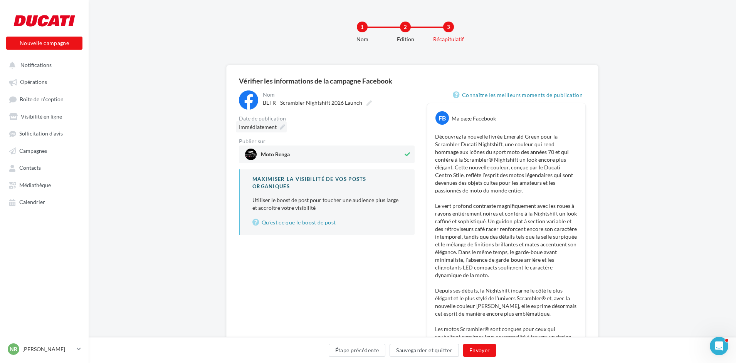
click at [277, 123] on div "Immédiatement" at bounding box center [261, 126] width 51 height 11
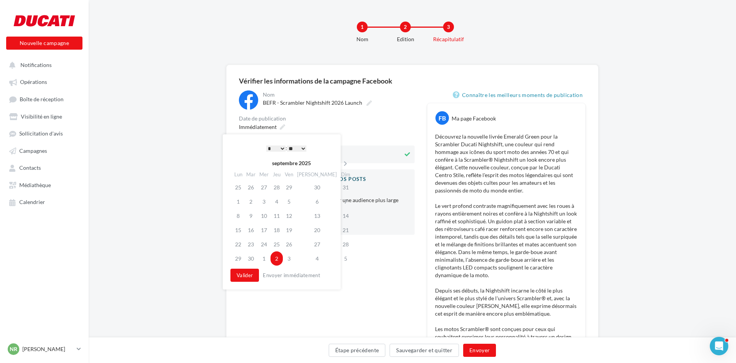
click at [279, 149] on select "* * * * * * * * * * ** ** ** ** ** ** ** ** ** ** ** ** ** **" at bounding box center [275, 149] width 19 height 6
click at [298, 148] on select "** ** ** ** ** **" at bounding box center [296, 149] width 19 height 6
click at [294, 149] on select "** ** ** ** ** **" at bounding box center [296, 149] width 19 height 6
click at [252, 275] on button "Valider" at bounding box center [244, 275] width 29 height 13
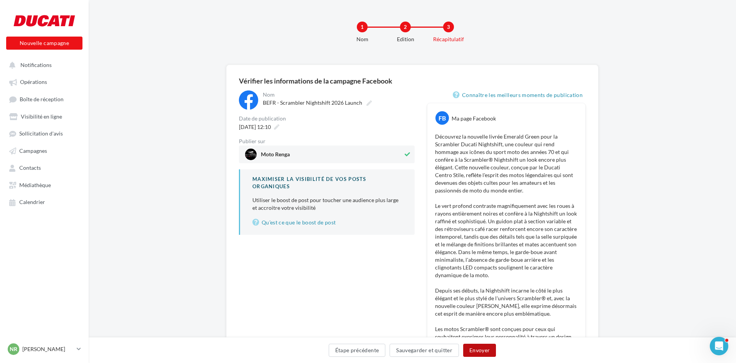
click at [485, 354] on button "Envoyer" at bounding box center [479, 350] width 33 height 13
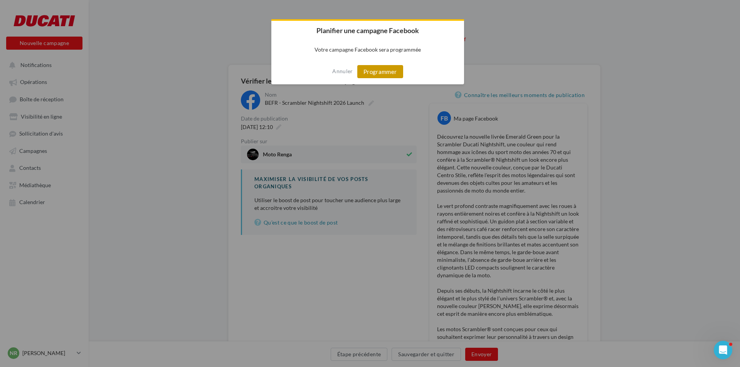
click at [371, 72] on button "Programmer" at bounding box center [380, 71] width 46 height 13
